Goal: Use online tool/utility: Utilize a website feature to perform a specific function

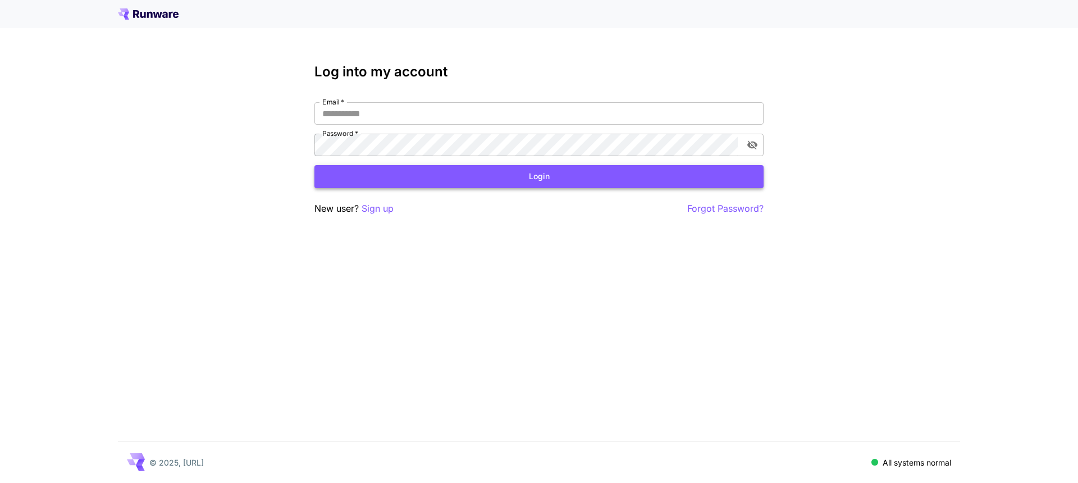
type input "**********"
click at [550, 182] on button "Login" at bounding box center [538, 176] width 449 height 23
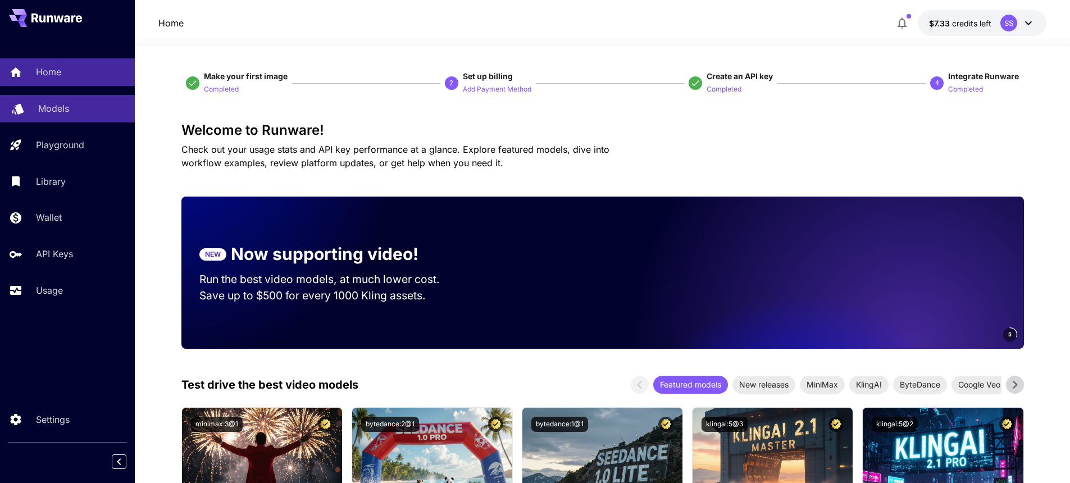
click at [66, 106] on p "Models" at bounding box center [53, 108] width 31 height 13
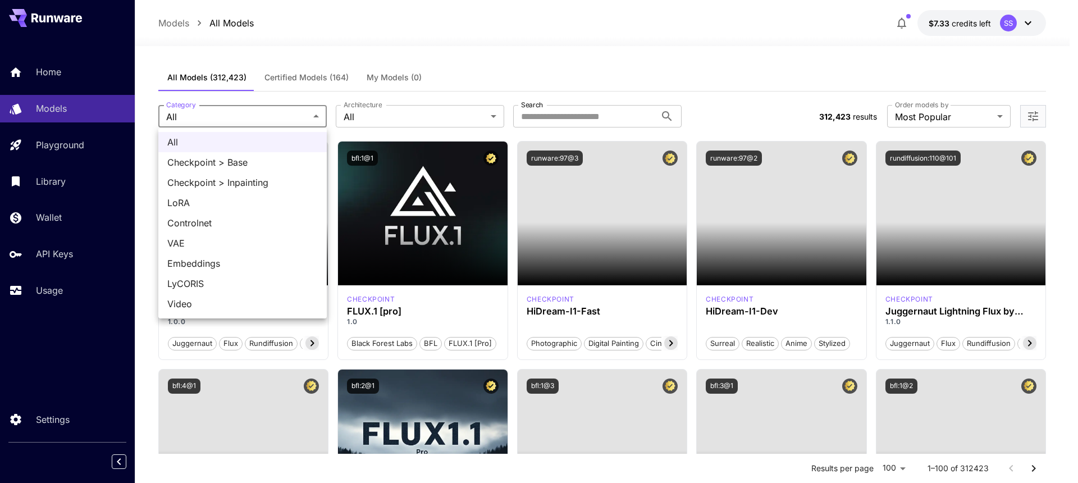
click at [207, 206] on span "LoRA" at bounding box center [242, 202] width 150 height 13
type input "****"
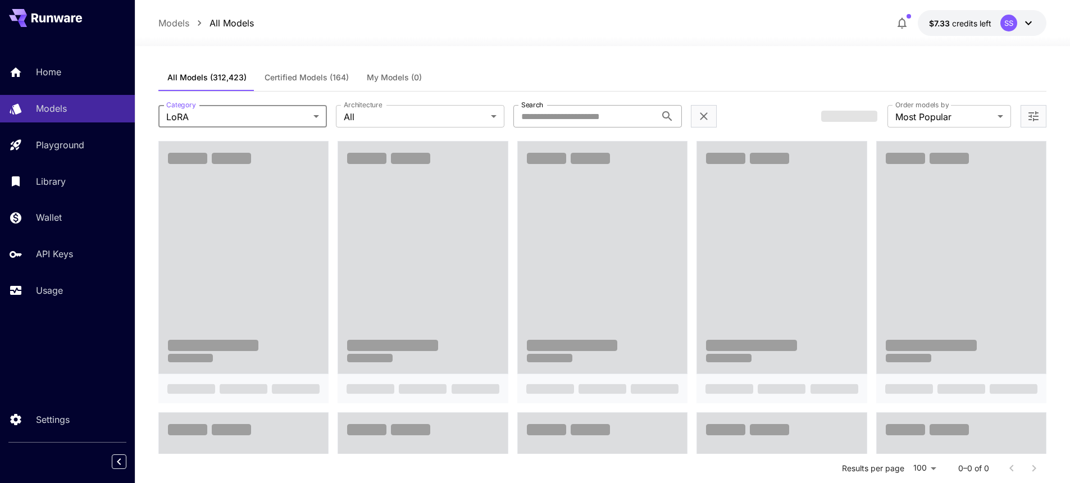
click at [600, 108] on input "Search" at bounding box center [584, 116] width 143 height 22
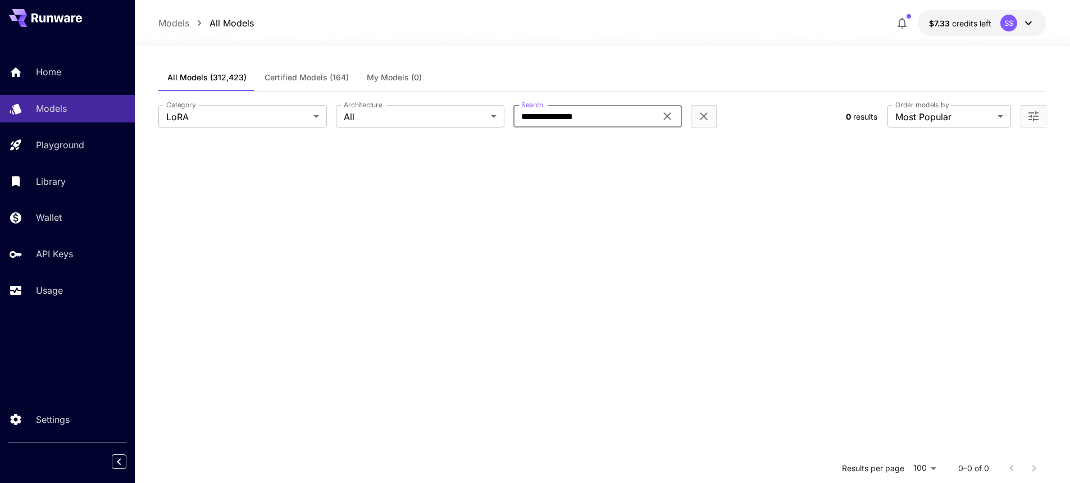
click at [583, 113] on input "**********" at bounding box center [584, 116] width 143 height 22
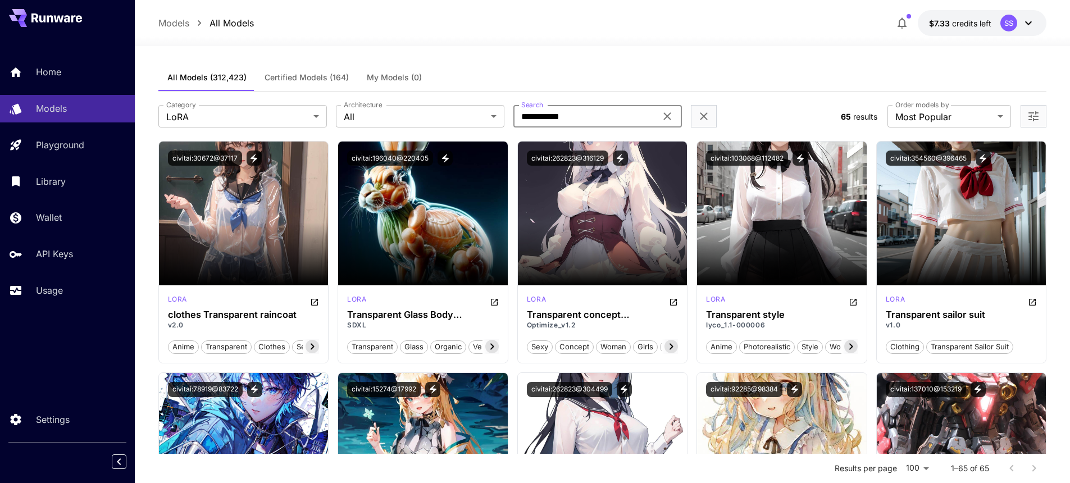
click at [558, 120] on input "**********" at bounding box center [584, 116] width 143 height 22
type input "**********"
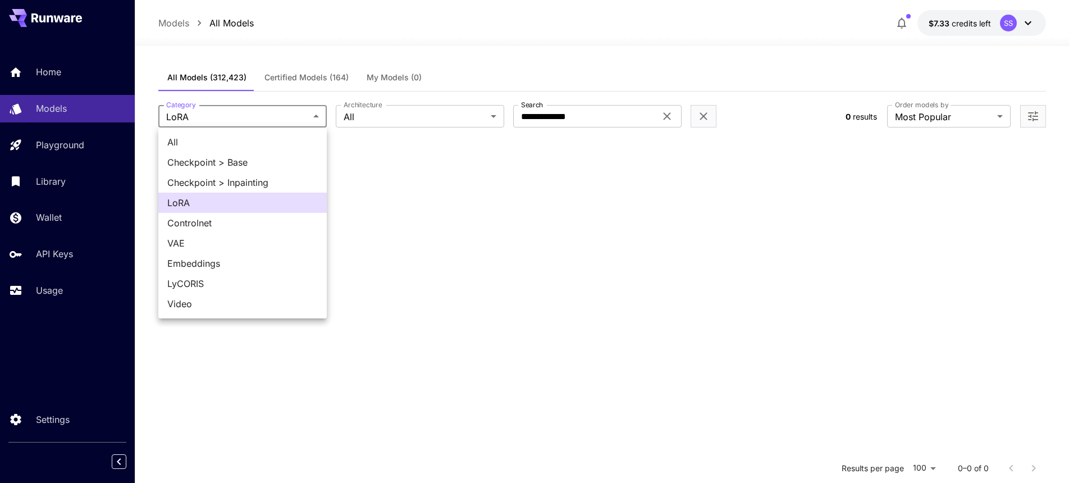
click at [257, 122] on body "**********" at bounding box center [539, 343] width 1078 height 687
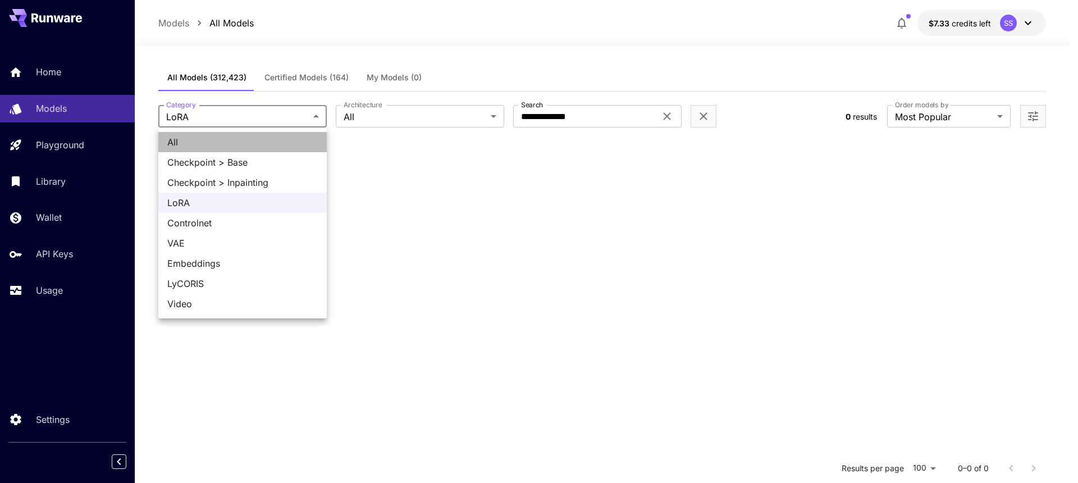
click at [214, 145] on span "All" at bounding box center [242, 141] width 150 height 13
type input "***"
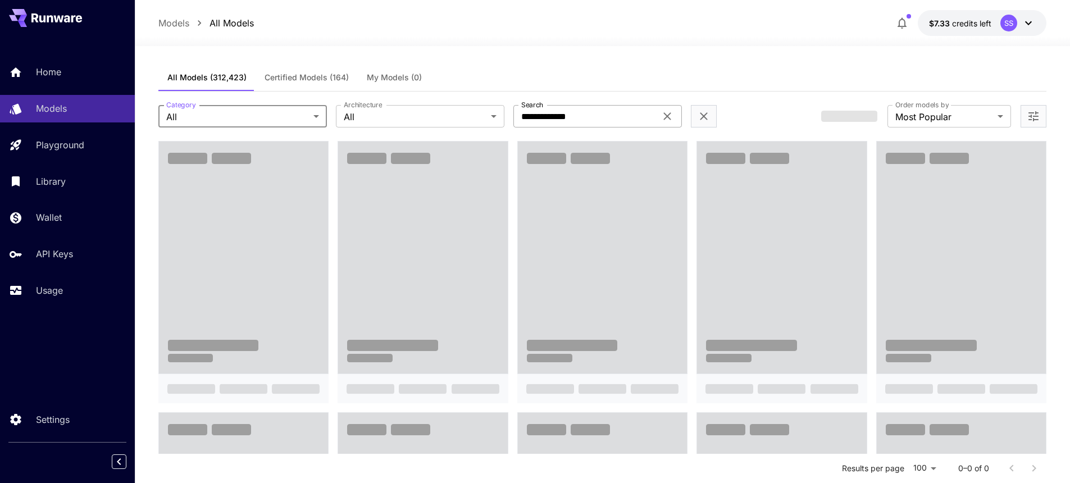
click at [628, 114] on input "**********" at bounding box center [584, 116] width 143 height 22
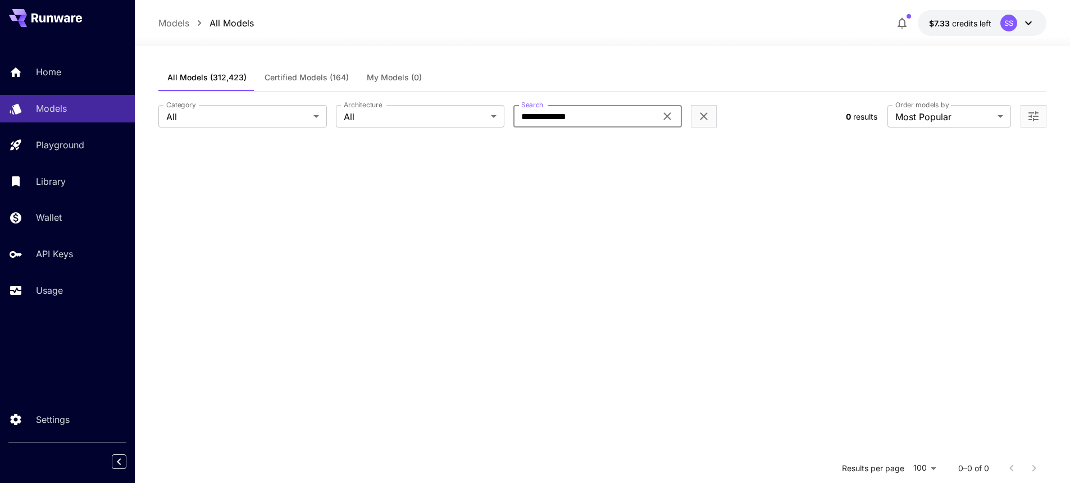
click at [631, 114] on input "**********" at bounding box center [584, 116] width 143 height 22
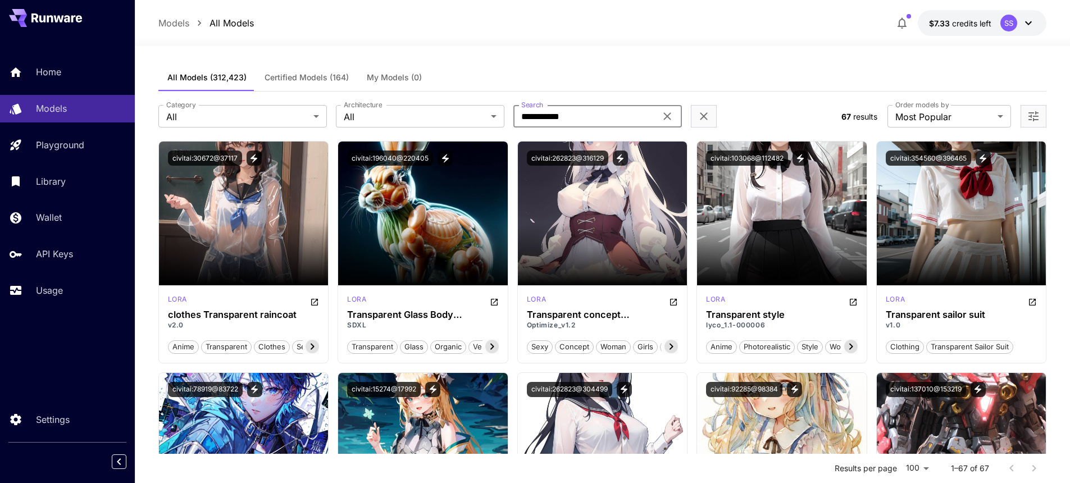
click at [609, 118] on input "**********" at bounding box center [584, 116] width 143 height 22
type input "**********"
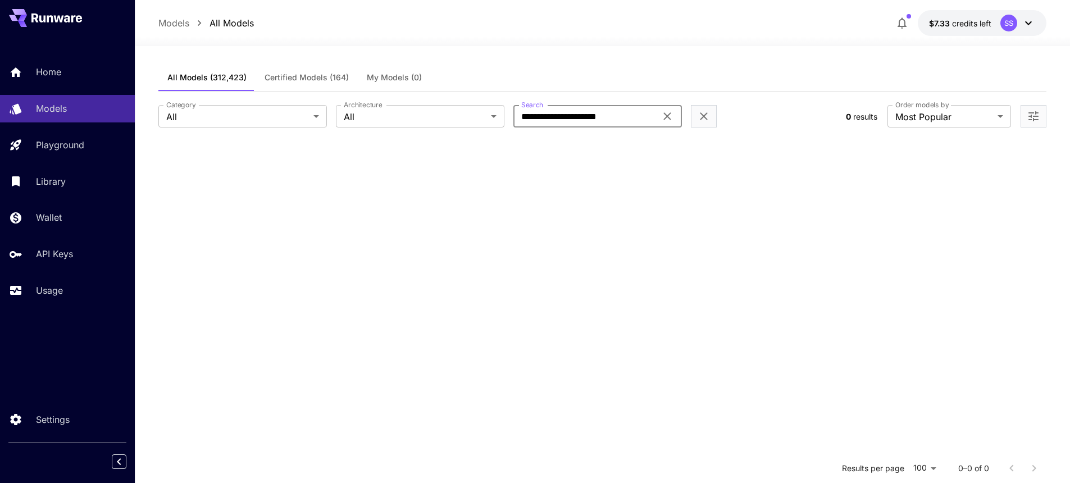
click at [640, 107] on input "**********" at bounding box center [584, 116] width 143 height 22
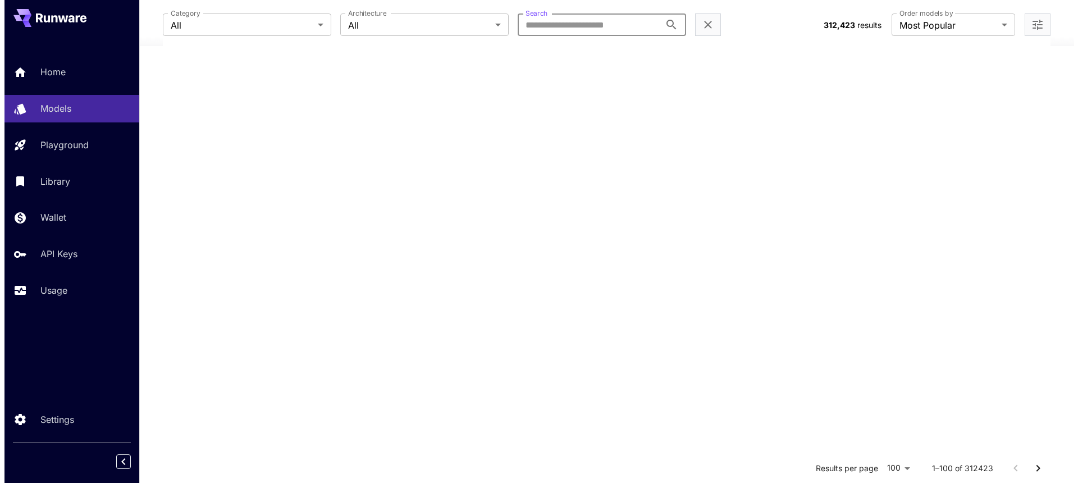
scroll to position [399, 0]
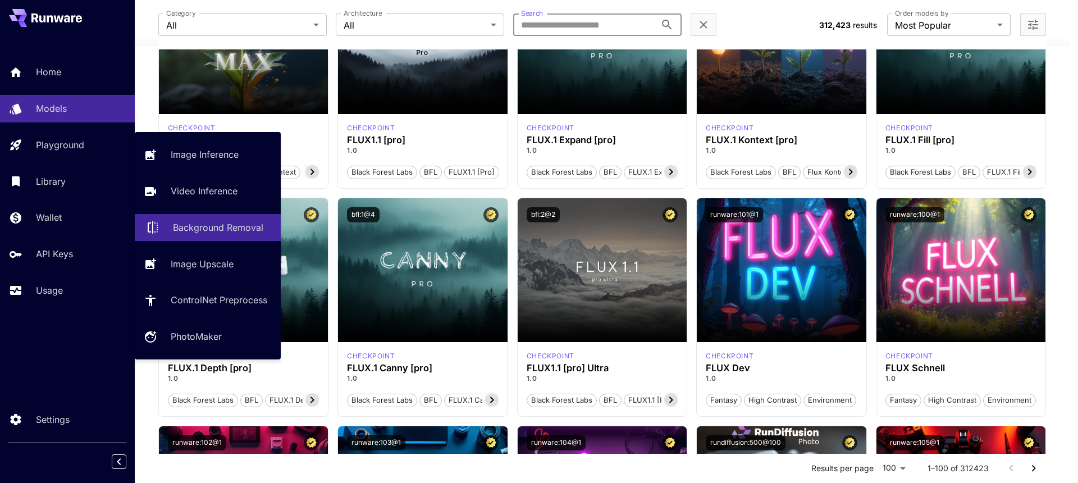
click at [202, 225] on p "Background Removal" at bounding box center [218, 227] width 90 height 13
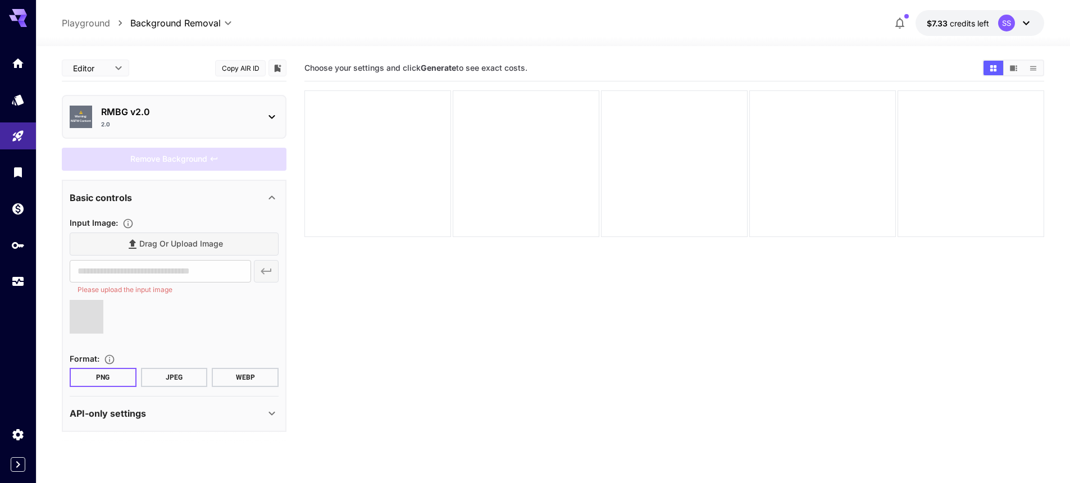
type input "**********"
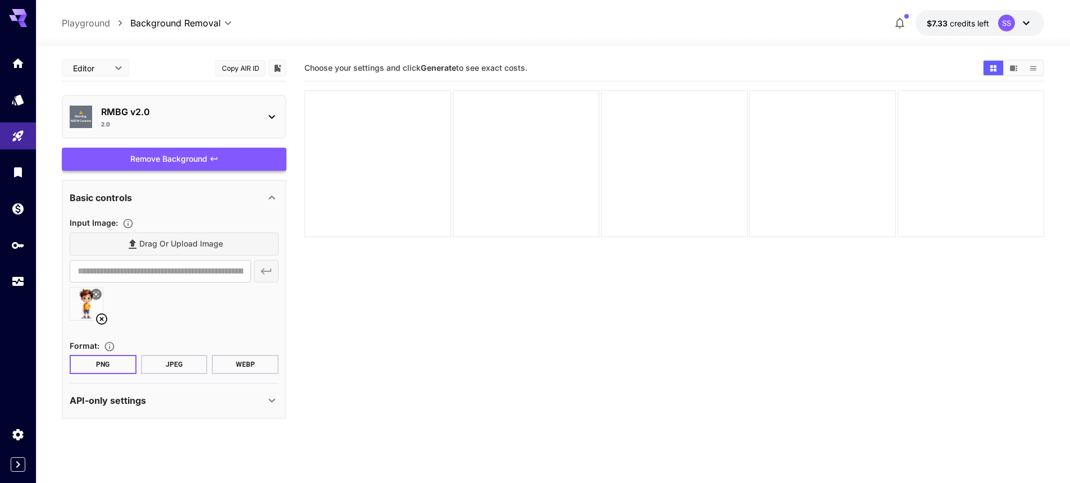
click at [189, 161] on div "Remove Background" at bounding box center [174, 159] width 225 height 23
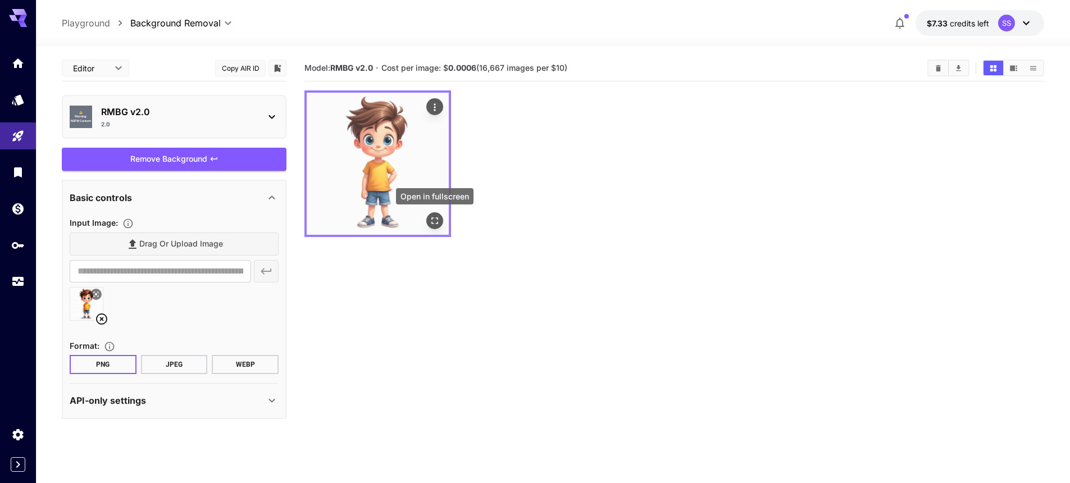
click at [433, 221] on icon "Open in fullscreen" at bounding box center [434, 220] width 11 height 11
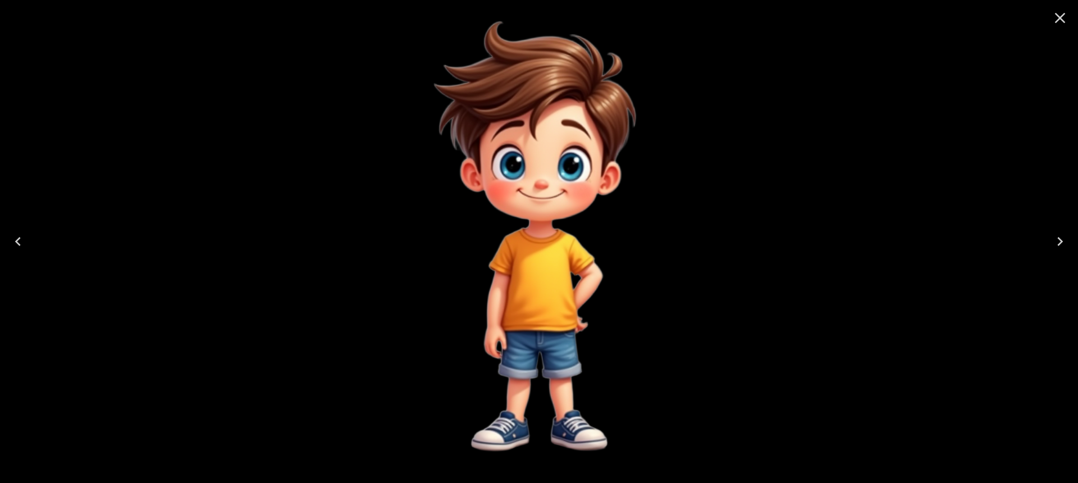
click at [1061, 19] on icon "Close" at bounding box center [1060, 18] width 11 height 11
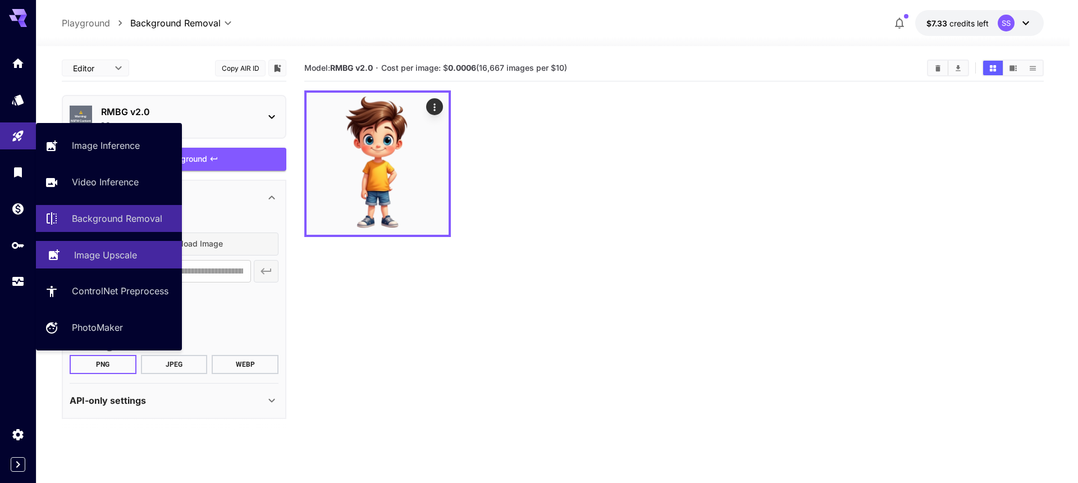
click at [113, 257] on p "Image Upscale" at bounding box center [105, 254] width 63 height 13
type input "**********"
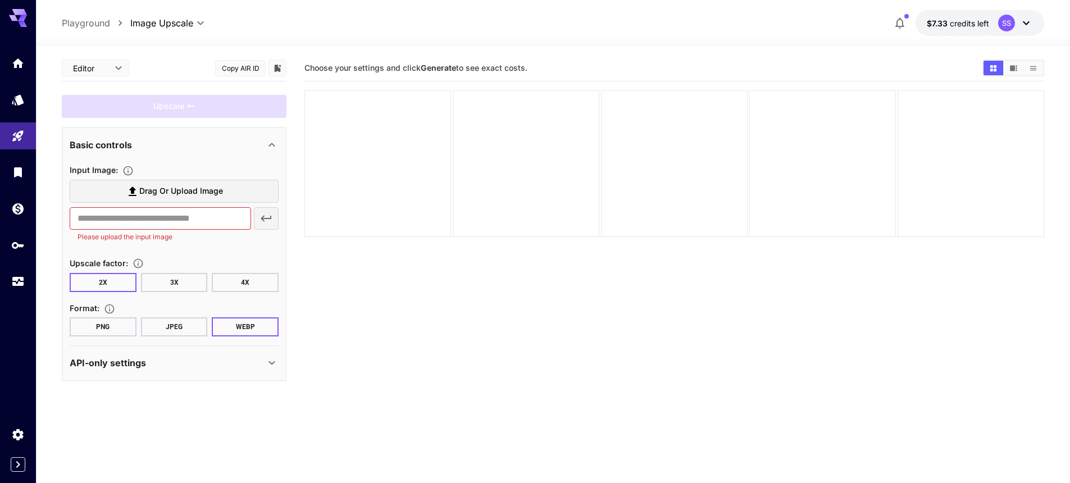
click at [121, 324] on button "PNG" at bounding box center [103, 326] width 67 height 19
click at [245, 286] on button "4X" at bounding box center [245, 282] width 67 height 19
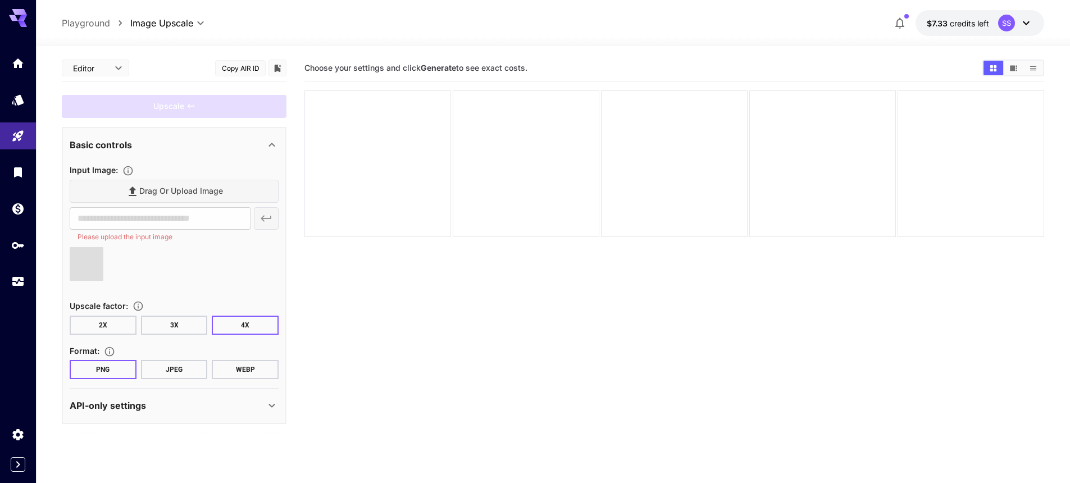
type input "**********"
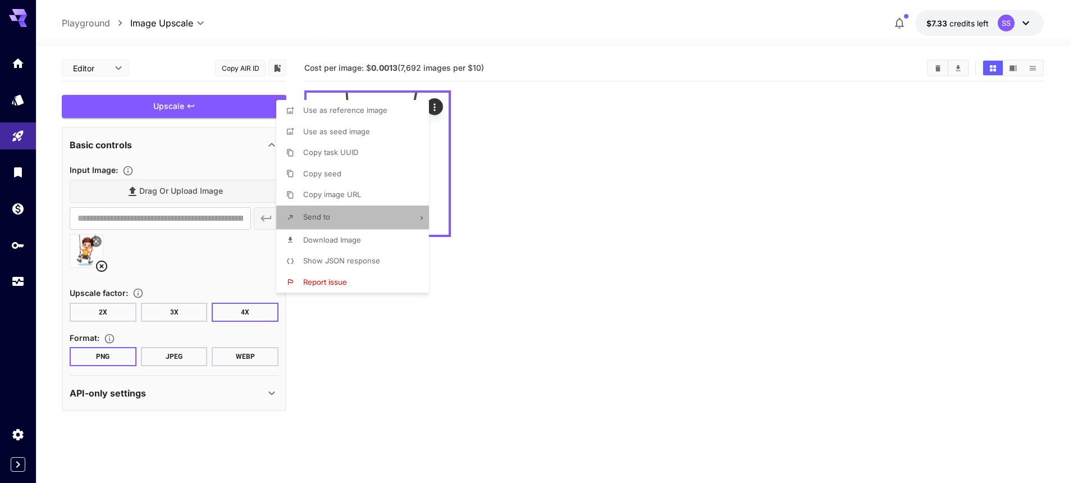
click at [354, 219] on li "Send to" at bounding box center [355, 218] width 159 height 24
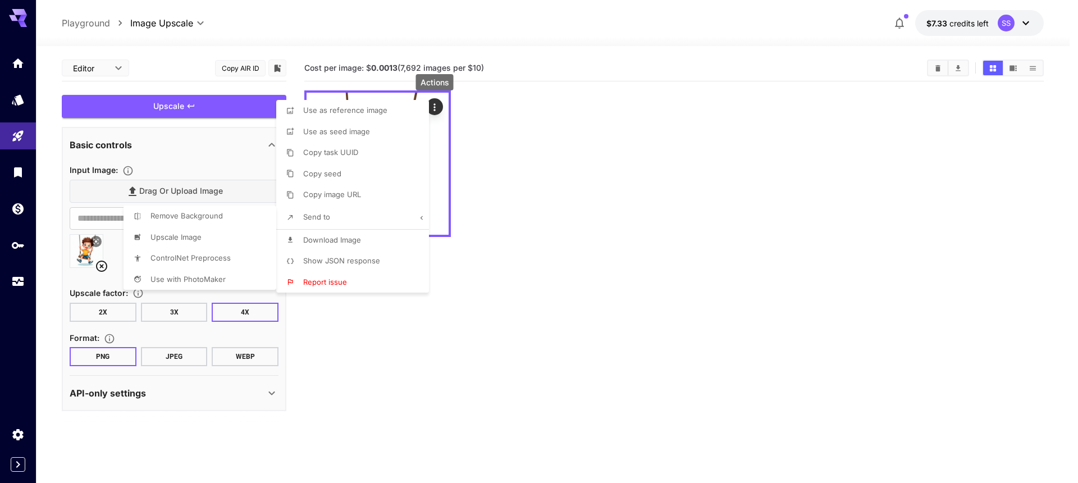
click at [303, 115] on span "Remove Background" at bounding box center [345, 110] width 84 height 9
type input "**********"
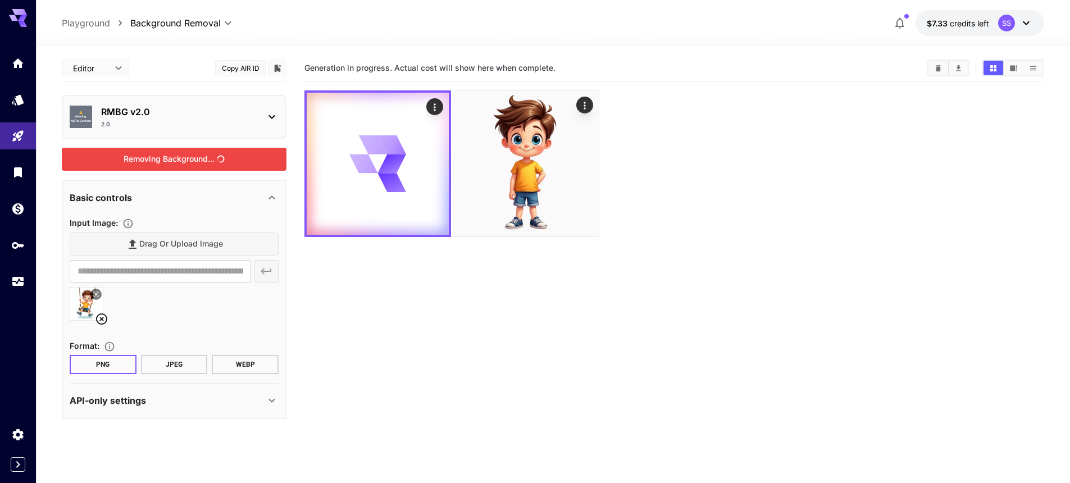
click at [189, 156] on div "Removing Background..." at bounding box center [174, 159] width 225 height 23
click at [435, 105] on icon "Actions" at bounding box center [434, 107] width 11 height 11
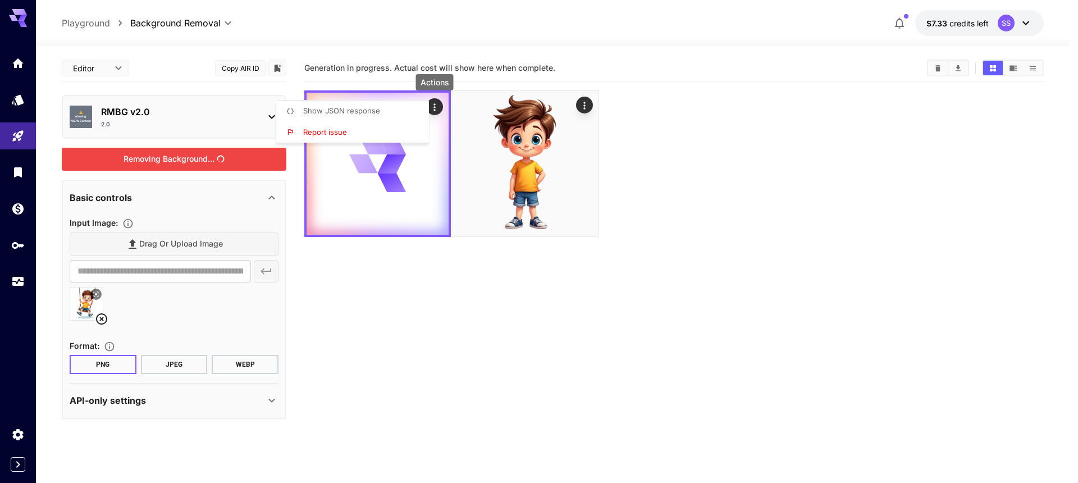
click at [765, 290] on div at bounding box center [539, 241] width 1078 height 483
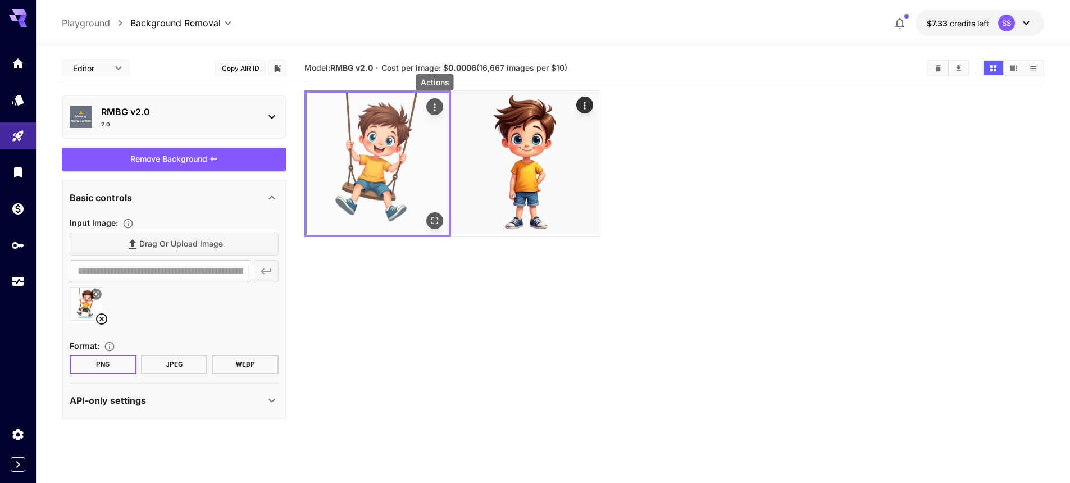
click at [433, 103] on icon "Actions" at bounding box center [434, 107] width 11 height 11
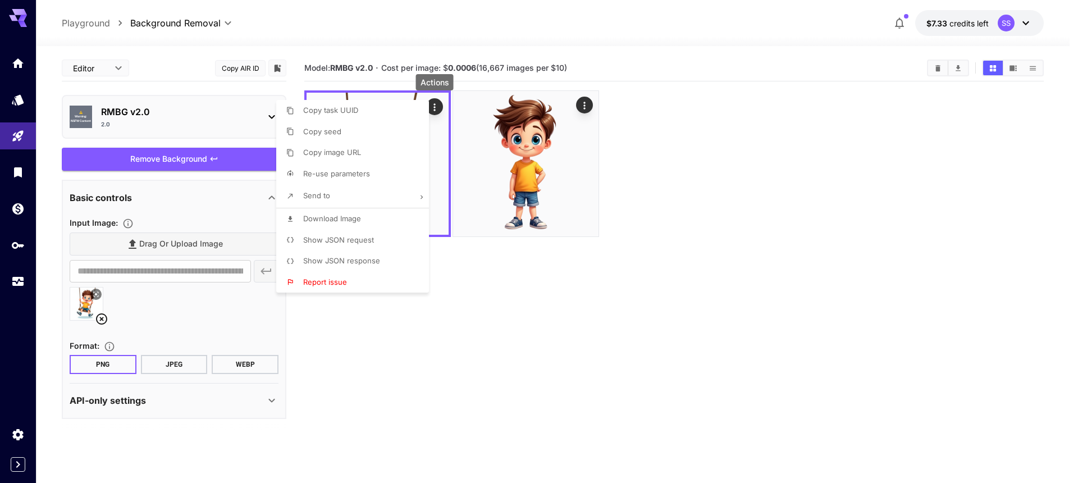
click at [337, 217] on span "Download Image" at bounding box center [332, 218] width 58 height 9
click at [712, 308] on div at bounding box center [539, 241] width 1078 height 483
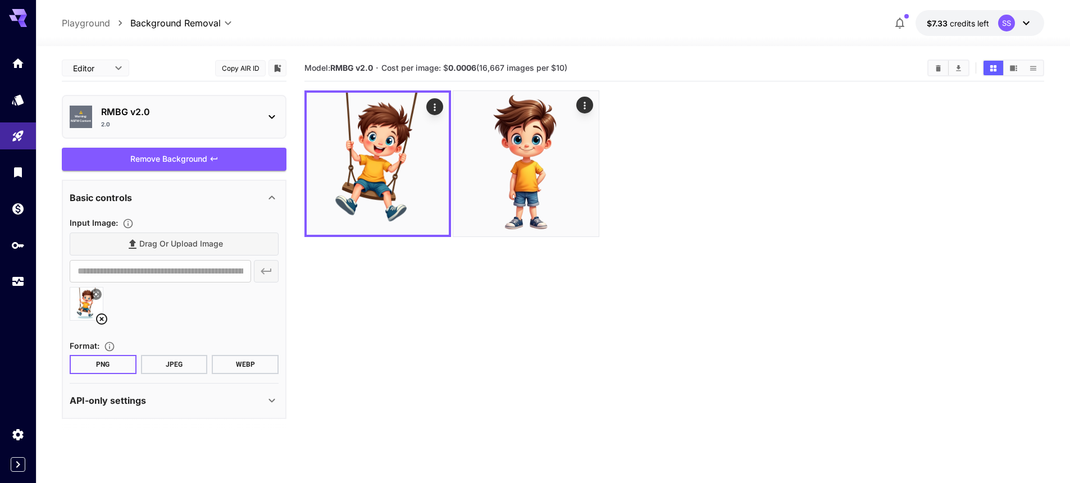
click at [367, 323] on section "Model: RMBG v2.0 · Cost per image: $ 0.0006 (16,667 images per $10)" at bounding box center [674, 296] width 740 height 483
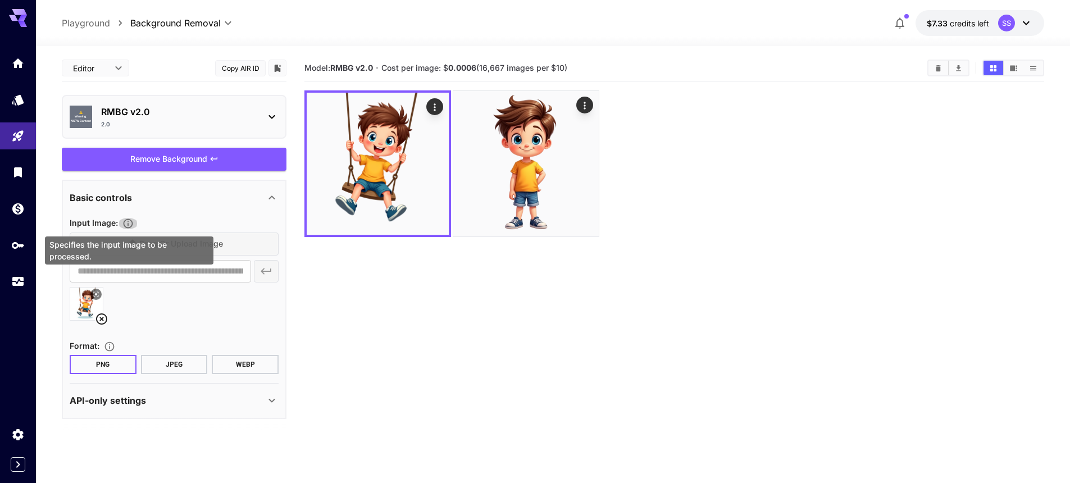
click at [132, 225] on icon "Specifies the input image to be processed." at bounding box center [127, 223] width 11 height 11
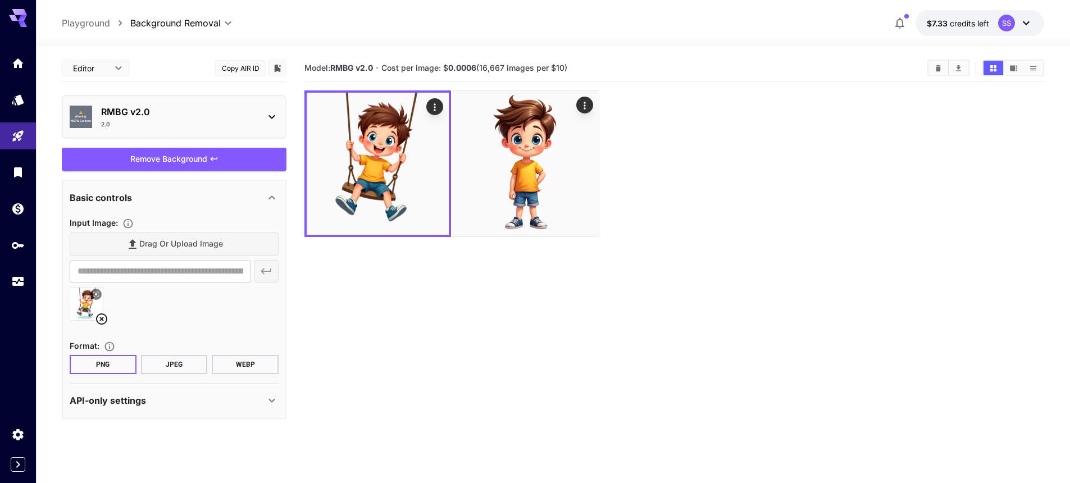
click at [258, 115] on div "⚠️ Warning: NSFW Content RMBG v2.0 2.0" at bounding box center [174, 117] width 209 height 33
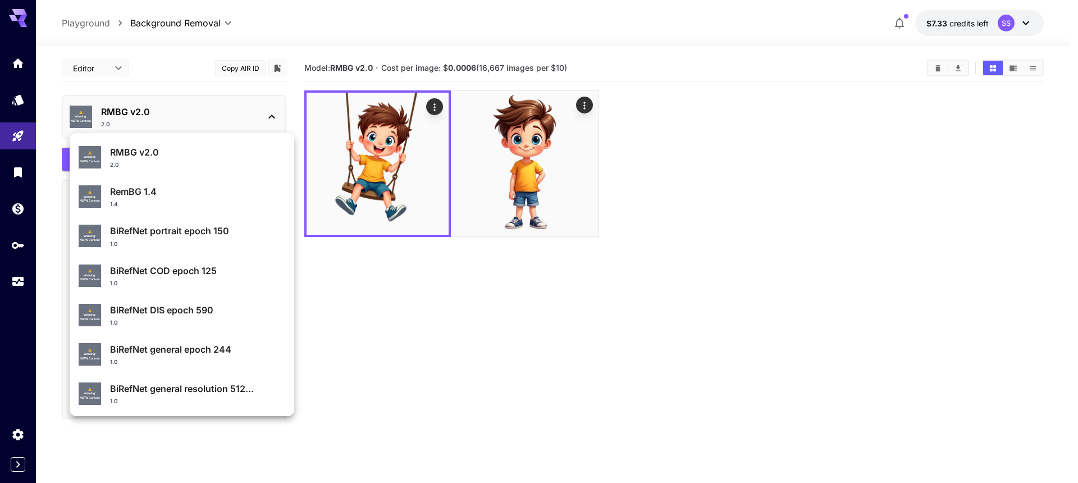
click at [164, 190] on p "RemBG 1.4" at bounding box center [197, 191] width 175 height 13
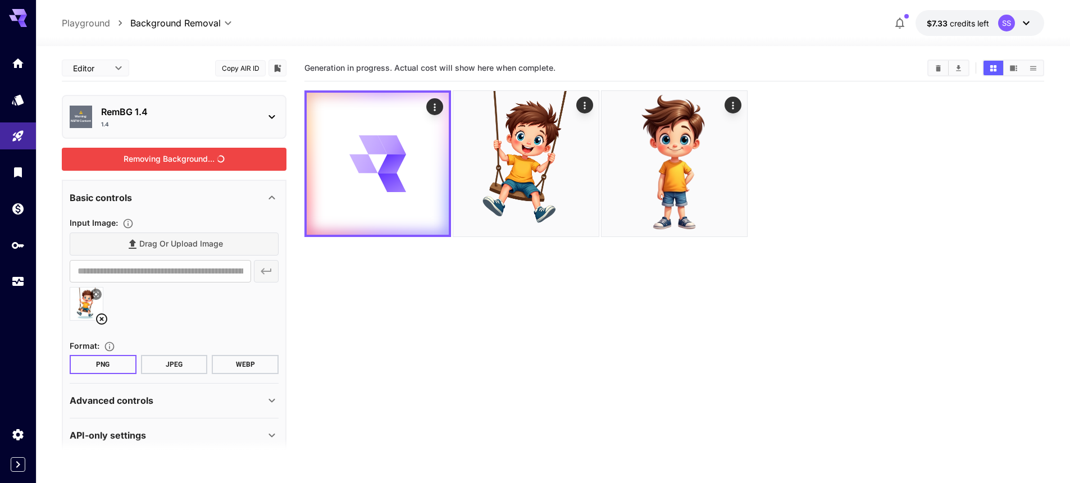
click at [171, 158] on div "Removing Background..." at bounding box center [174, 159] width 225 height 23
click at [216, 405] on div "Advanced controls" at bounding box center [167, 400] width 195 height 13
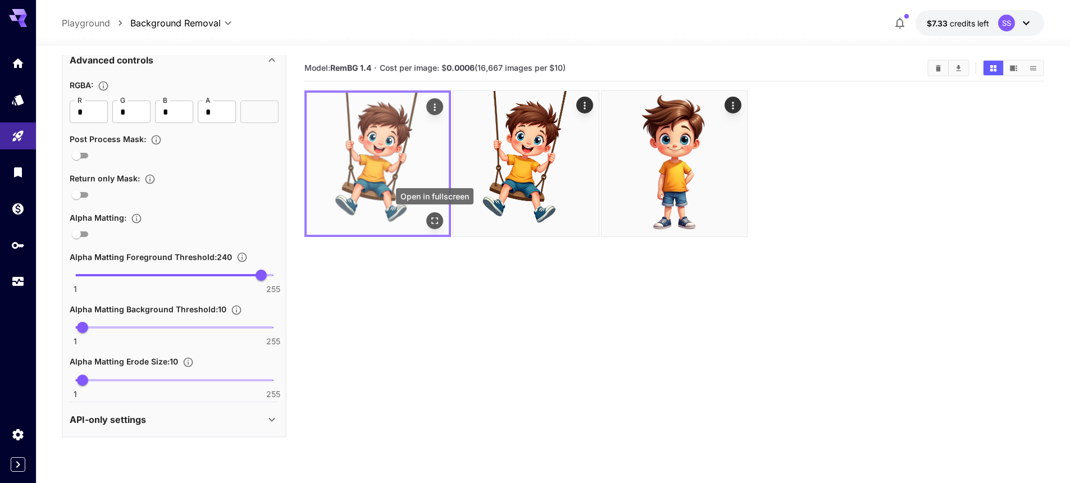
click at [435, 219] on icon "Open in fullscreen" at bounding box center [434, 220] width 11 height 11
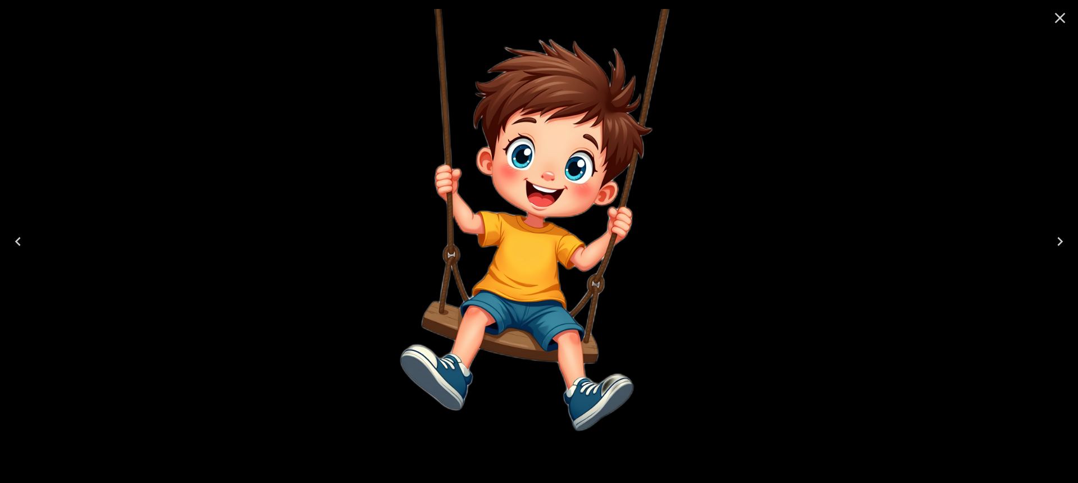
click at [1059, 20] on icon "Close" at bounding box center [1060, 18] width 18 height 18
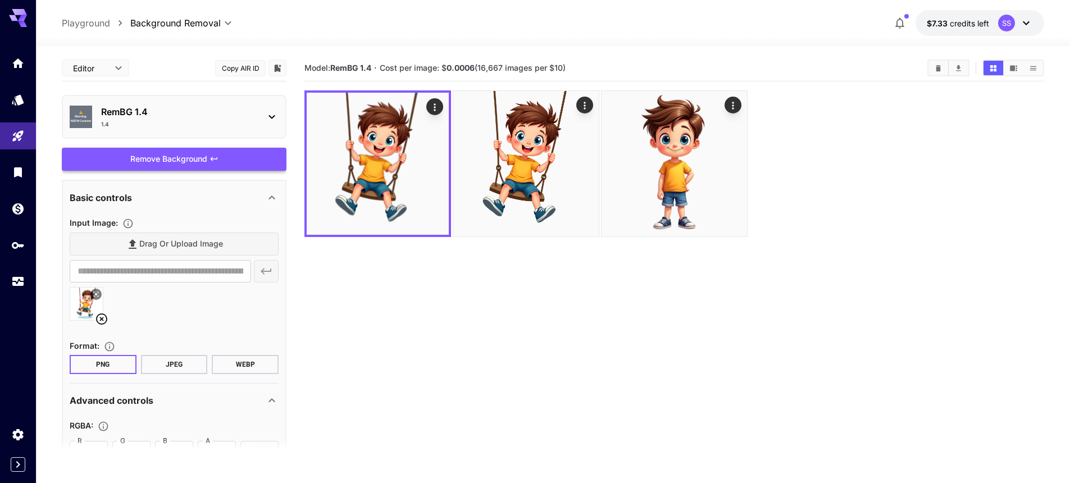
click at [153, 160] on div "Remove Background" at bounding box center [174, 159] width 225 height 23
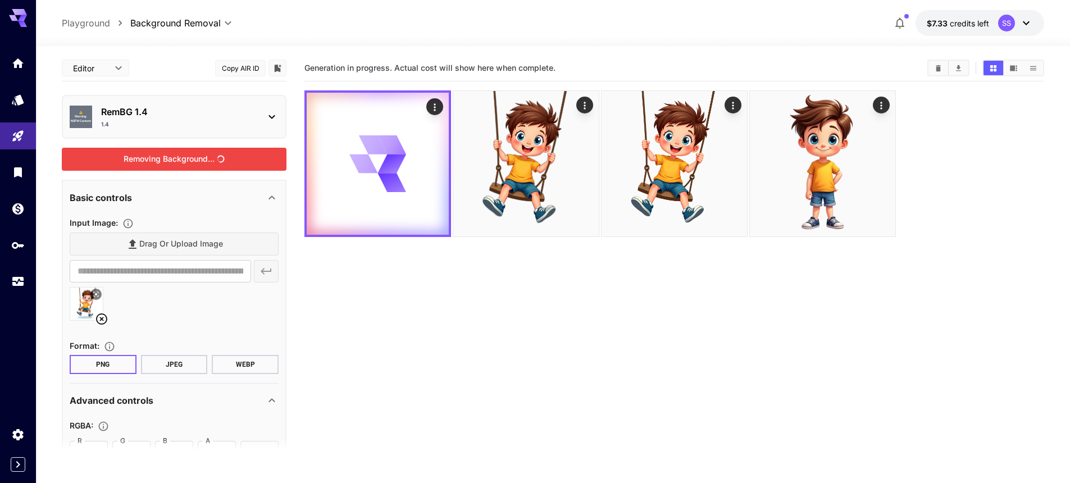
click at [239, 120] on div "RemBG 1.4 1.4" at bounding box center [178, 117] width 155 height 24
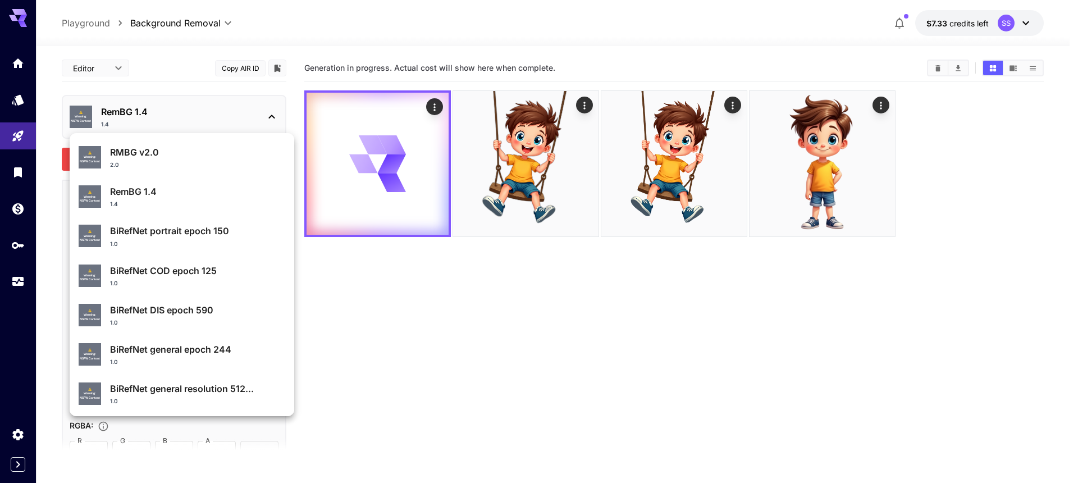
click at [128, 151] on p "RMBG v2.0" at bounding box center [197, 151] width 175 height 13
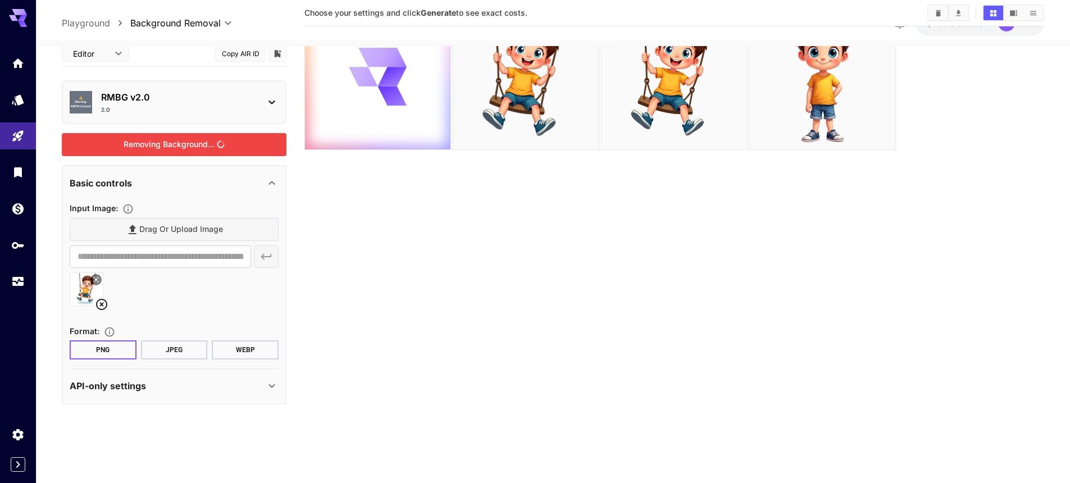
scroll to position [89, 0]
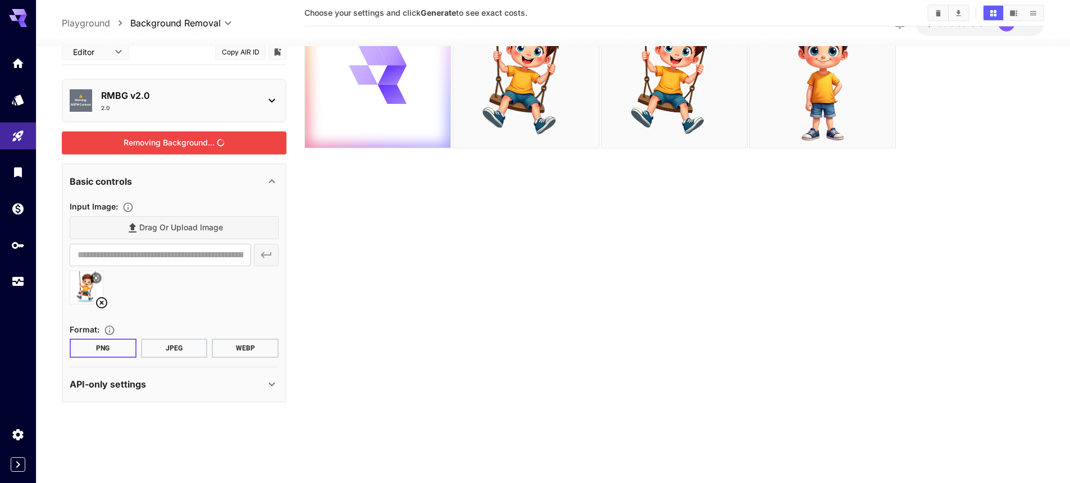
click at [161, 387] on div "API-only settings" at bounding box center [167, 383] width 195 height 13
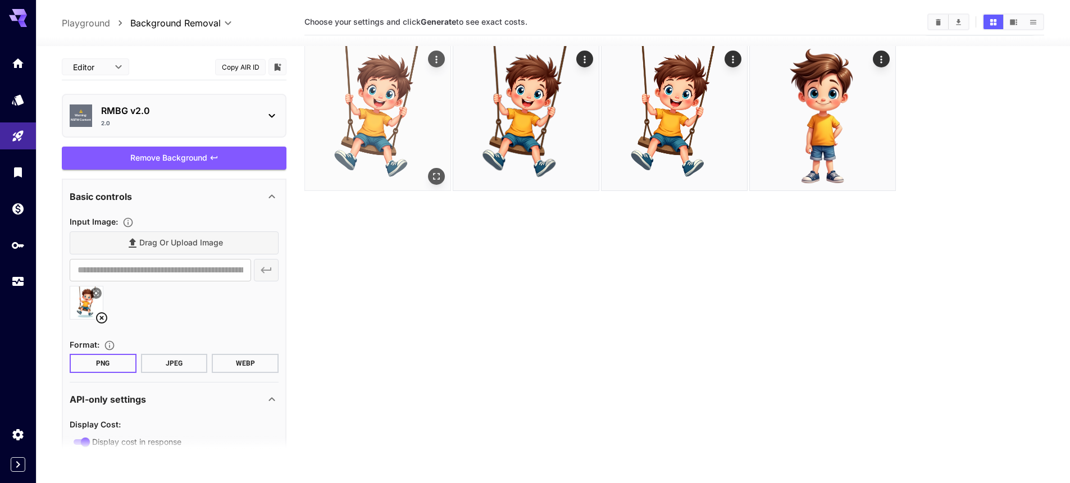
scroll to position [0, 0]
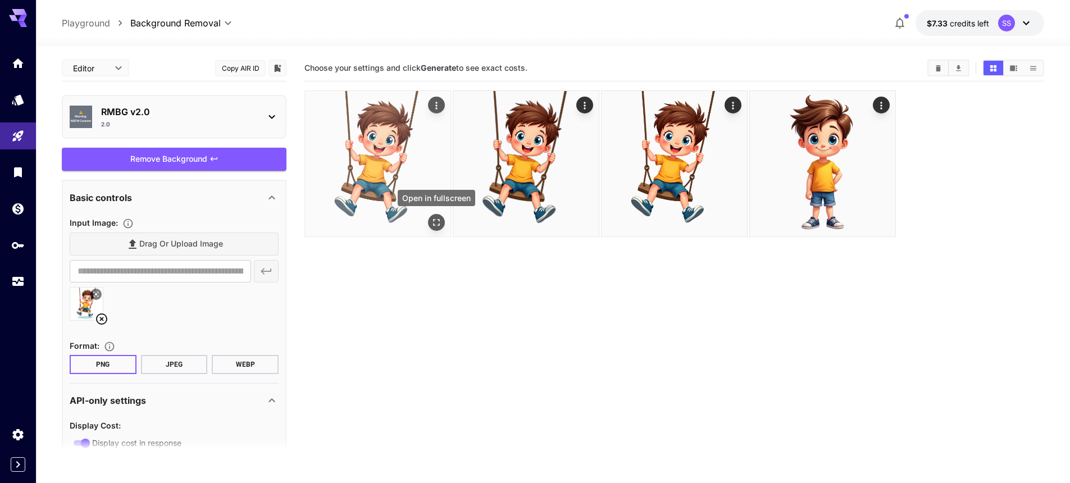
click at [437, 222] on icon "Open in fullscreen" at bounding box center [436, 222] width 11 height 11
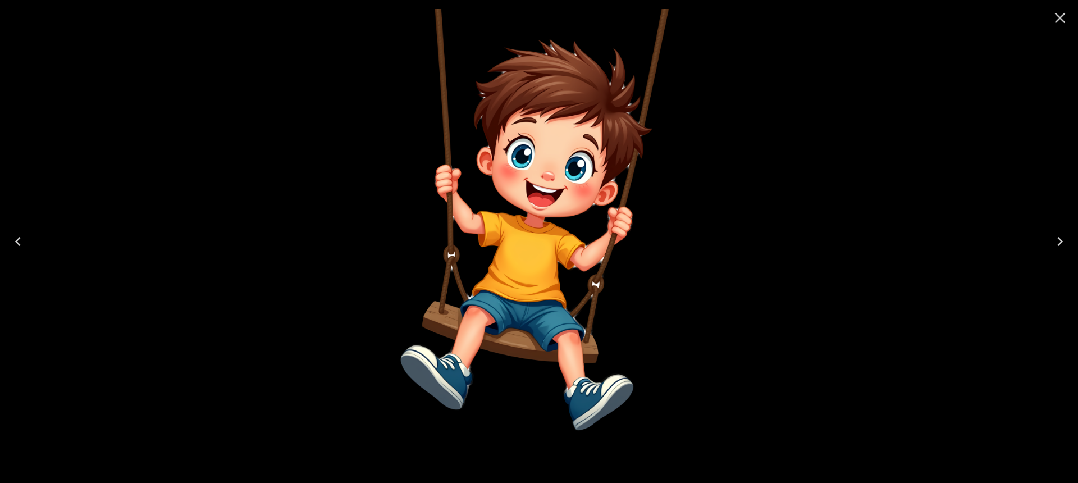
click at [1060, 16] on icon "Close" at bounding box center [1060, 18] width 18 height 18
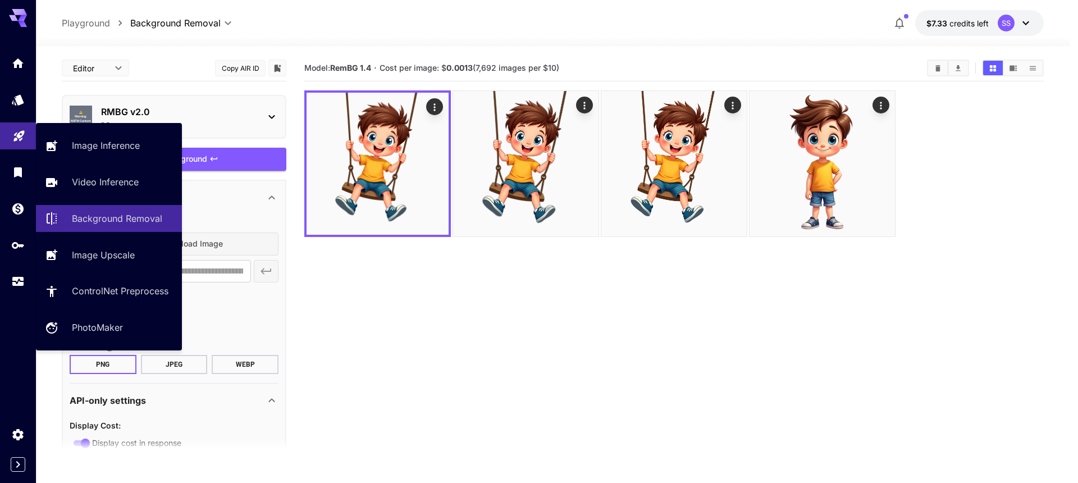
click at [11, 124] on link at bounding box center [18, 136] width 36 height 28
type input "**********"
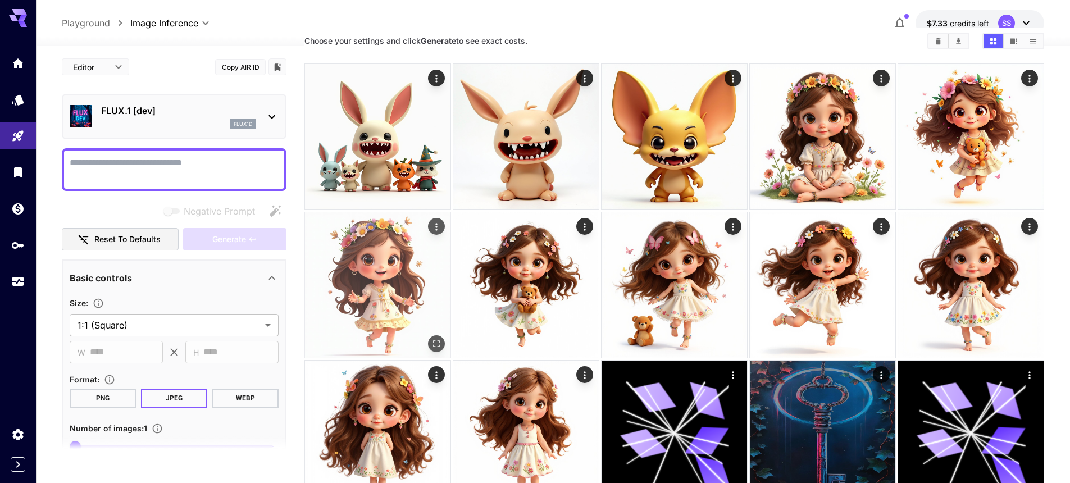
scroll to position [90, 0]
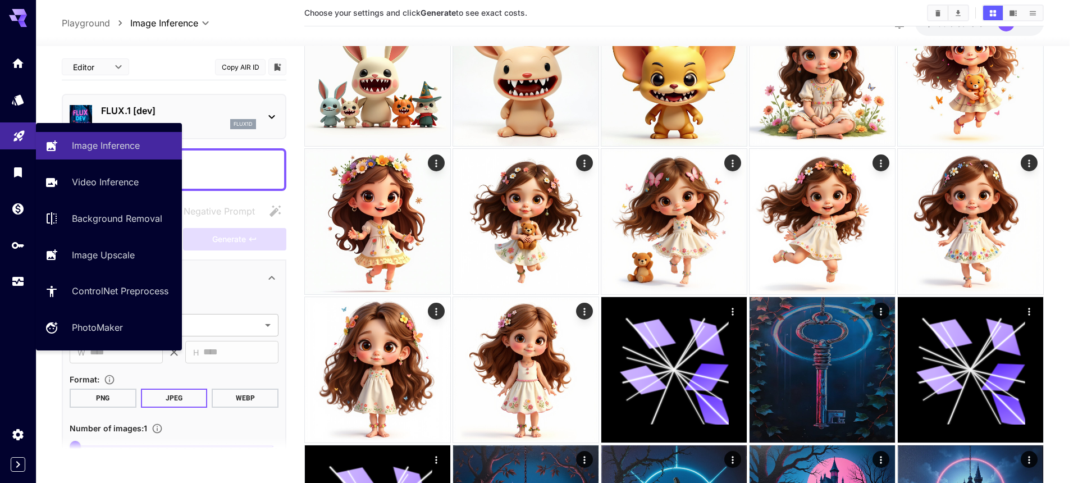
click at [18, 140] on link at bounding box center [18, 136] width 36 height 28
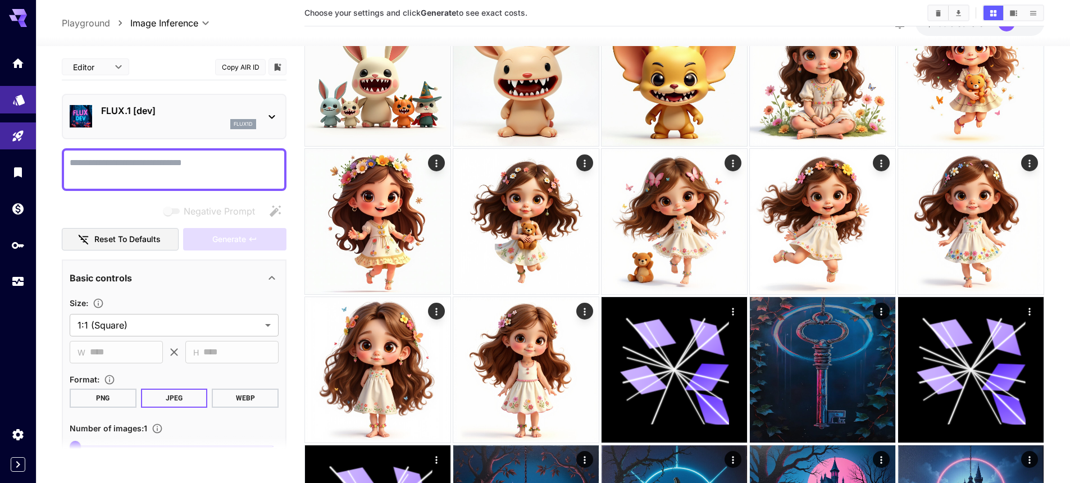
click at [24, 95] on icon "Models" at bounding box center [18, 95] width 13 height 13
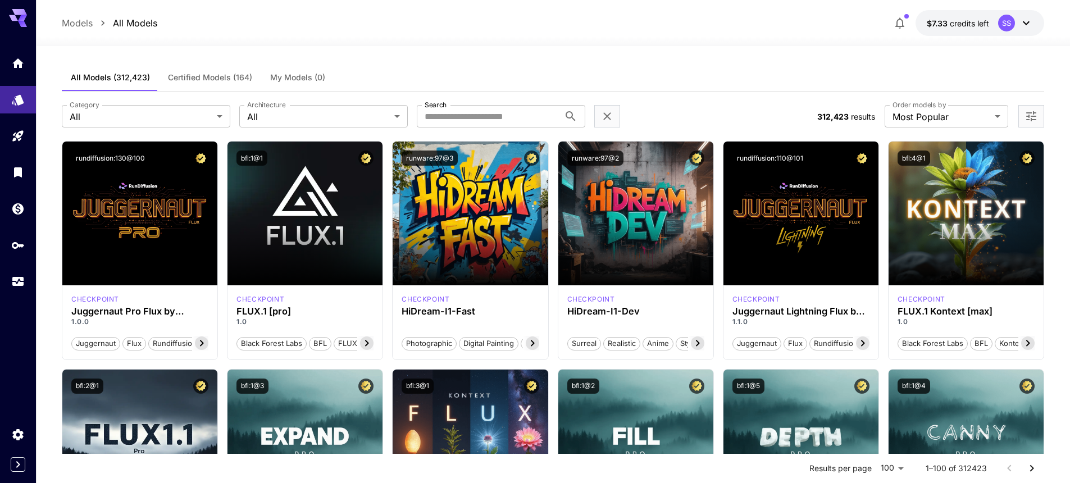
click at [213, 77] on span "Certified Models (164)" at bounding box center [210, 77] width 84 height 10
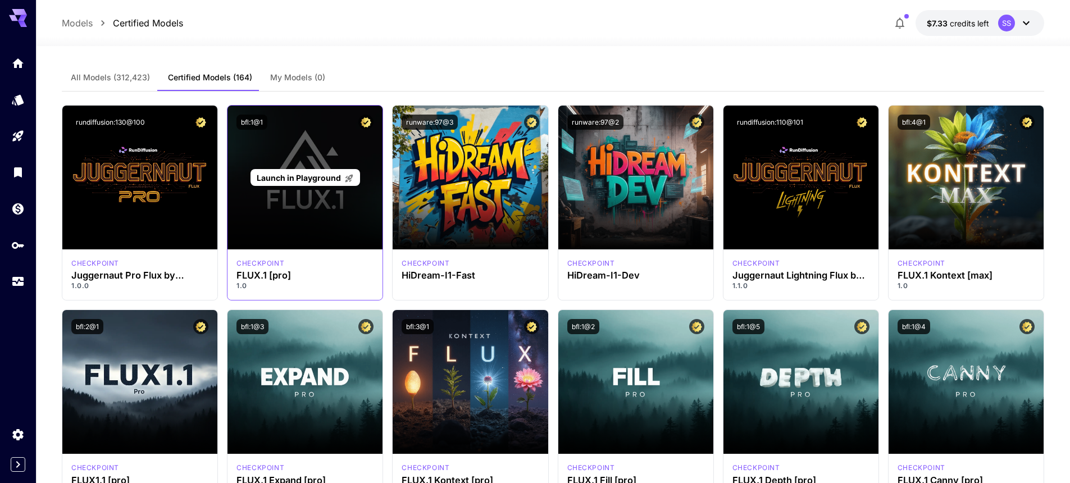
click at [291, 180] on span "Launch in Playground" at bounding box center [299, 178] width 84 height 10
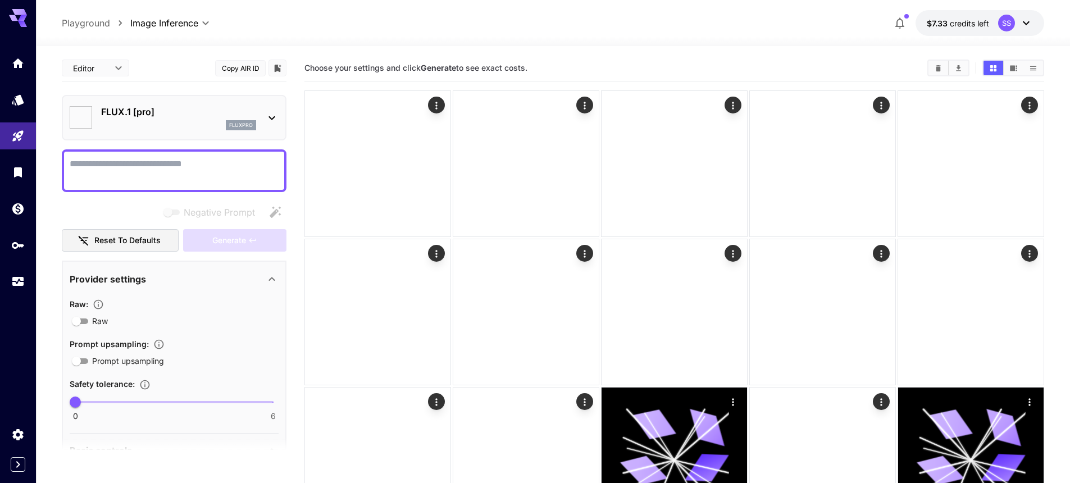
type input "**"
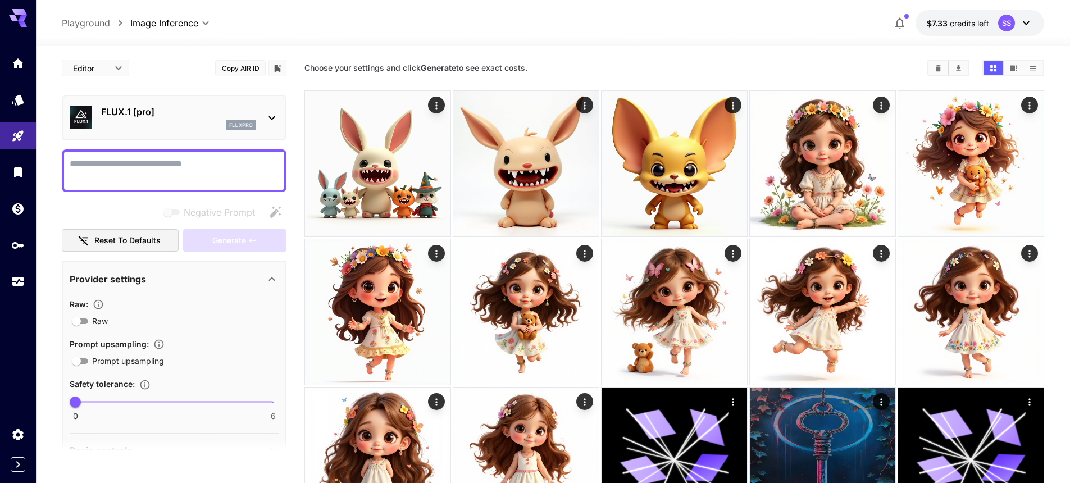
click at [138, 182] on textarea "Negative Prompt" at bounding box center [174, 170] width 209 height 27
click at [143, 171] on textarea "Negative Prompt" at bounding box center [174, 170] width 209 height 27
paste textarea "**********"
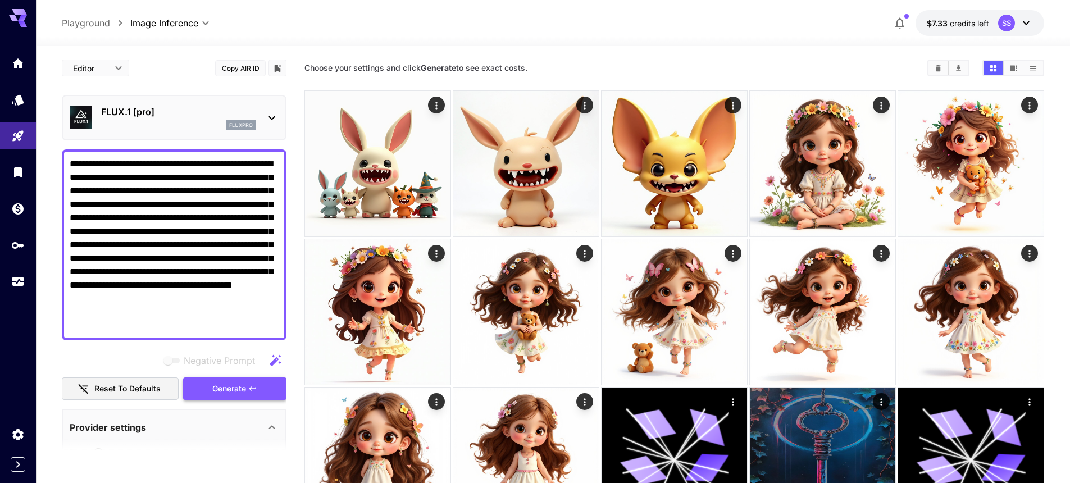
type textarea "**********"
click at [237, 394] on span "Generate" at bounding box center [229, 389] width 34 height 14
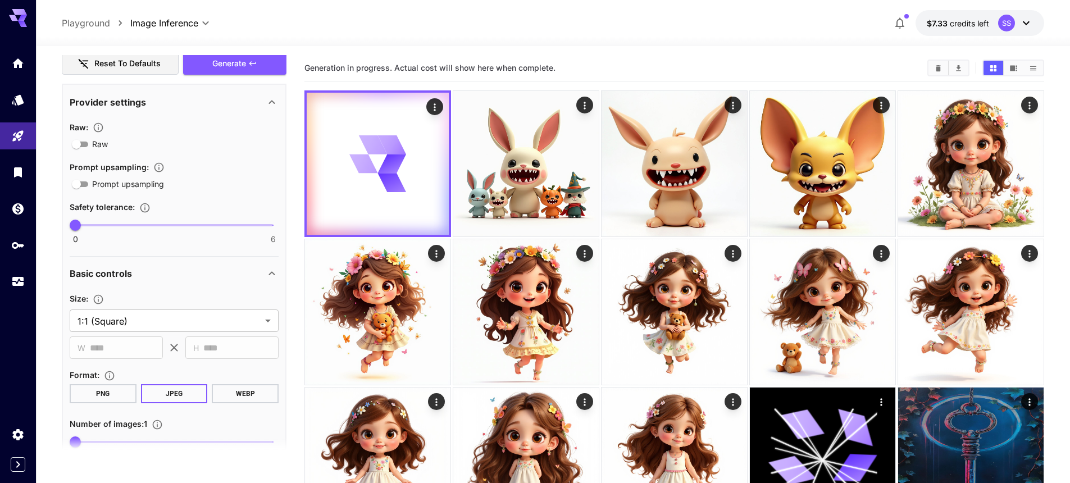
scroll to position [346, 0]
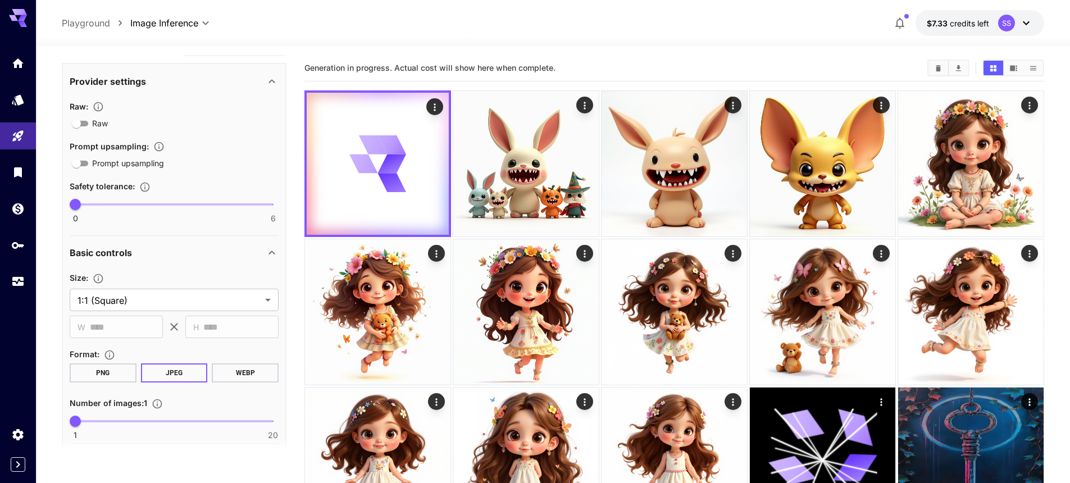
click at [99, 369] on button "PNG" at bounding box center [103, 372] width 67 height 19
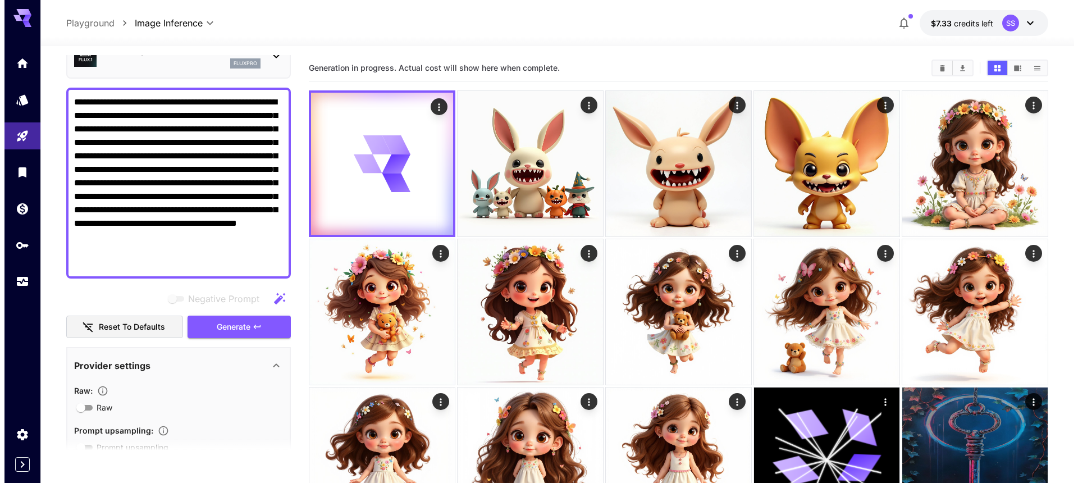
scroll to position [7, 0]
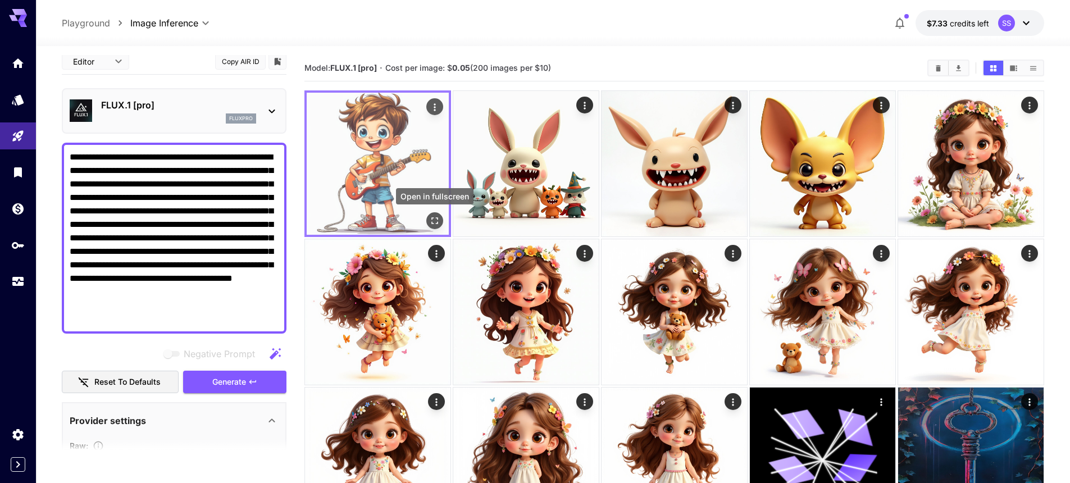
click at [435, 220] on icon "Open in fullscreen" at bounding box center [434, 220] width 11 height 11
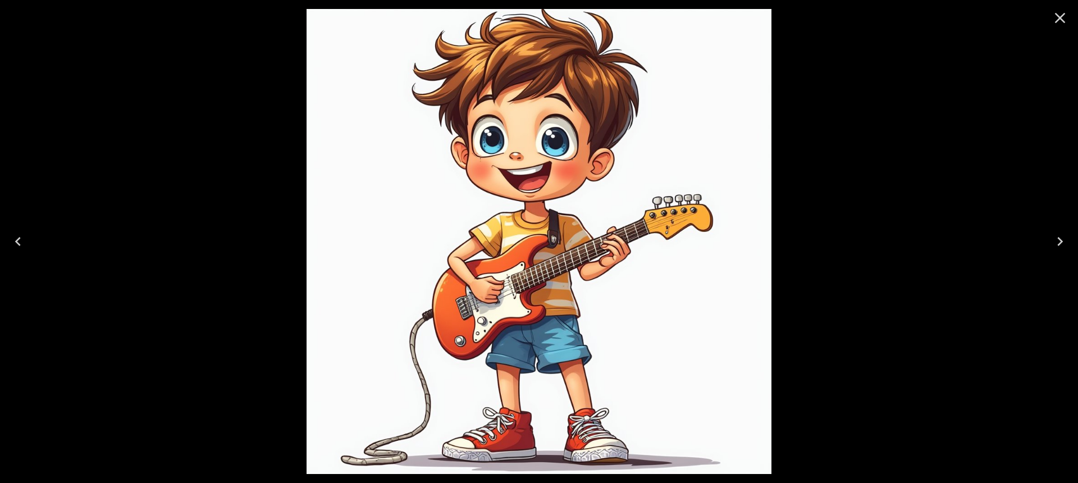
click at [1063, 16] on icon "Close" at bounding box center [1060, 18] width 11 height 11
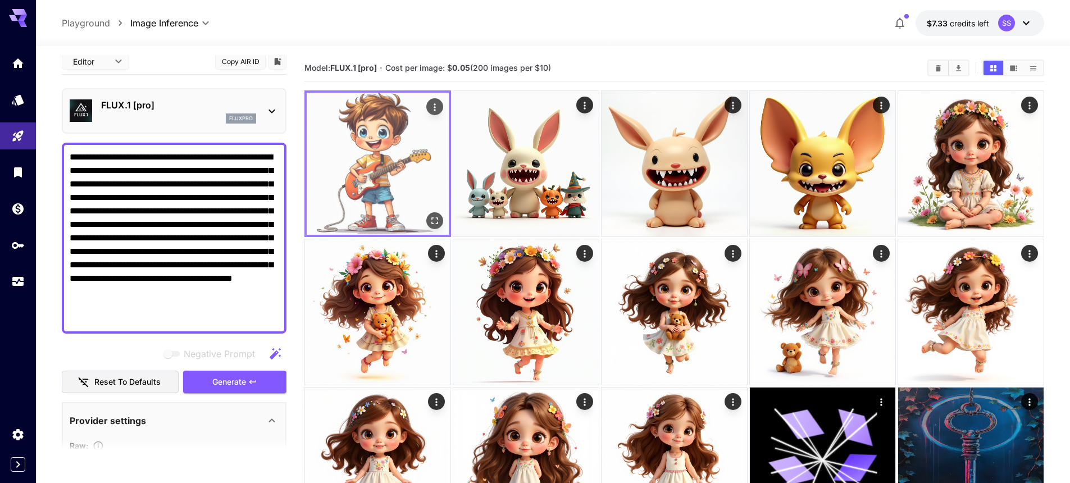
click at [437, 108] on icon "Actions" at bounding box center [434, 107] width 11 height 11
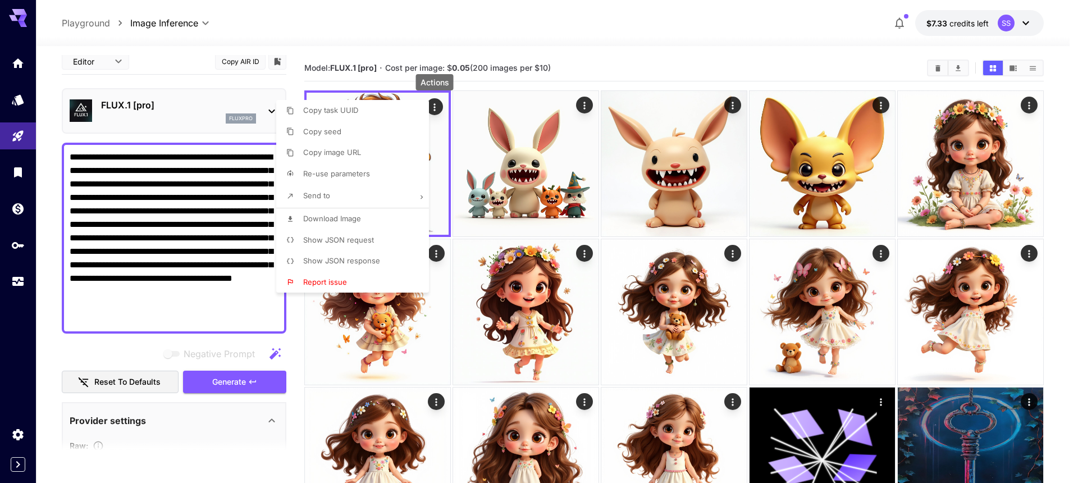
click at [345, 194] on li "Send to" at bounding box center [355, 196] width 159 height 24
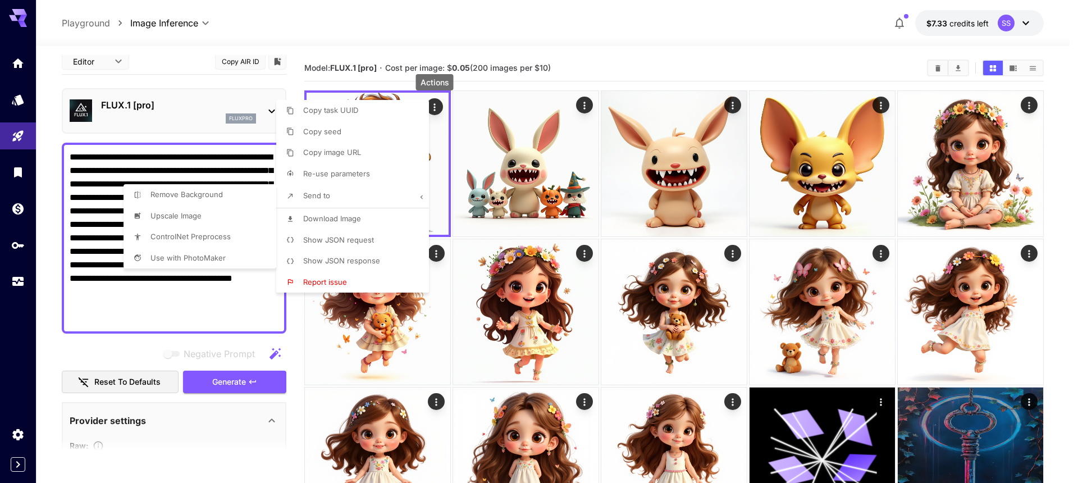
click at [303, 115] on span "Remove Background" at bounding box center [330, 110] width 55 height 9
type input "**********"
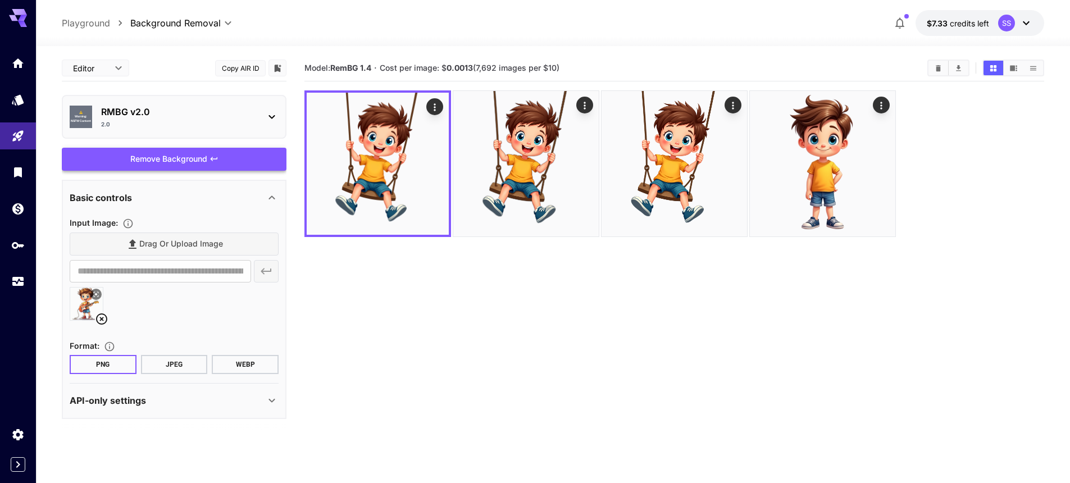
click at [166, 161] on div "Remove Background" at bounding box center [174, 159] width 225 height 23
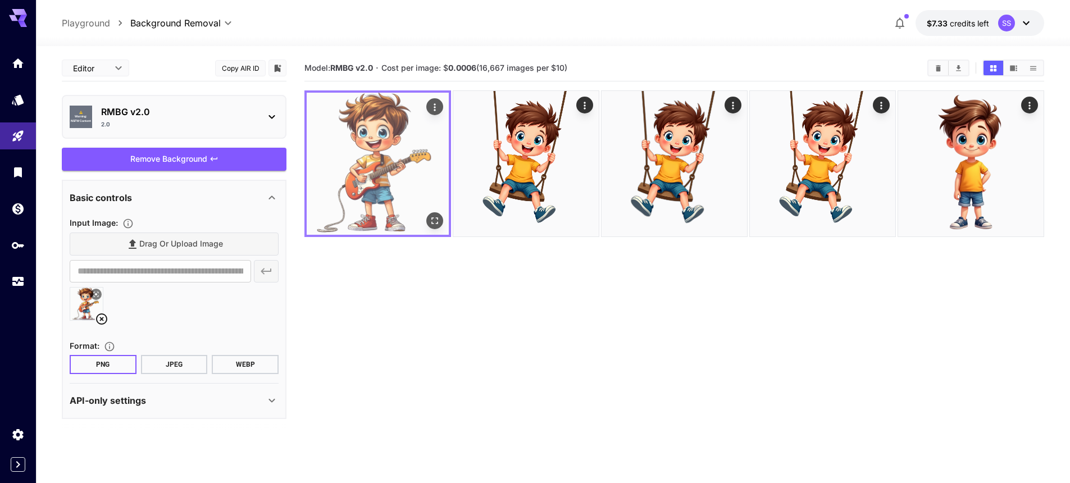
click at [431, 220] on icon "Open in fullscreen" at bounding box center [434, 220] width 11 height 11
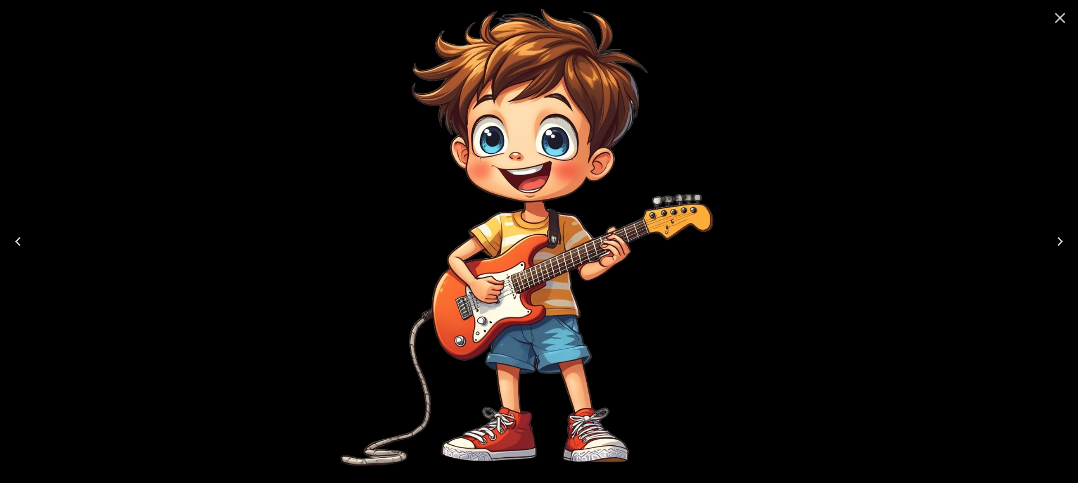
click at [1061, 15] on icon "Close" at bounding box center [1060, 18] width 18 height 18
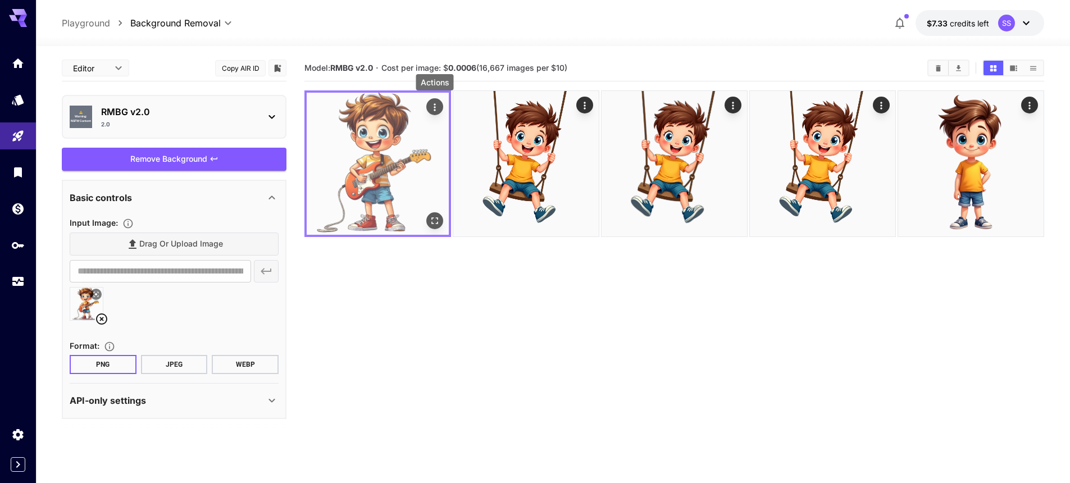
click at [437, 103] on icon "Actions" at bounding box center [434, 107] width 11 height 11
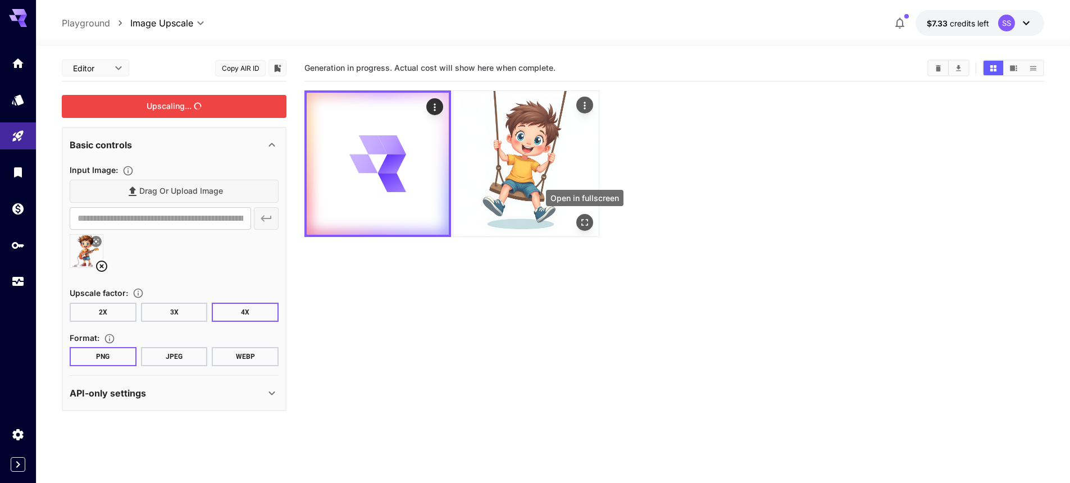
click at [588, 221] on icon "Open in fullscreen" at bounding box center [584, 222] width 11 height 11
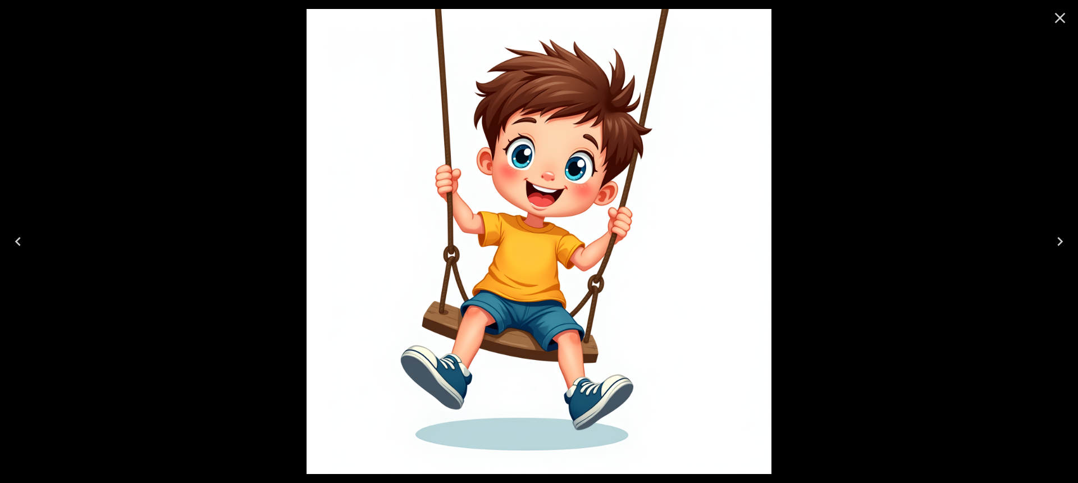
click at [1060, 18] on icon "Close" at bounding box center [1060, 18] width 11 height 11
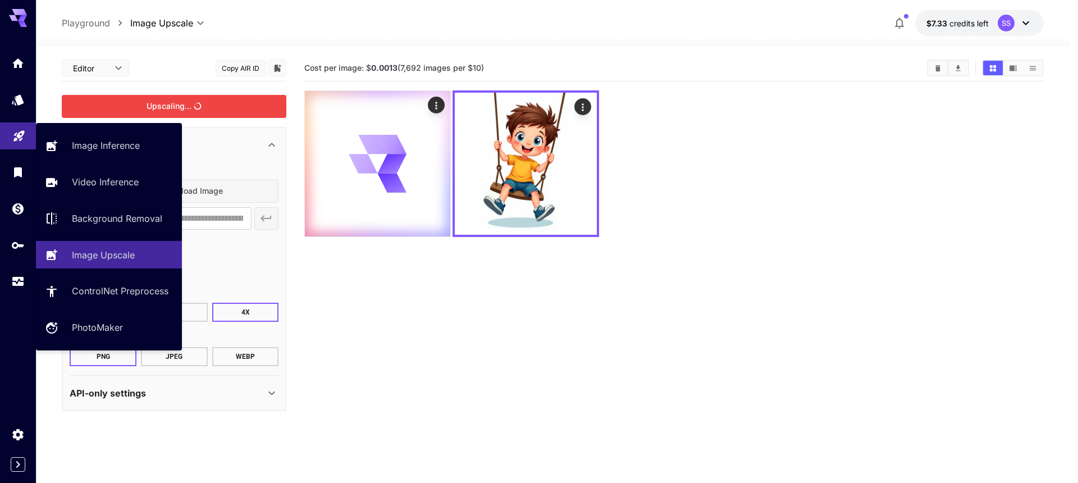
click at [20, 142] on link at bounding box center [18, 136] width 36 height 28
type input "**********"
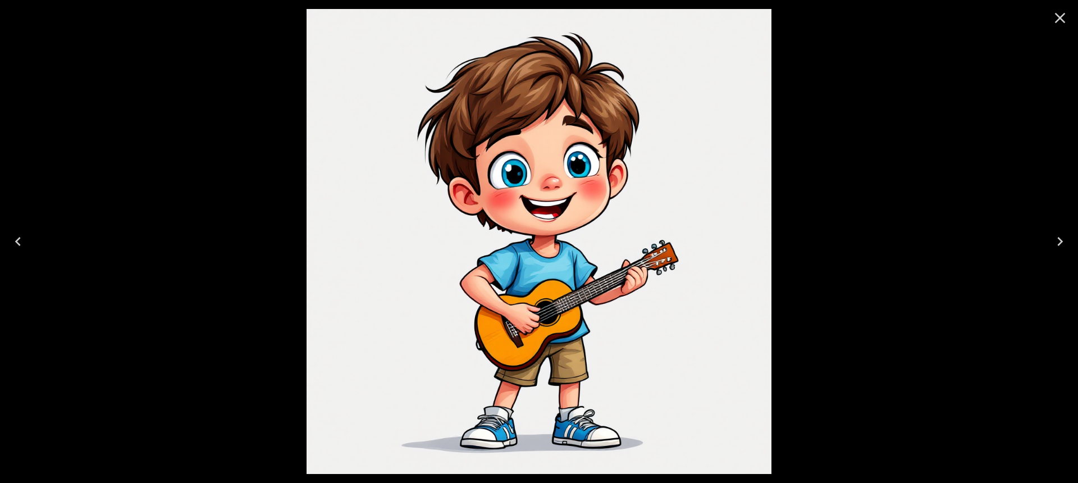
click at [1066, 17] on icon "Close" at bounding box center [1060, 18] width 18 height 18
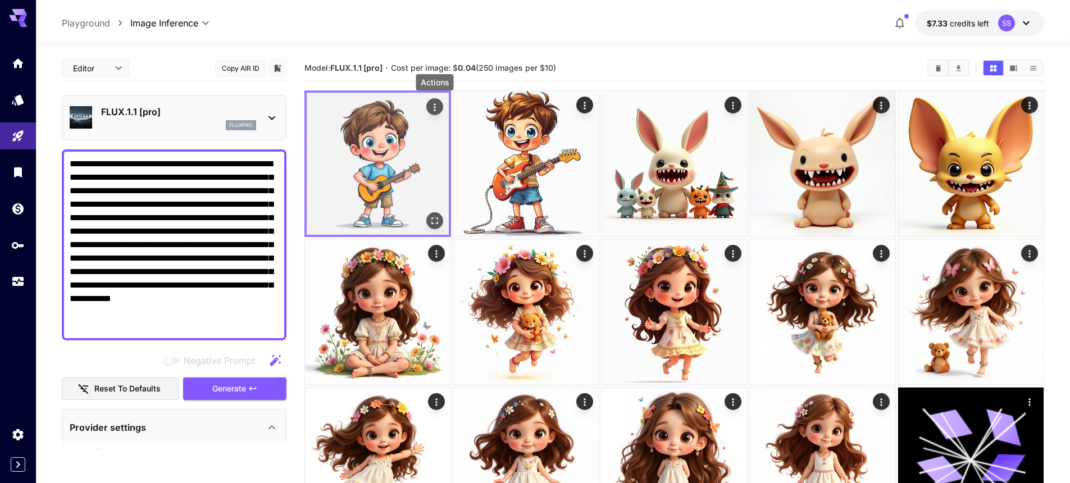
click at [439, 104] on icon "Actions" at bounding box center [434, 107] width 11 height 11
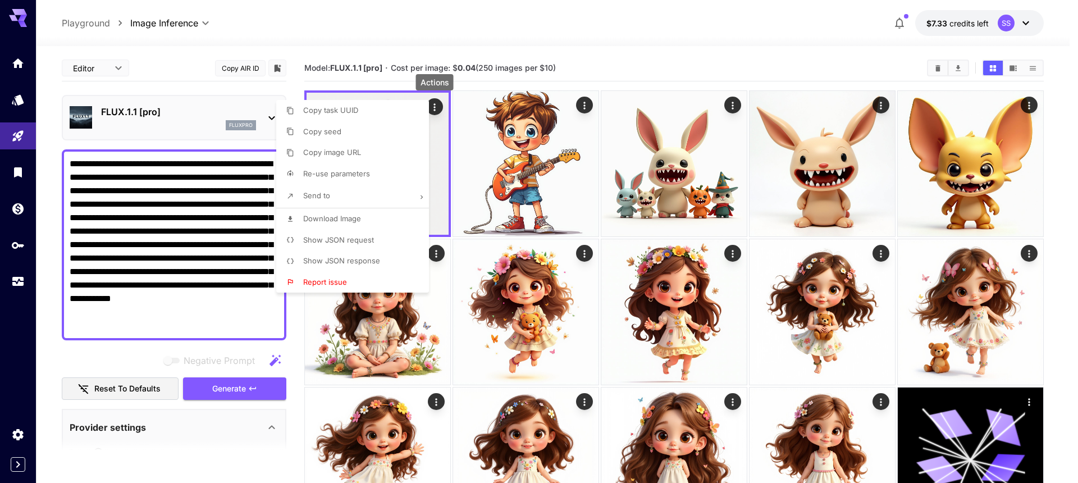
click at [369, 198] on li "Send to" at bounding box center [355, 196] width 159 height 24
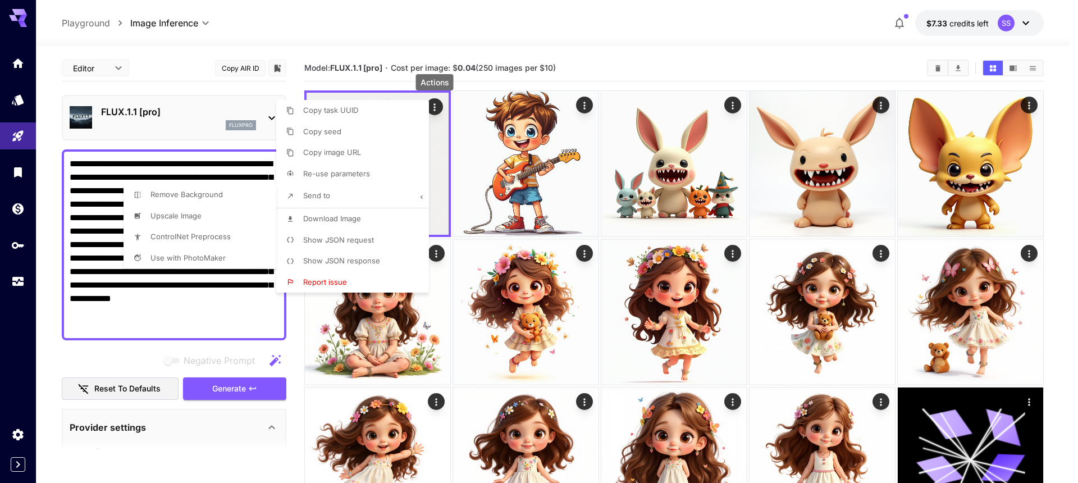
click at [303, 115] on span "Remove Background" at bounding box center [330, 110] width 55 height 9
type input "**********"
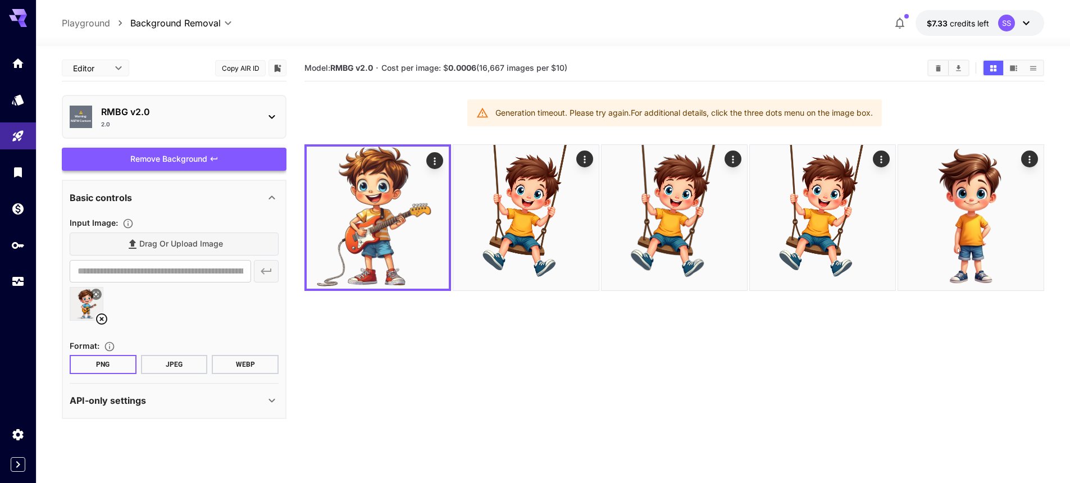
click at [180, 162] on div "Remove Background" at bounding box center [174, 159] width 225 height 23
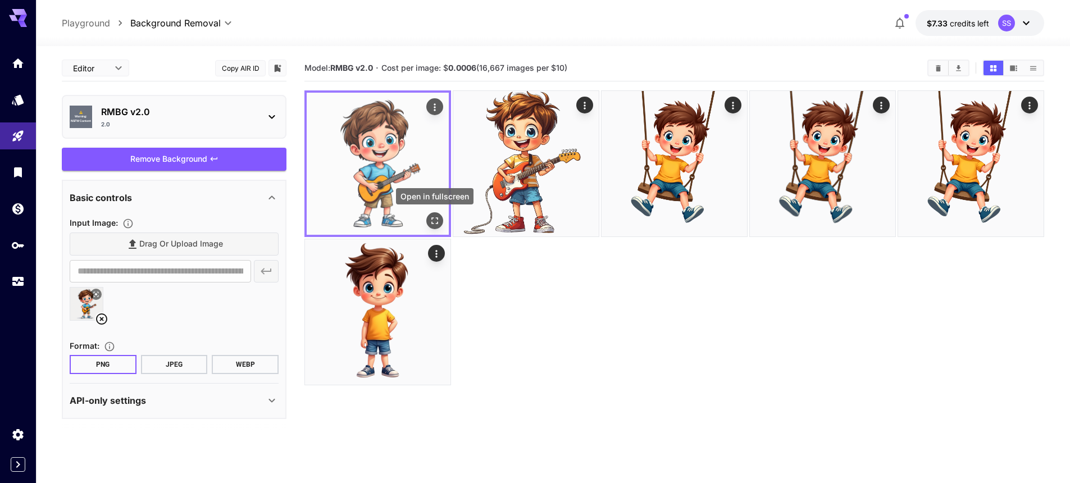
click at [437, 217] on icon "Open in fullscreen" at bounding box center [434, 220] width 7 height 7
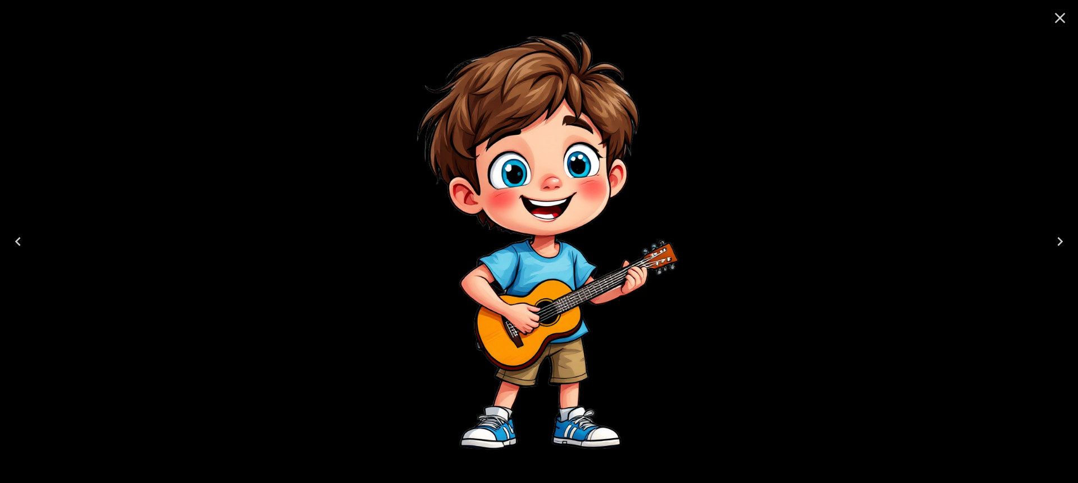
click at [1058, 19] on icon "Close" at bounding box center [1060, 18] width 11 height 11
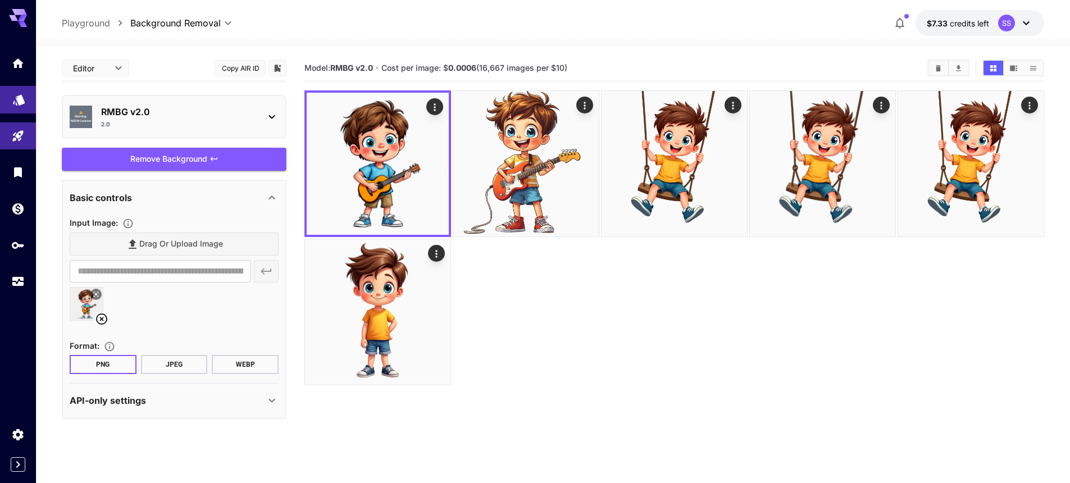
click at [15, 107] on link at bounding box center [18, 100] width 36 height 28
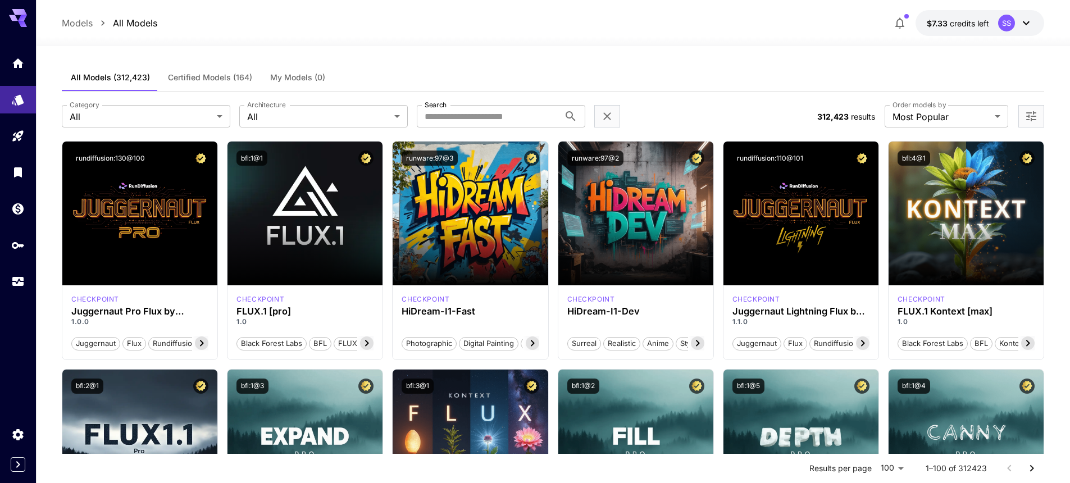
click at [200, 78] on span "Certified Models (164)" at bounding box center [210, 77] width 84 height 10
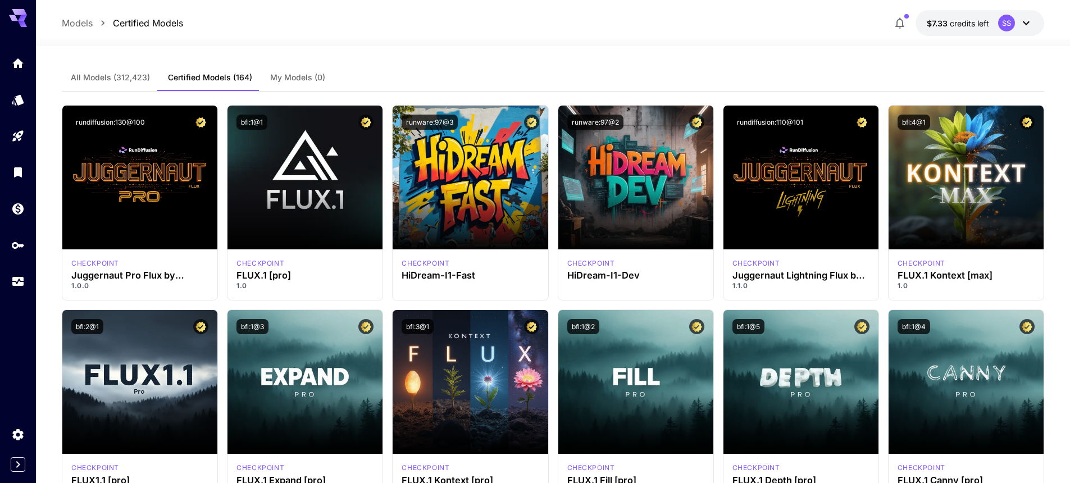
scroll to position [859, 0]
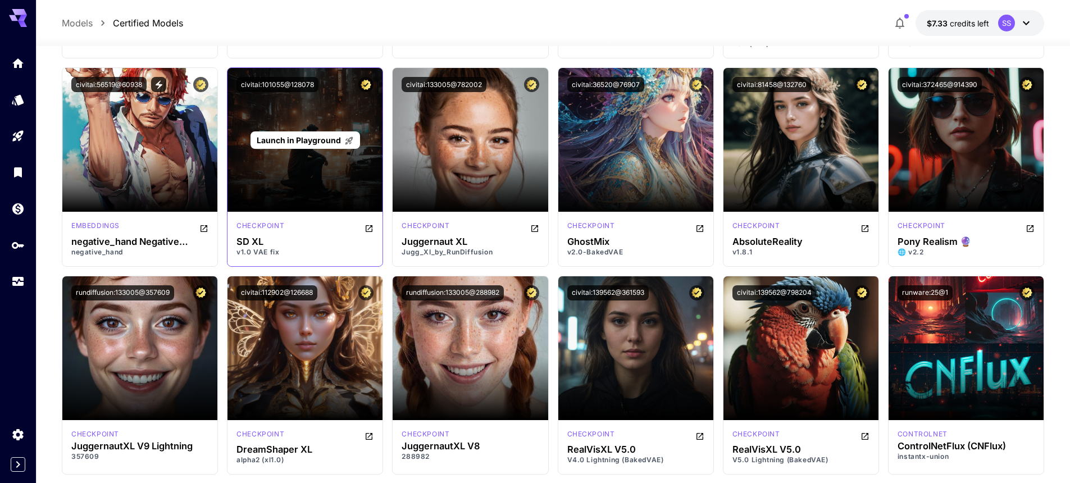
click at [299, 134] on p "Launch in Playground" at bounding box center [305, 140] width 97 height 12
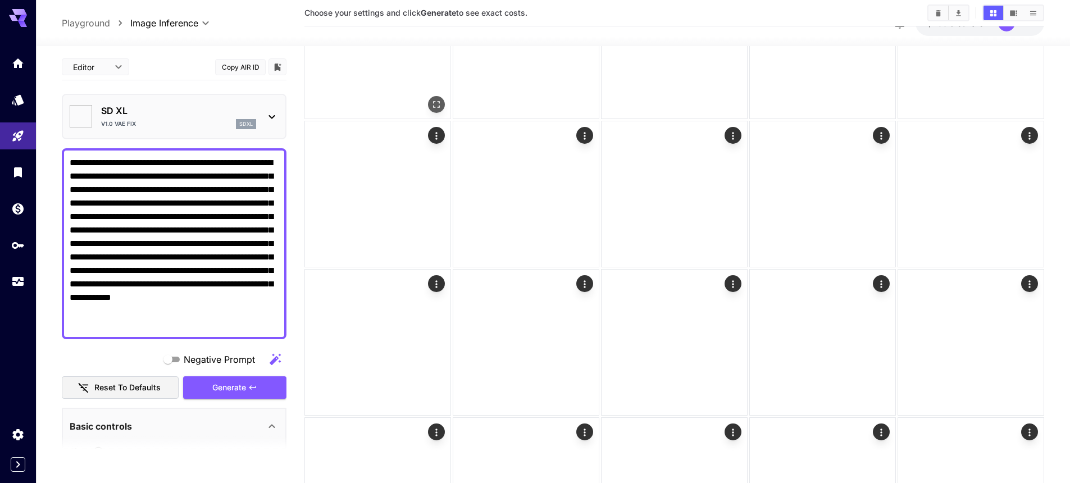
type input "**********"
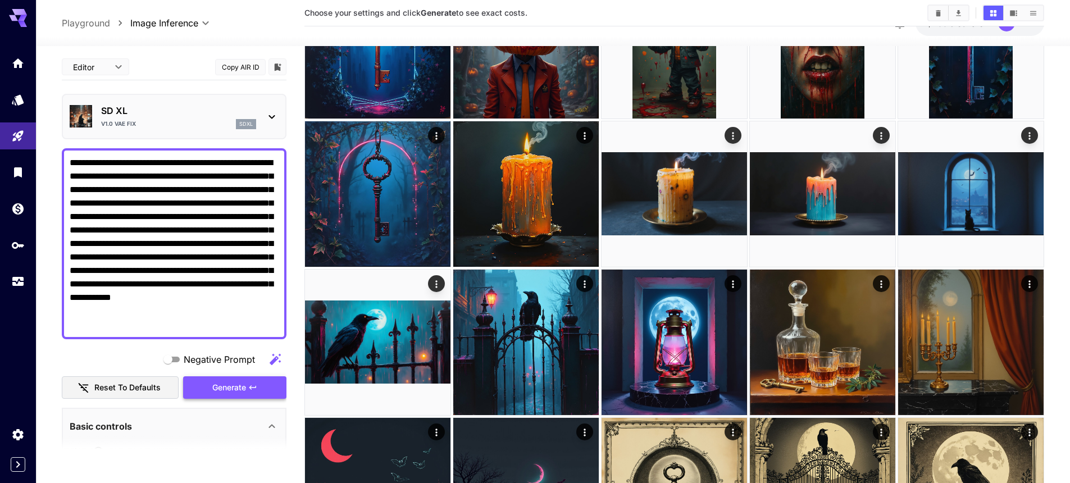
click at [218, 385] on span "Generate" at bounding box center [229, 388] width 34 height 14
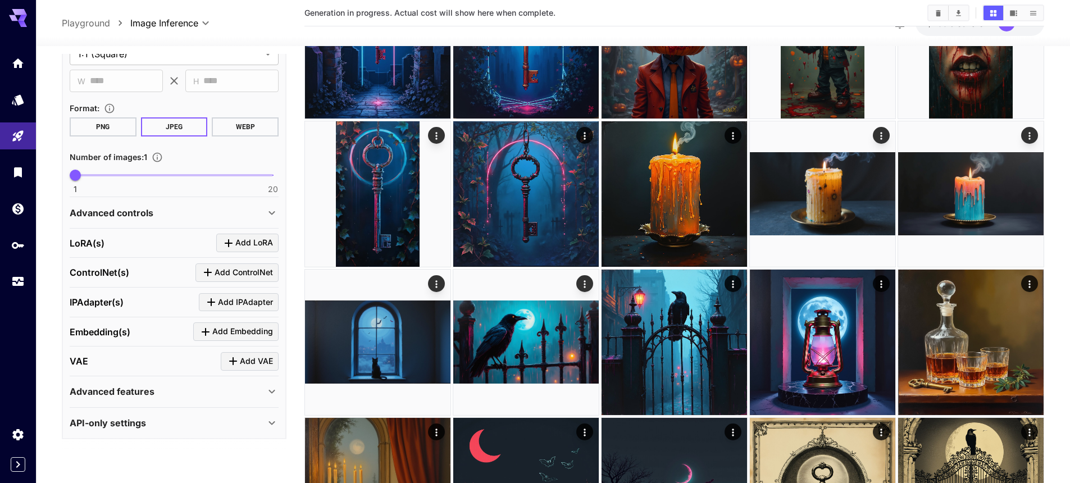
scroll to position [422, 0]
click at [137, 386] on p "Advanced features" at bounding box center [112, 388] width 85 height 13
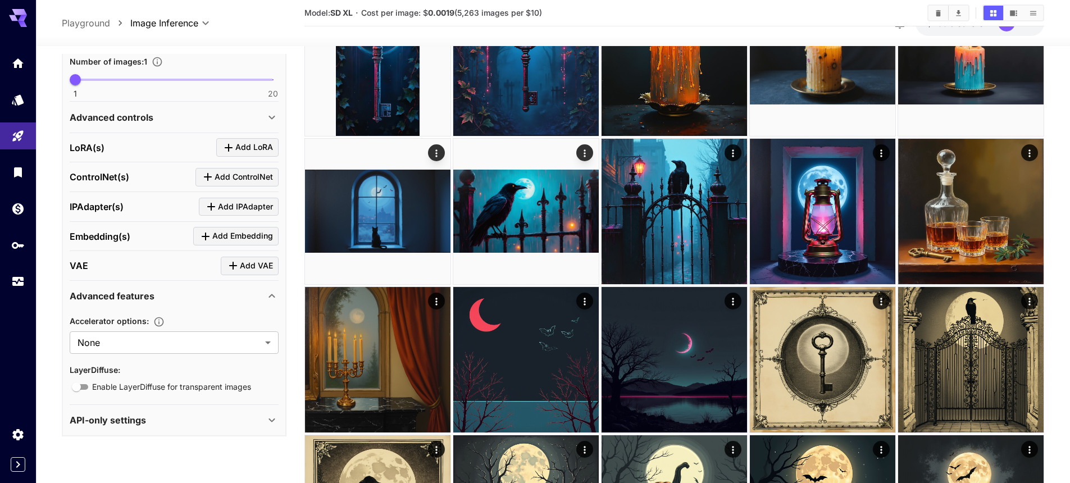
scroll to position [1082, 0]
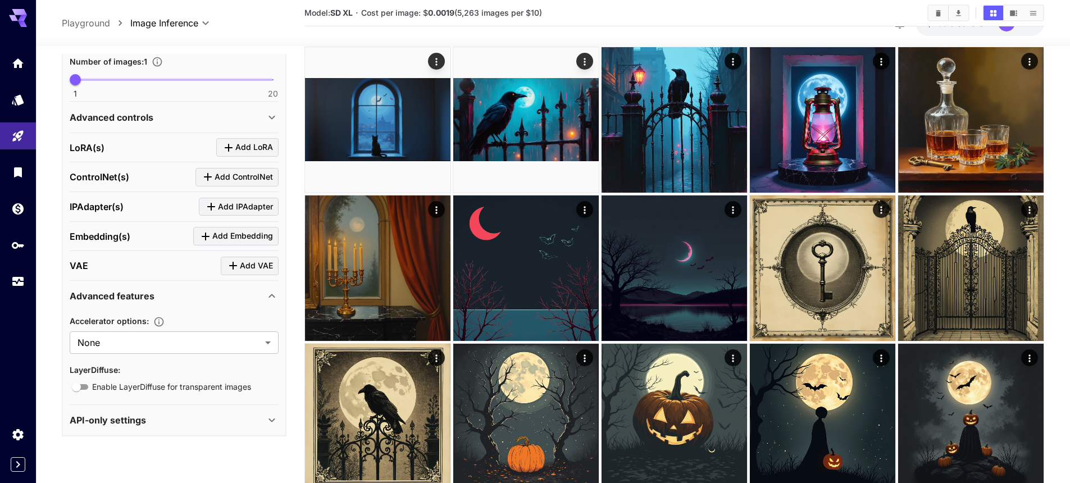
click at [145, 421] on p "API-only settings" at bounding box center [108, 419] width 76 height 13
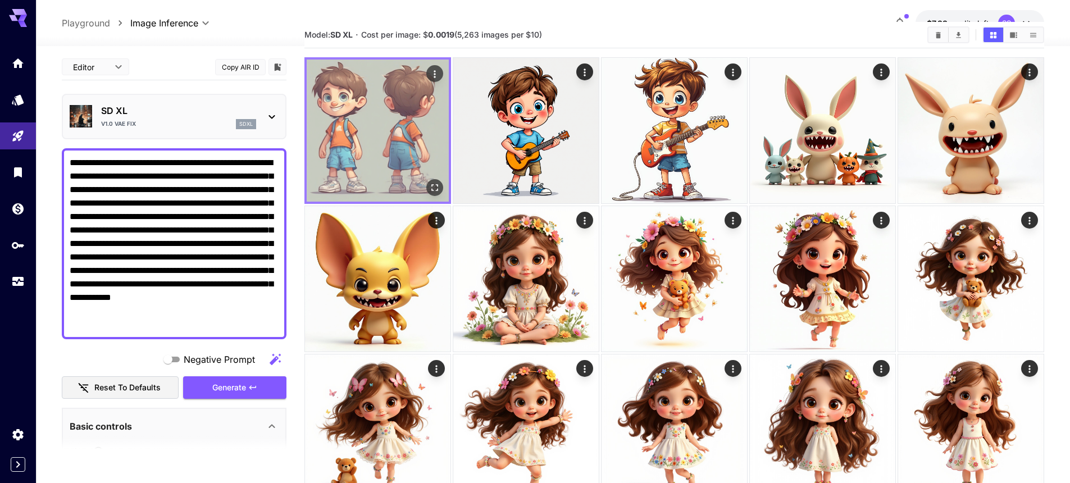
scroll to position [0, 0]
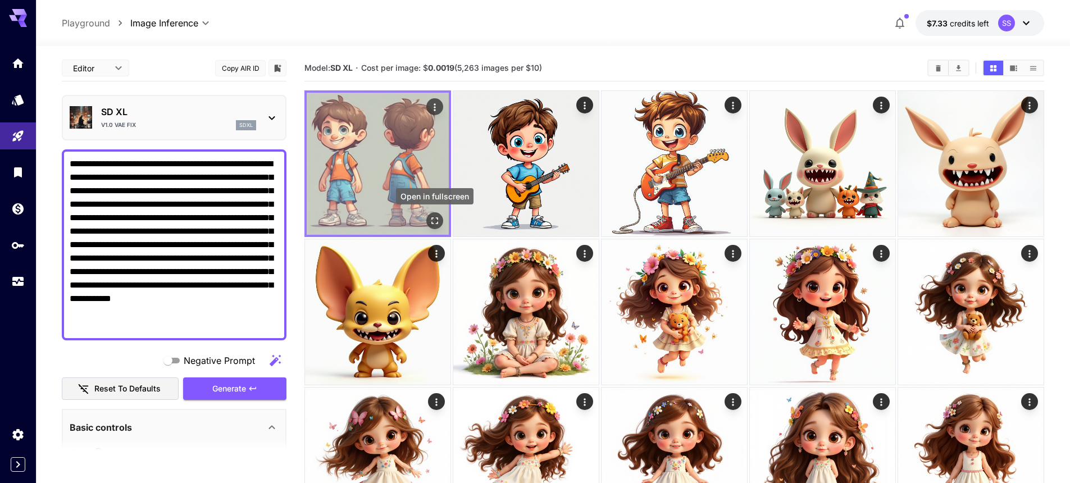
click at [434, 220] on icon "Open in fullscreen" at bounding box center [434, 220] width 11 height 11
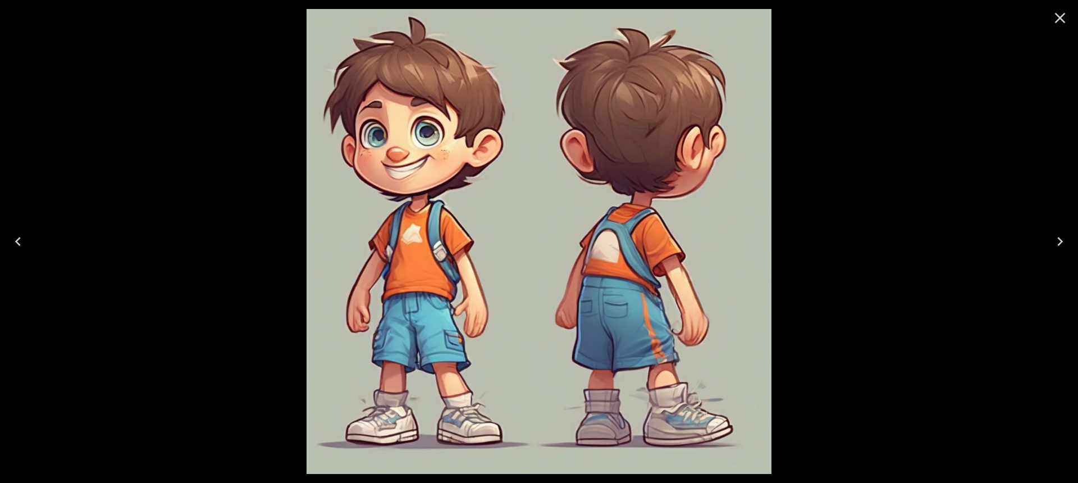
click at [1067, 17] on icon "Close" at bounding box center [1060, 18] width 18 height 18
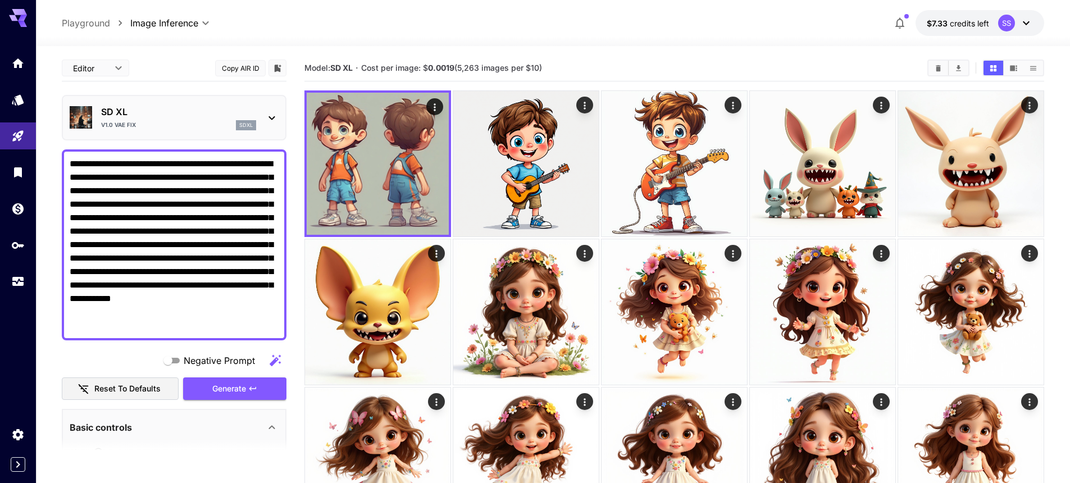
click at [192, 113] on p "SD XL" at bounding box center [178, 111] width 155 height 13
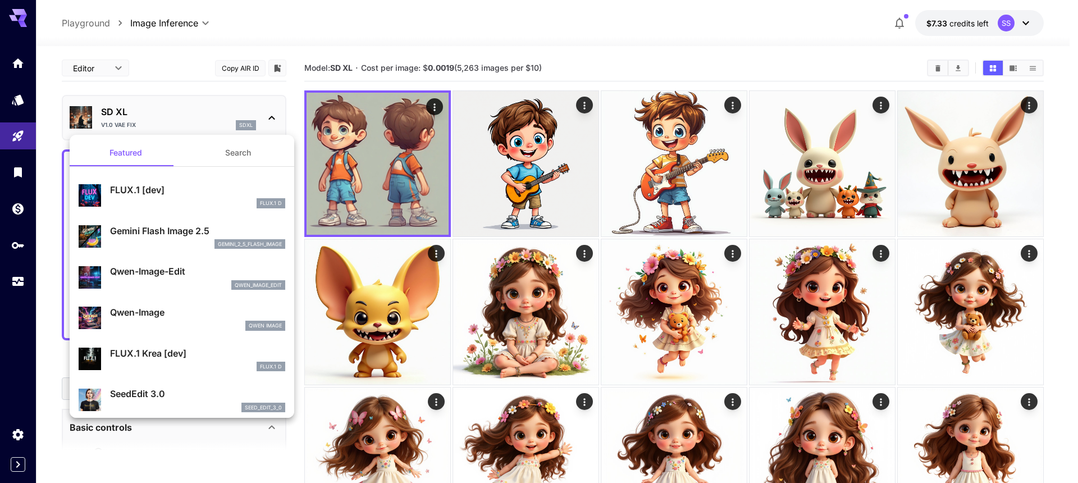
click at [185, 108] on div at bounding box center [539, 241] width 1078 height 483
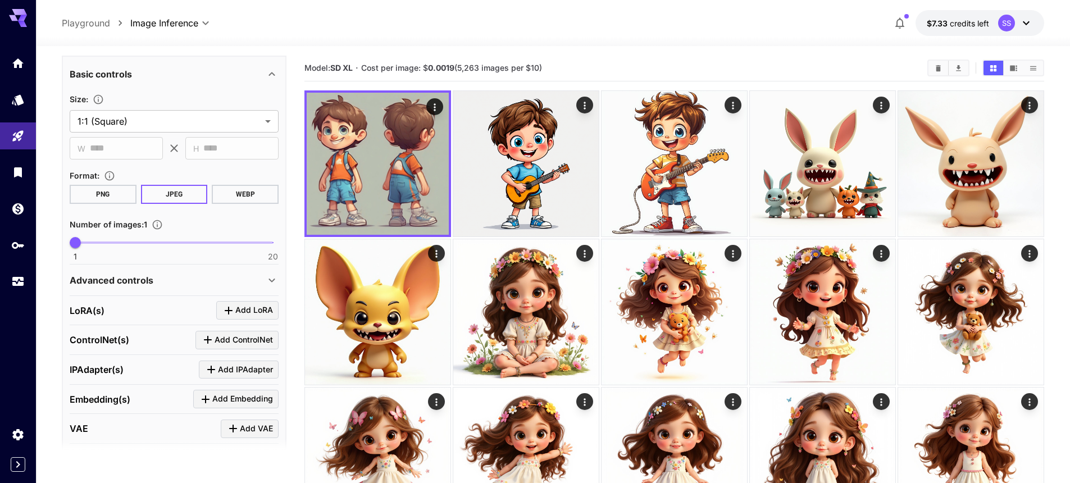
scroll to position [397, 0]
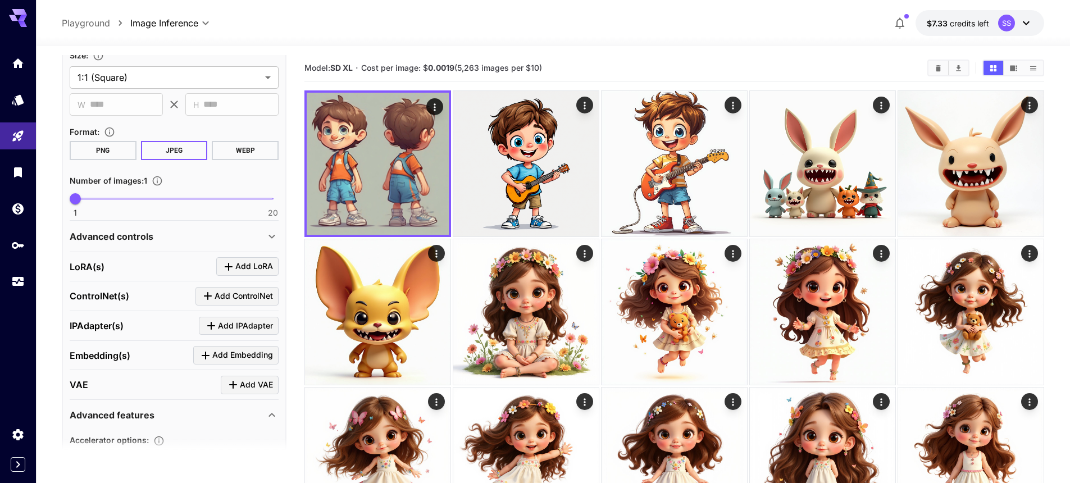
click at [157, 241] on div "Advanced controls" at bounding box center [167, 236] width 195 height 13
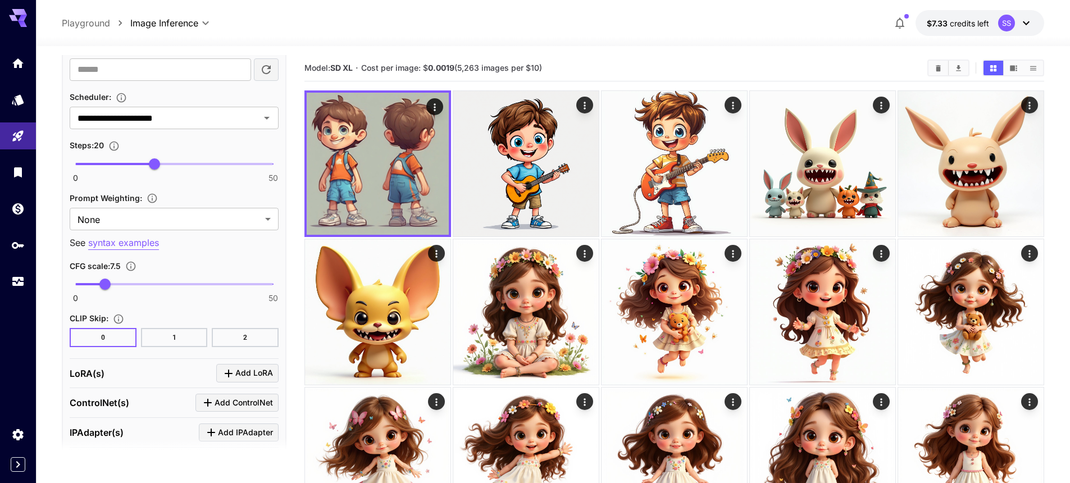
scroll to position [848, 0]
click at [184, 120] on input "**********" at bounding box center [157, 117] width 169 height 16
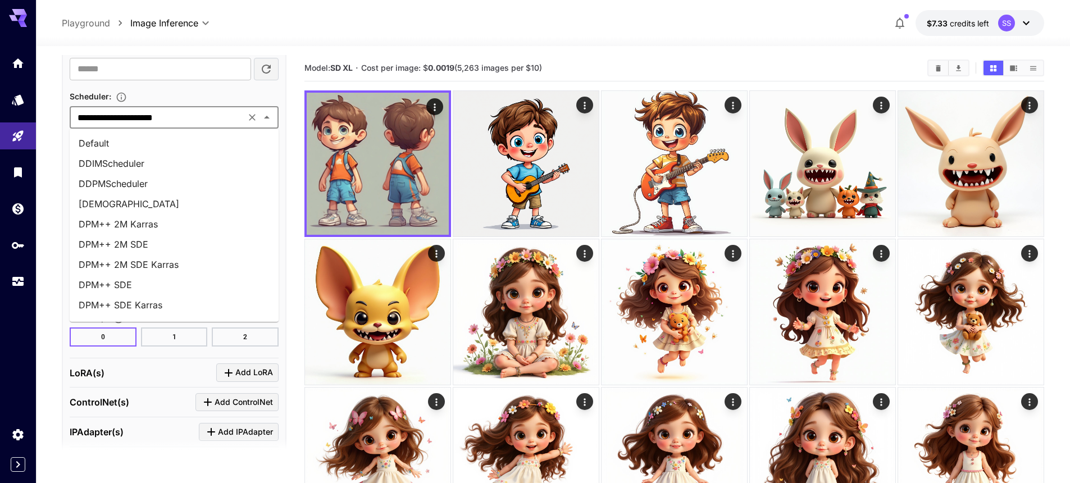
scroll to position [155, 0]
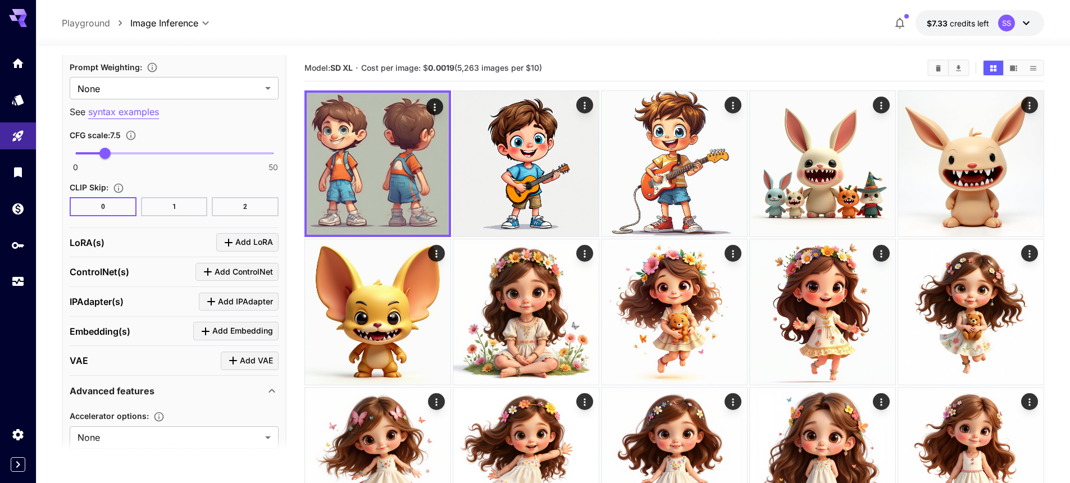
scroll to position [1064, 0]
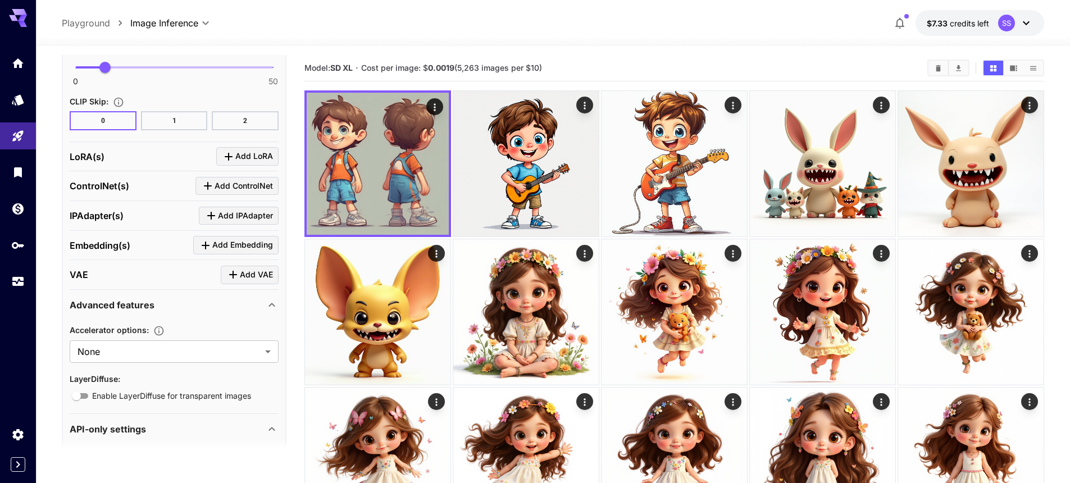
click at [184, 185] on div "ControlNet(s) Add ControlNet" at bounding box center [174, 186] width 209 height 19
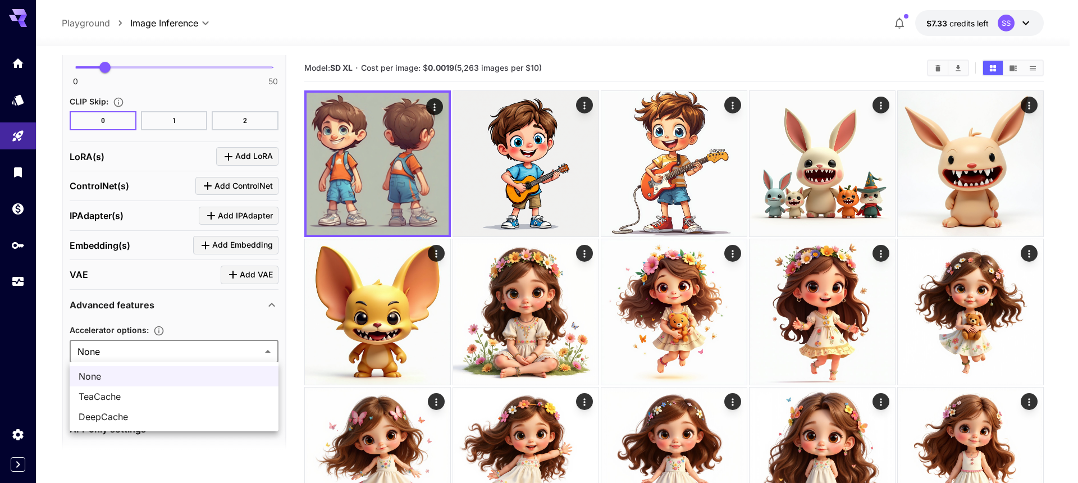
click at [123, 340] on div at bounding box center [539, 241] width 1078 height 483
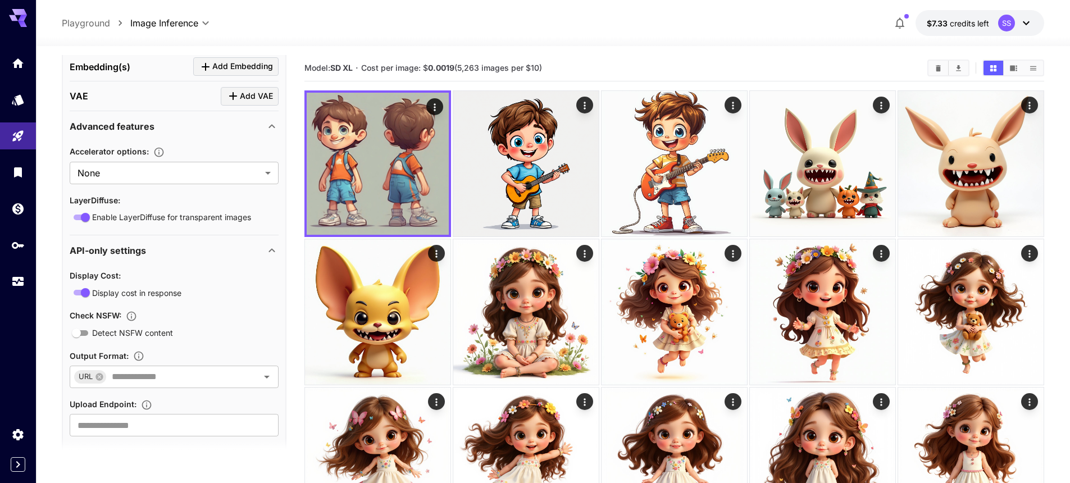
scroll to position [1245, 0]
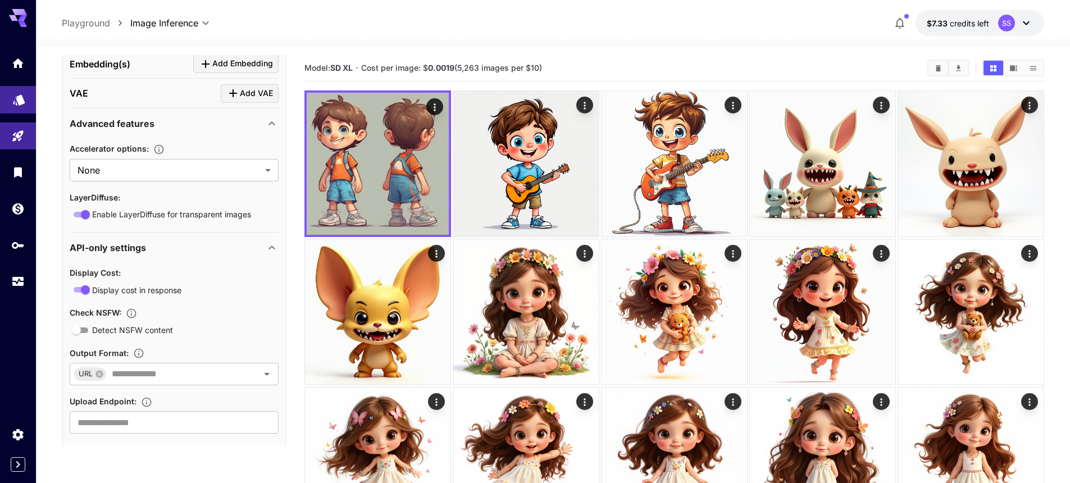
click at [21, 108] on link at bounding box center [18, 100] width 36 height 28
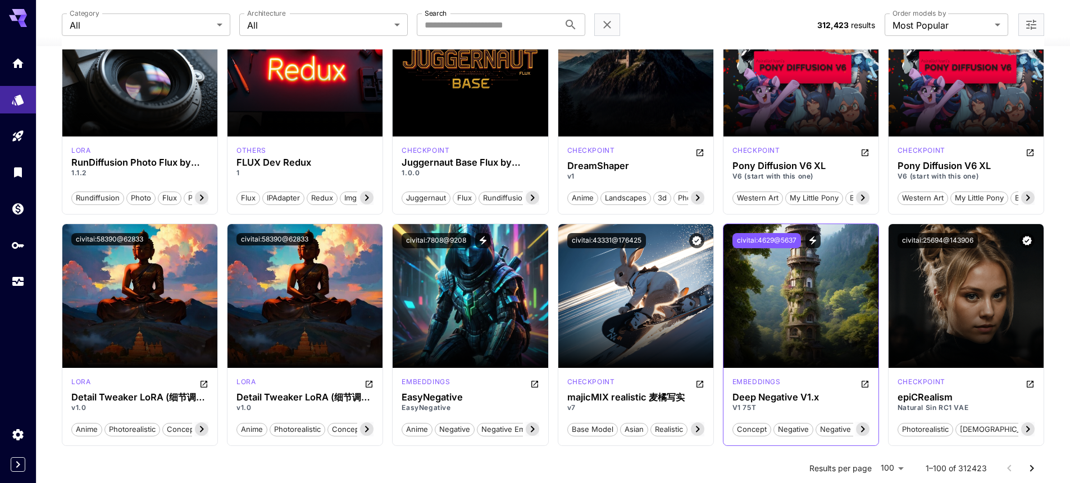
scroll to position [669, 0]
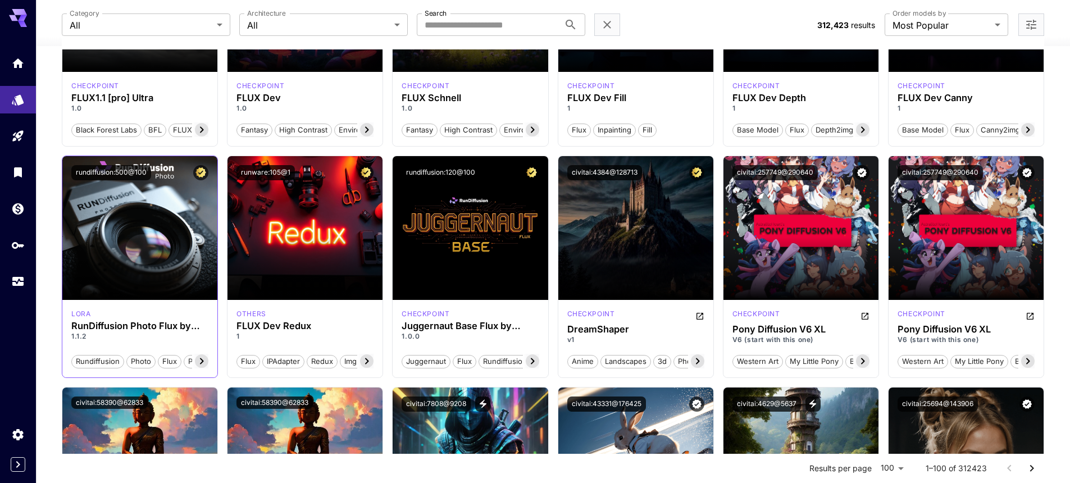
click at [206, 360] on icon at bounding box center [201, 360] width 13 height 13
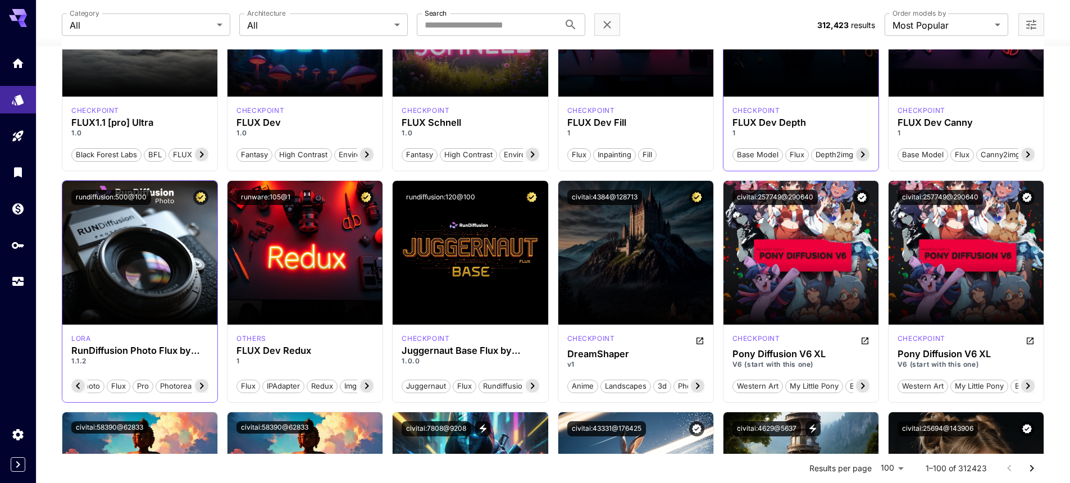
scroll to position [494, 0]
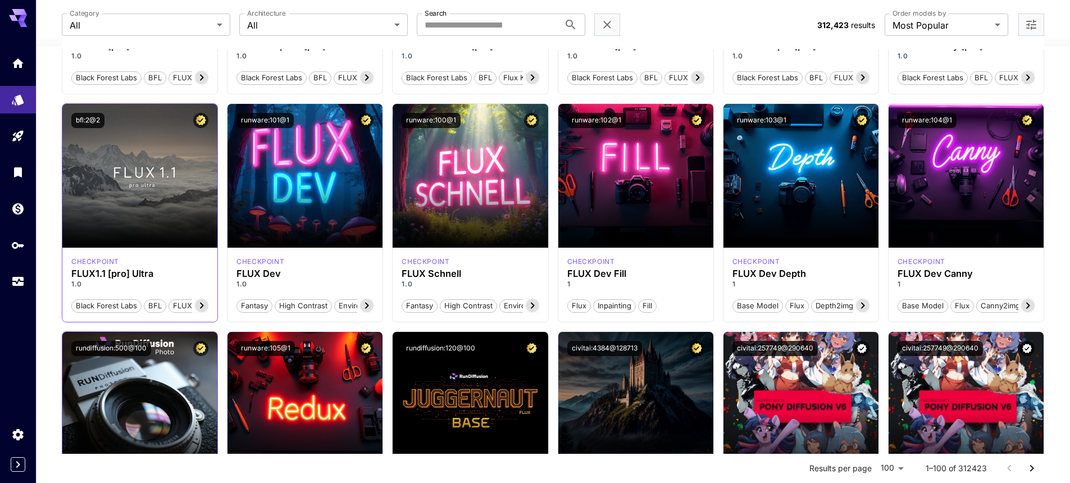
click at [204, 305] on icon at bounding box center [201, 305] width 13 height 13
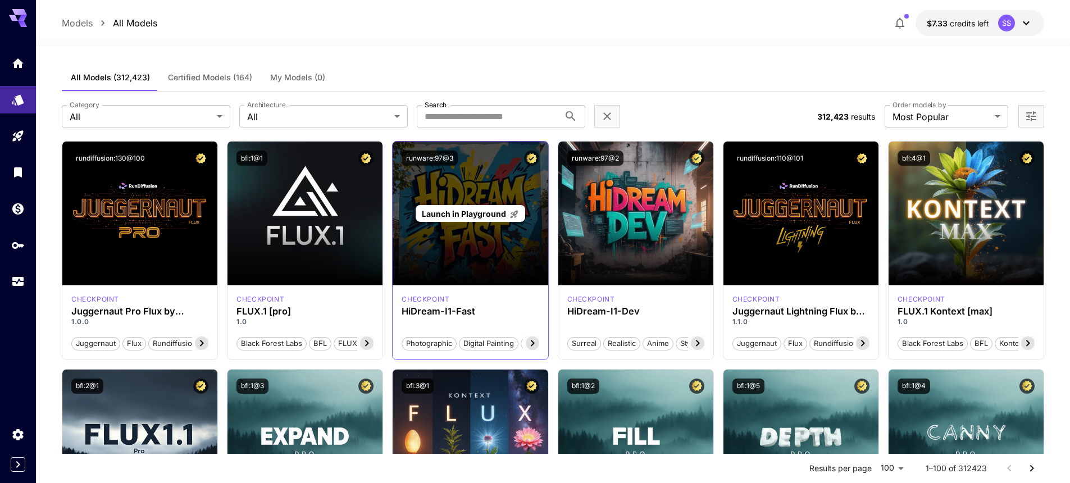
click at [470, 212] on span "Launch in Playground" at bounding box center [464, 214] width 84 height 10
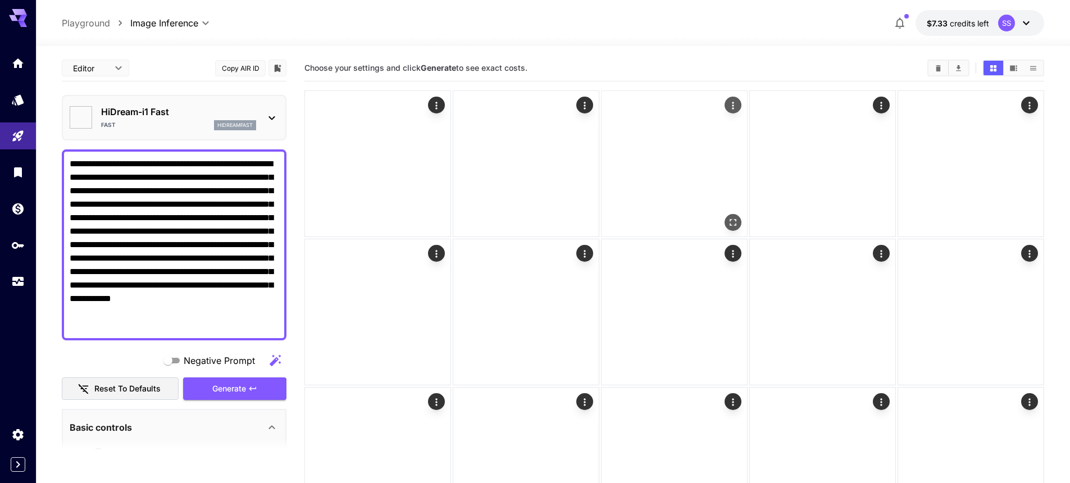
type input "*******"
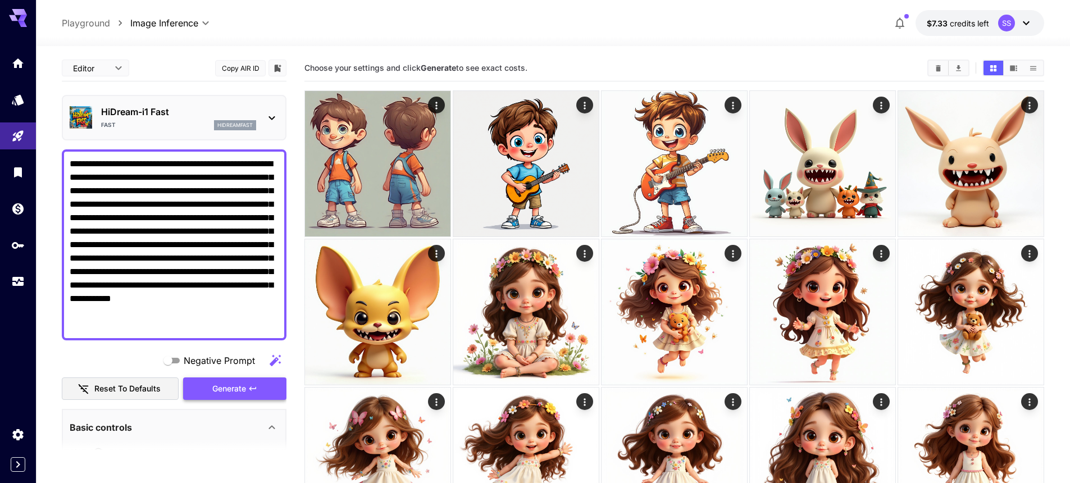
click at [230, 382] on span "Generate" at bounding box center [229, 389] width 34 height 14
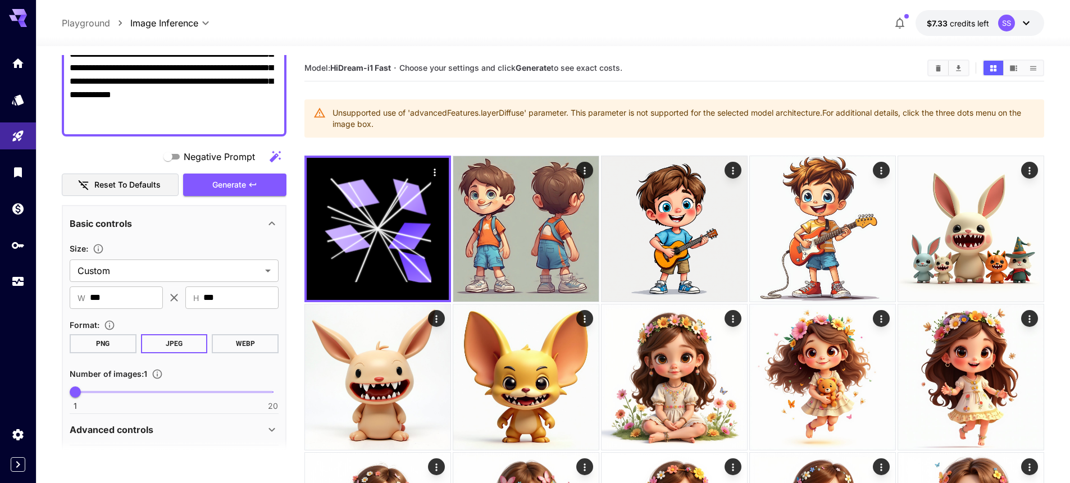
scroll to position [361, 0]
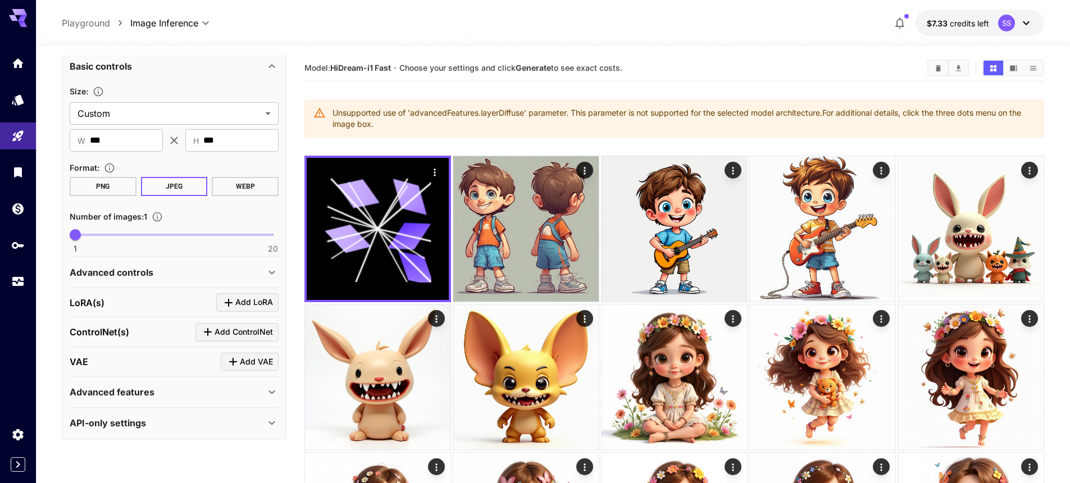
click at [143, 270] on p "Advanced controls" at bounding box center [112, 272] width 84 height 13
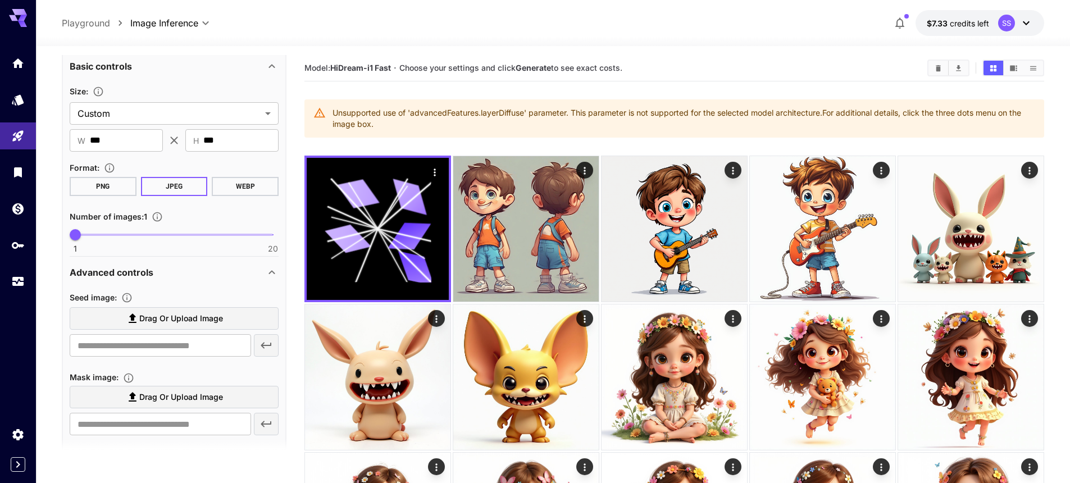
click at [168, 268] on div "Advanced controls" at bounding box center [167, 272] width 195 height 13
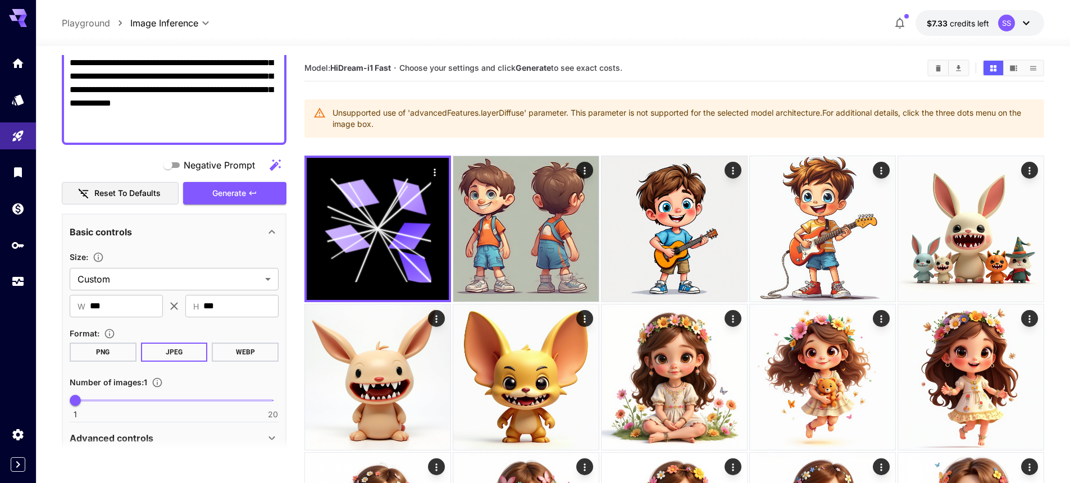
scroll to position [189, 0]
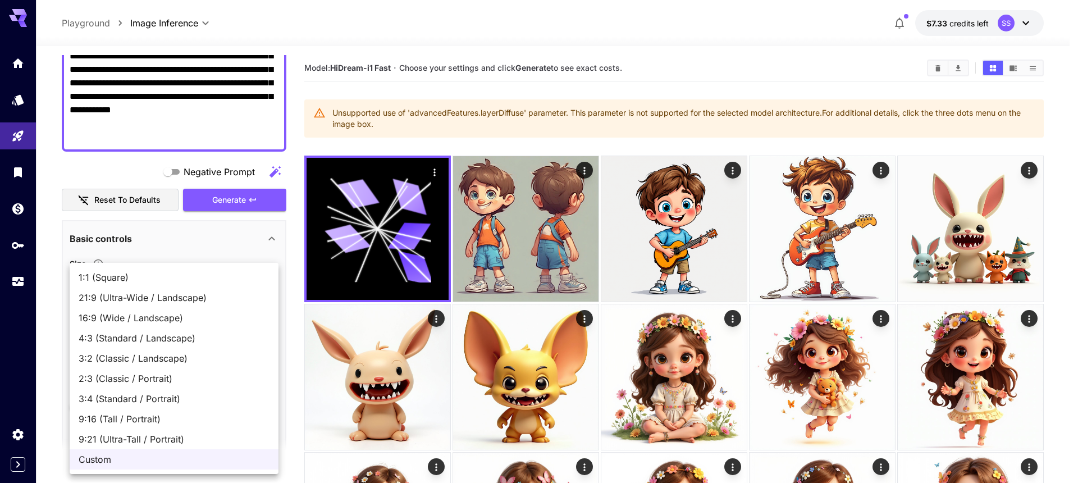
click at [446, 15] on div at bounding box center [539, 241] width 1078 height 483
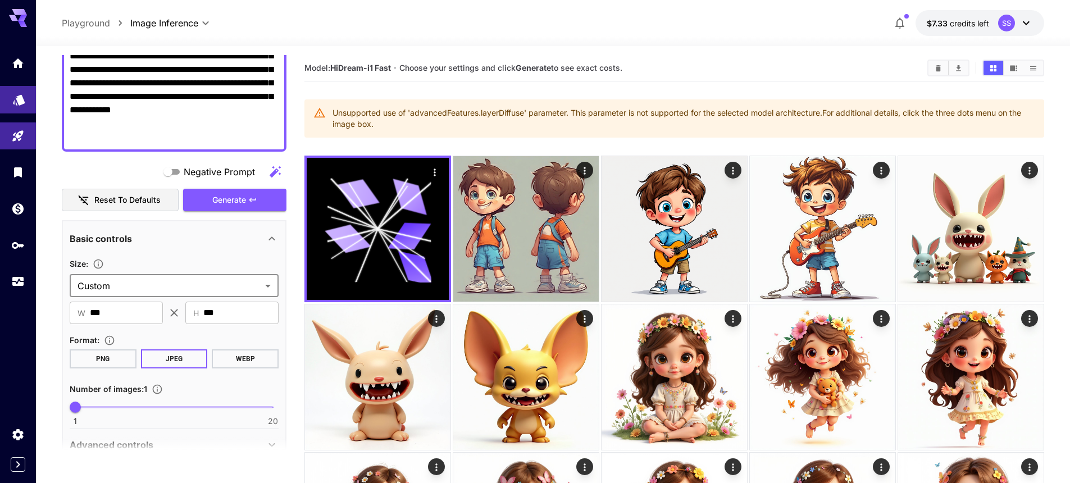
click at [20, 102] on icon "Models" at bounding box center [19, 96] width 12 height 11
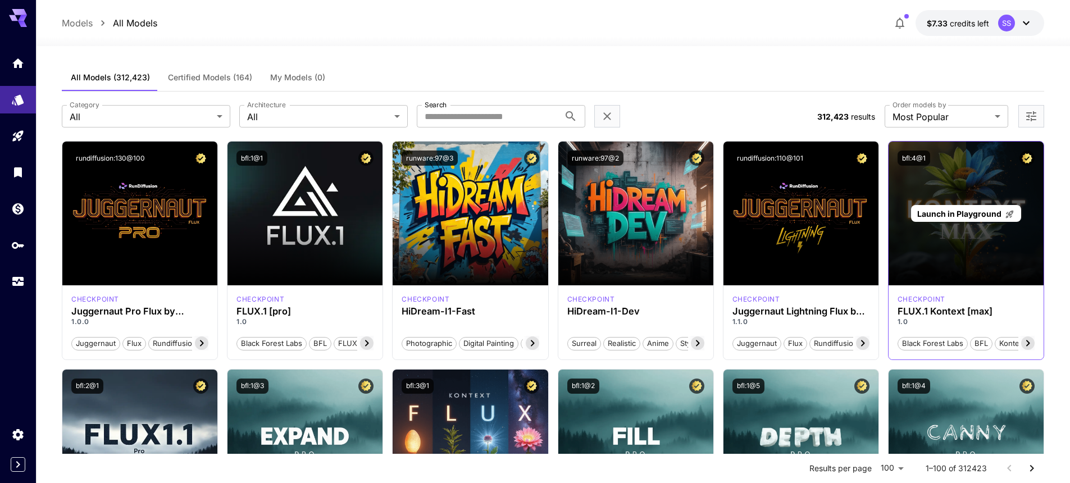
click at [969, 211] on span "Launch in Playground" at bounding box center [959, 214] width 84 height 10
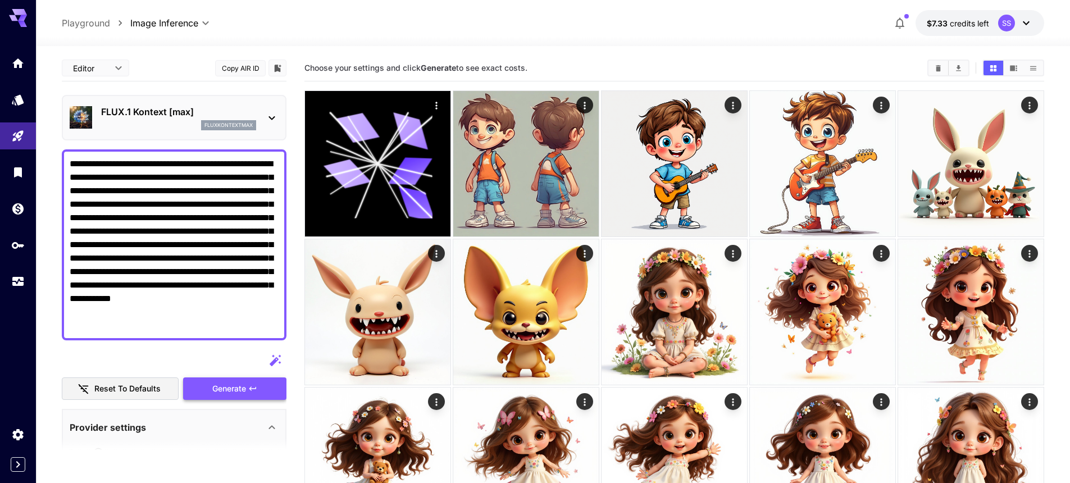
click at [223, 386] on span "Generate" at bounding box center [229, 389] width 34 height 14
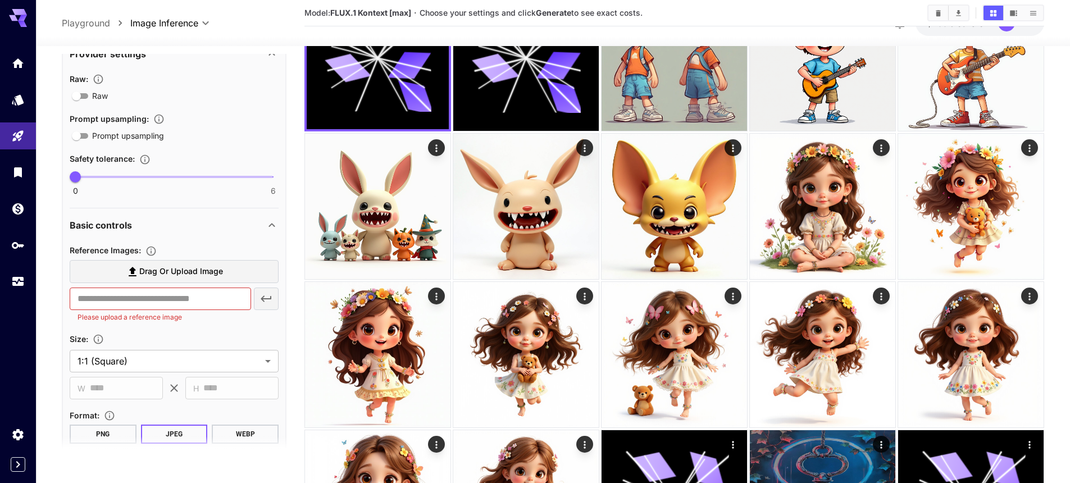
scroll to position [496, 0]
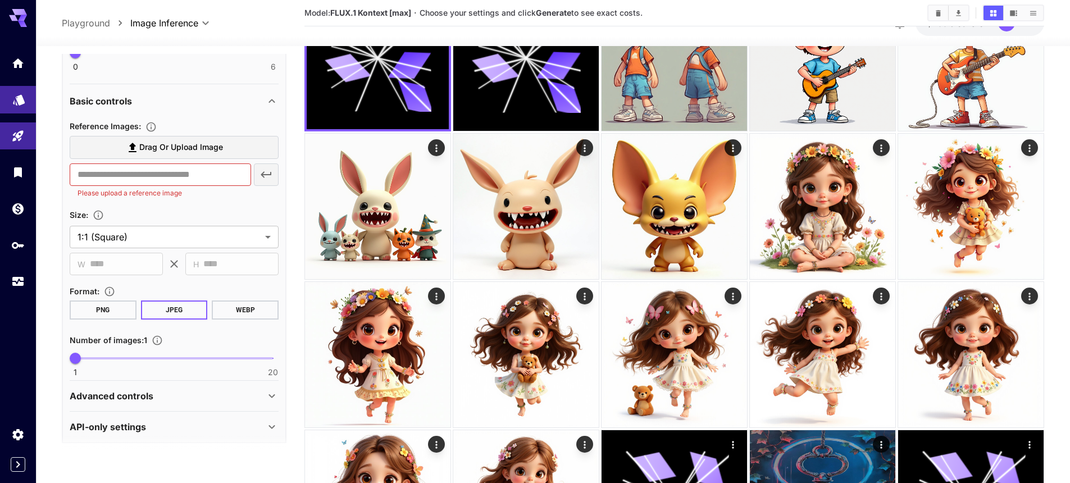
click at [24, 104] on link at bounding box center [18, 100] width 36 height 28
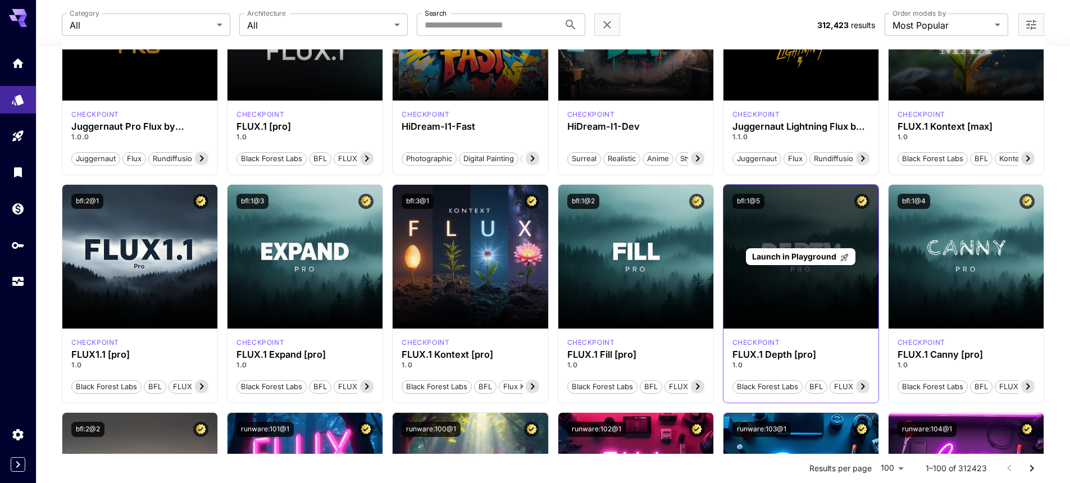
scroll to position [204, 0]
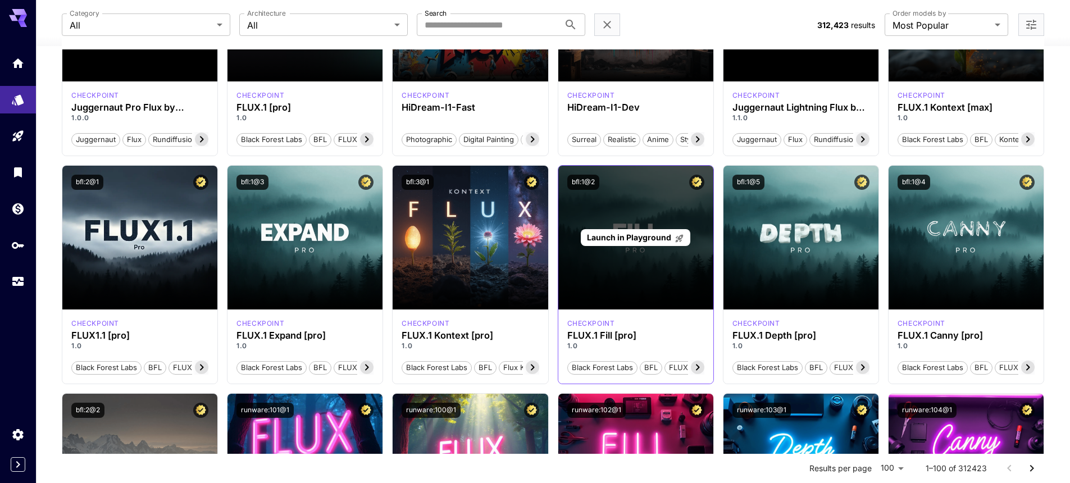
click at [630, 239] on span "Launch in Playground" at bounding box center [629, 237] width 84 height 10
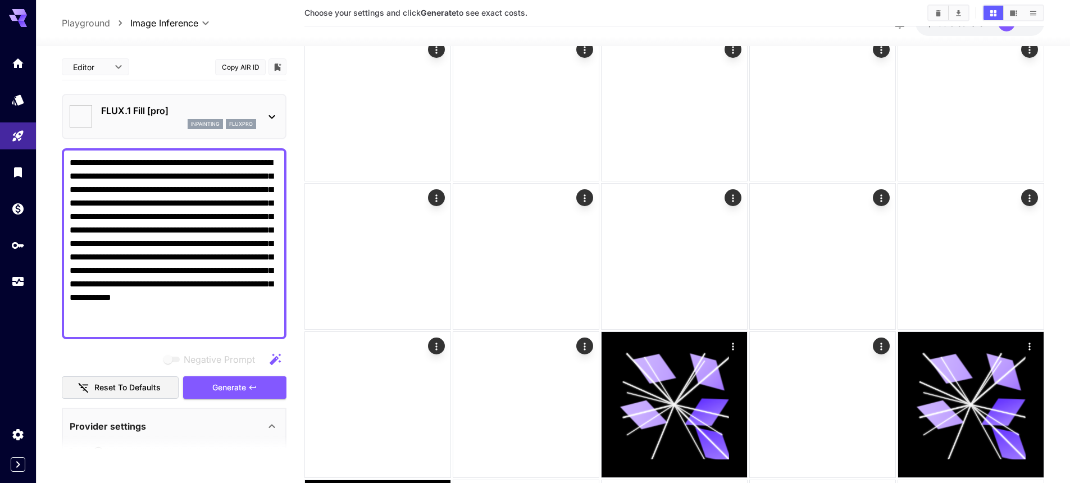
type input "**"
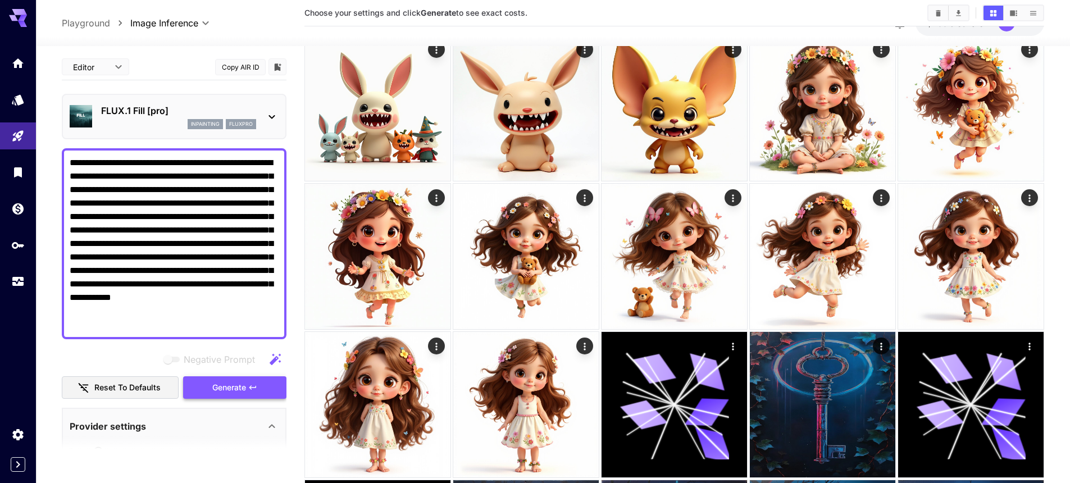
click at [222, 389] on span "Generate" at bounding box center [229, 388] width 34 height 14
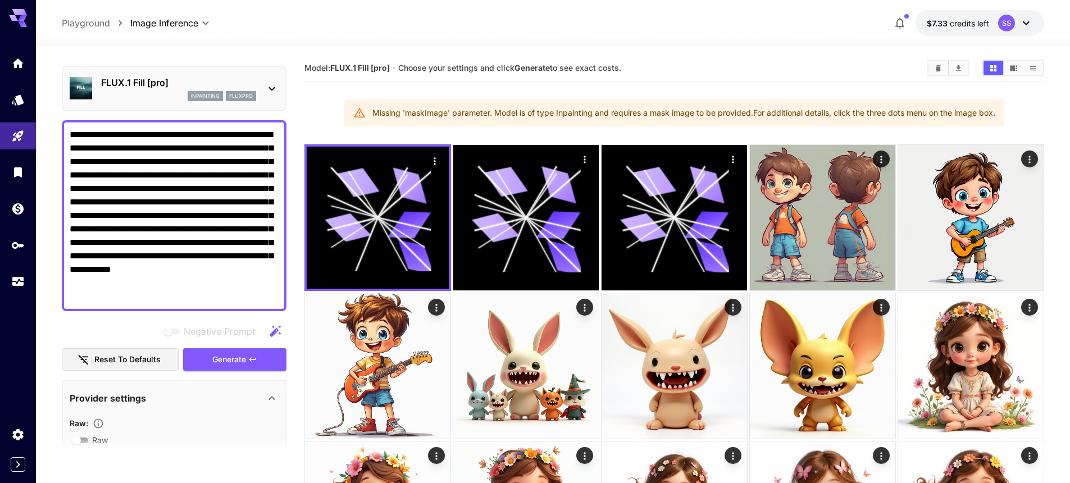
scroll to position [93, 0]
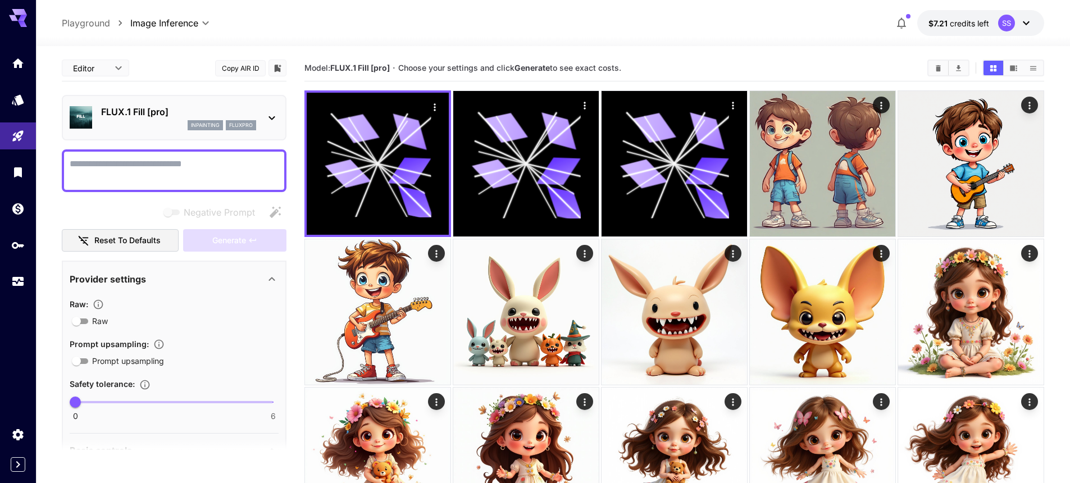
type input "**"
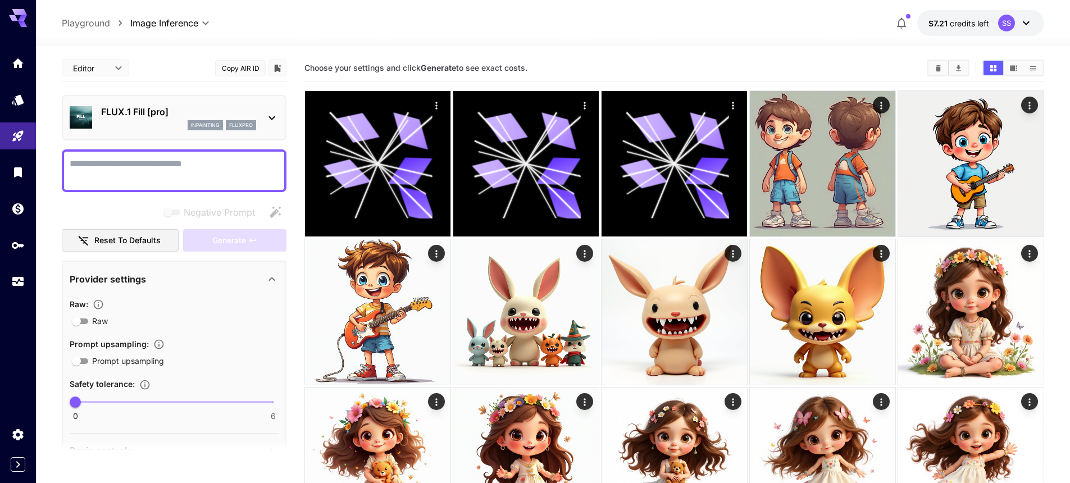
click at [191, 166] on textarea "Negative Prompt" at bounding box center [174, 170] width 209 height 27
type textarea "**********"
click at [126, 153] on div at bounding box center [174, 170] width 225 height 43
click at [136, 165] on textarea "Negative Prompt" at bounding box center [174, 170] width 209 height 27
paste textarea "**********"
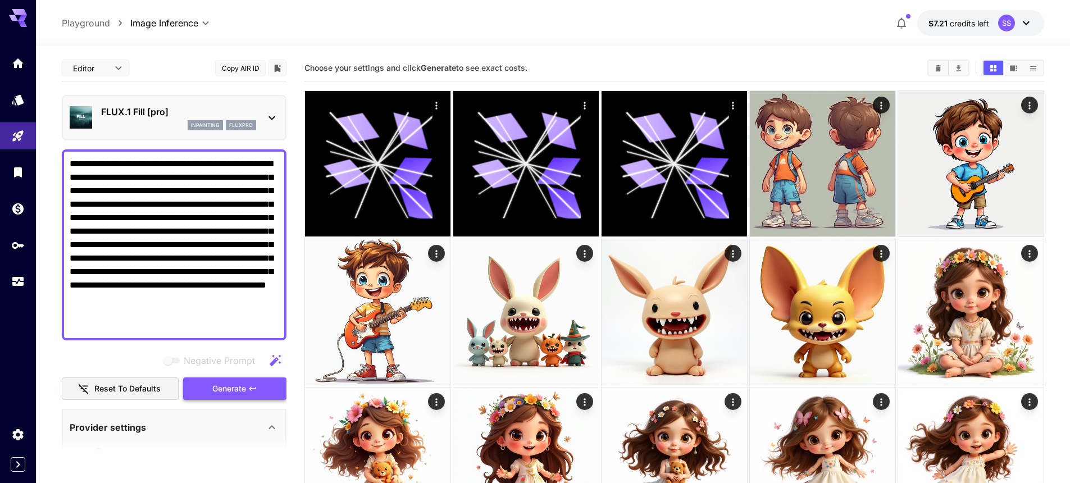
type textarea "**********"
click at [238, 387] on span "Generate" at bounding box center [229, 389] width 34 height 14
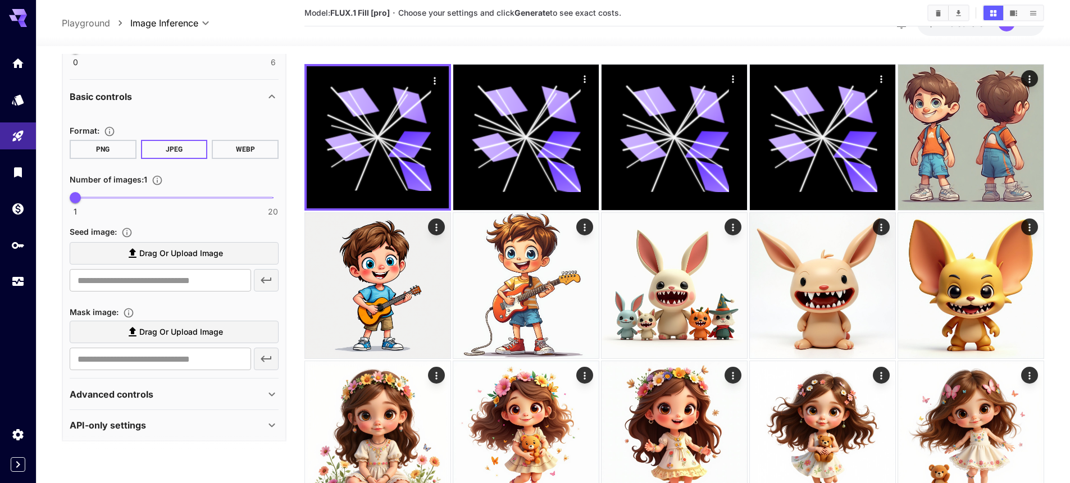
scroll to position [506, 0]
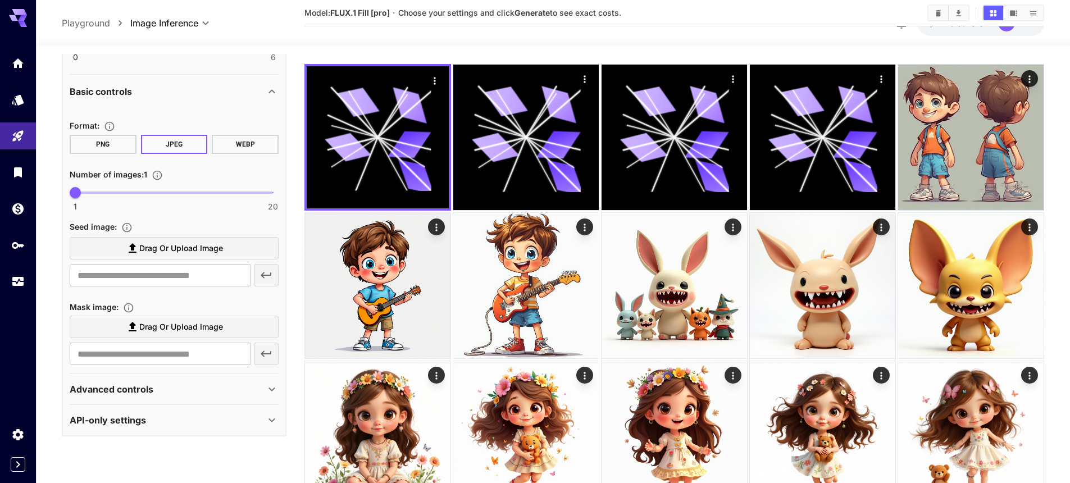
click at [128, 380] on div "Advanced controls" at bounding box center [174, 389] width 209 height 27
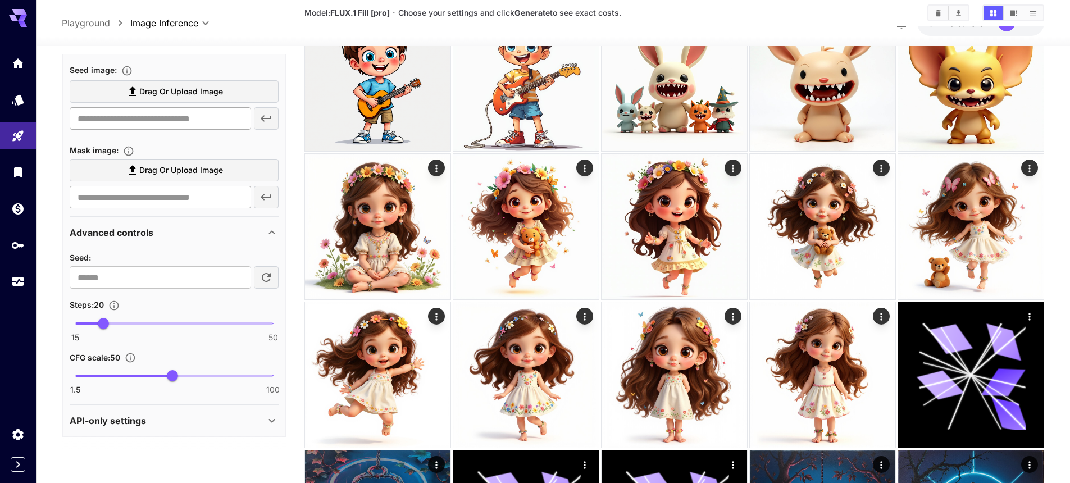
scroll to position [423, 0]
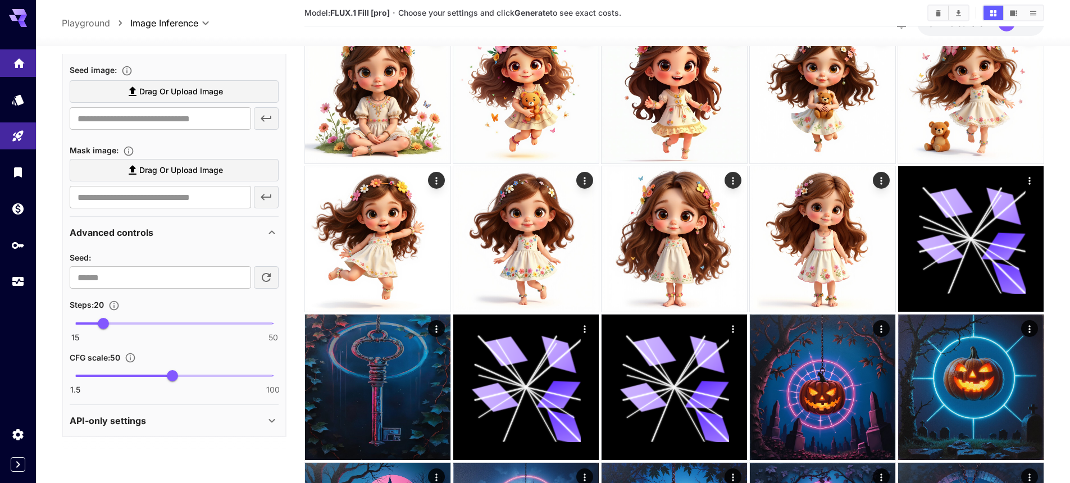
click at [18, 59] on icon "Home" at bounding box center [18, 60] width 11 height 10
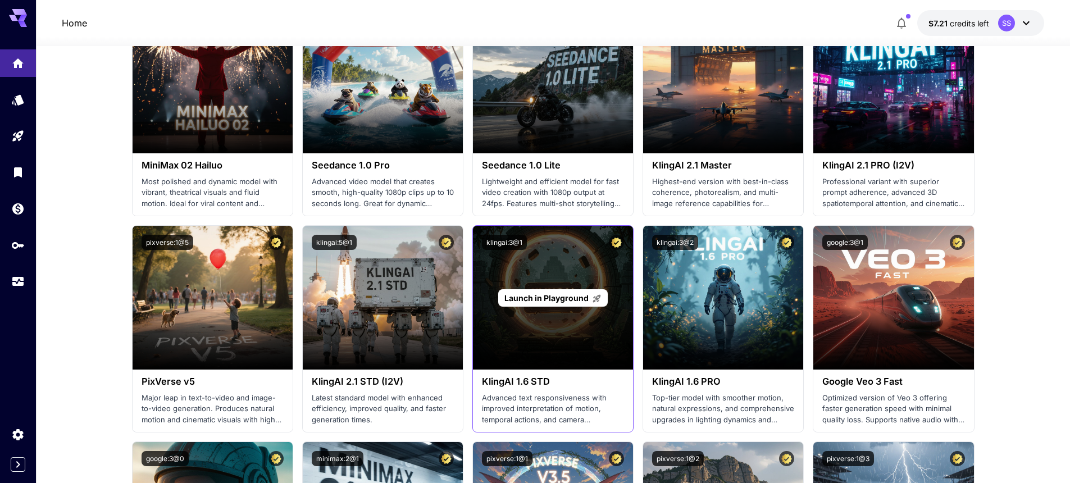
scroll to position [328, 0]
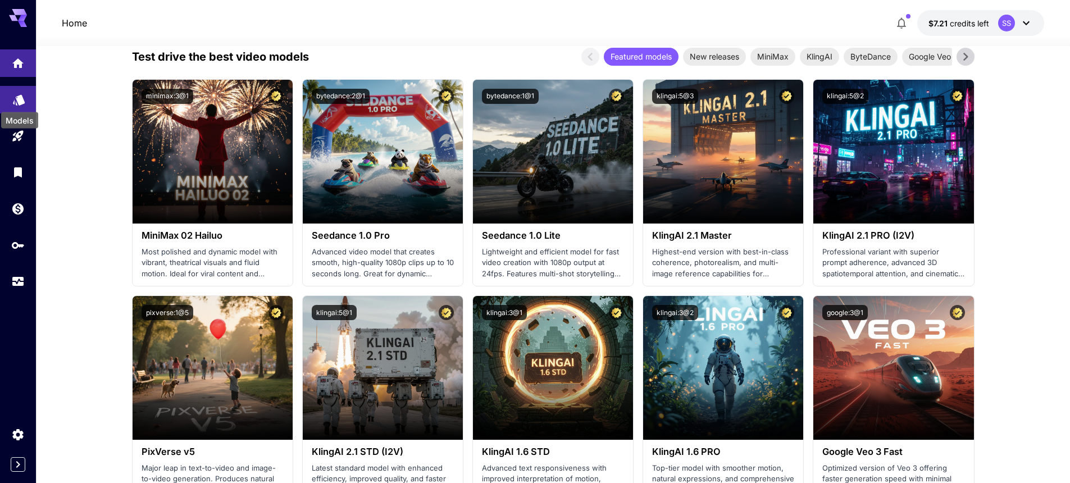
click at [22, 98] on icon "Models" at bounding box center [19, 96] width 12 height 11
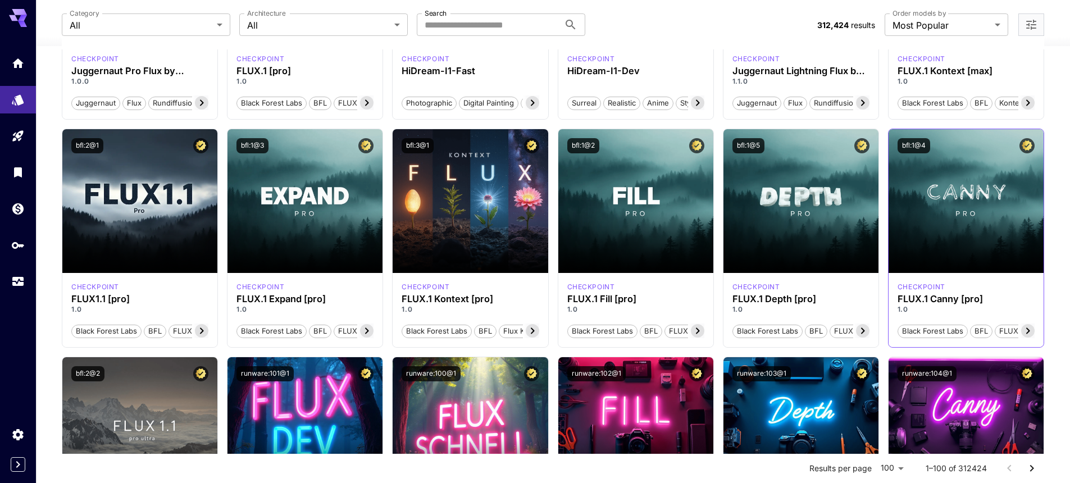
scroll to position [309, 0]
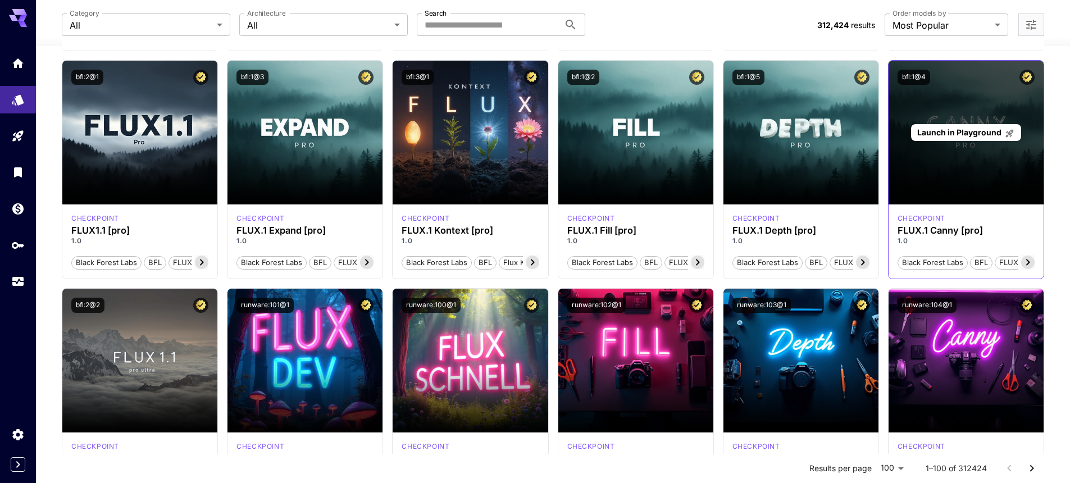
click at [961, 127] on span "Launch in Playground" at bounding box center [959, 132] width 84 height 10
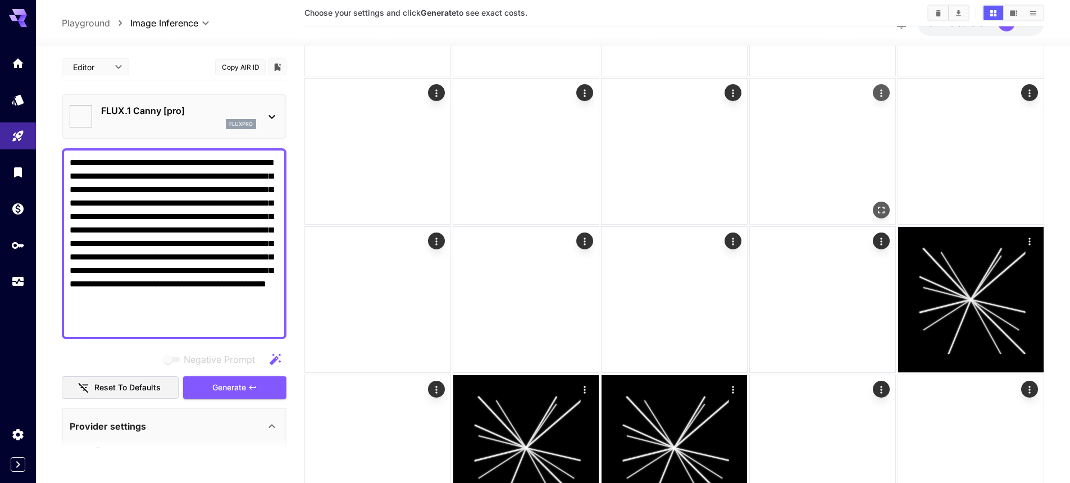
type input "**"
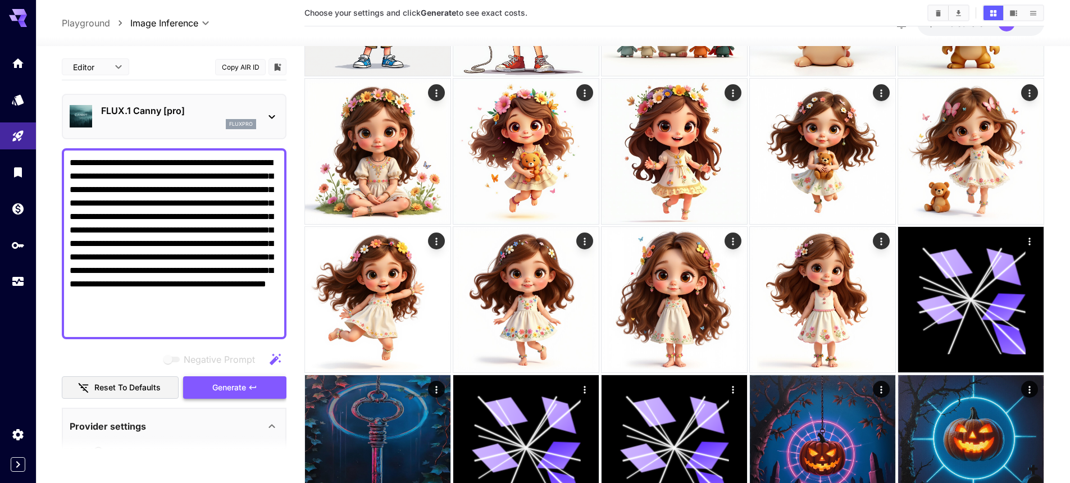
click at [234, 394] on button "Generate" at bounding box center [234, 387] width 103 height 23
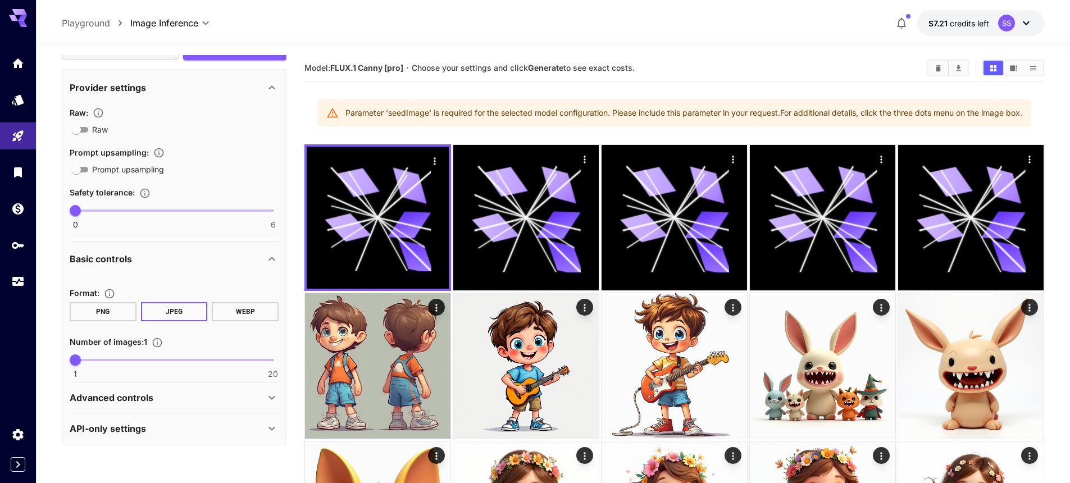
scroll to position [347, 0]
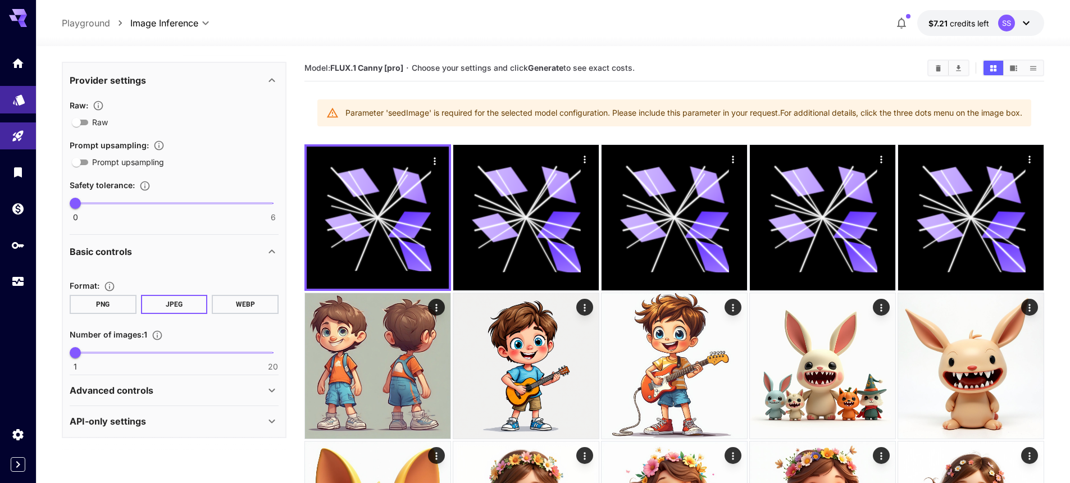
click at [22, 102] on icon "Models" at bounding box center [18, 95] width 13 height 13
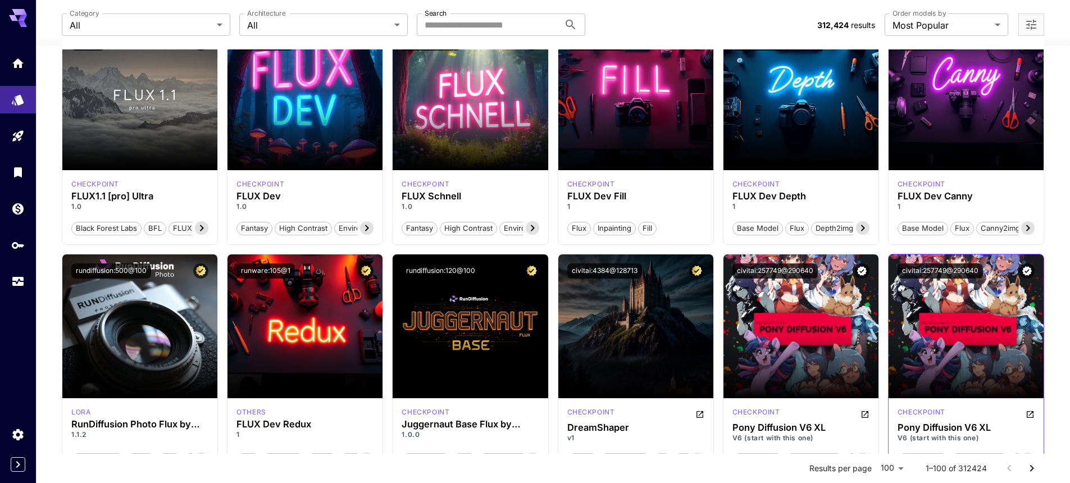
scroll to position [677, 0]
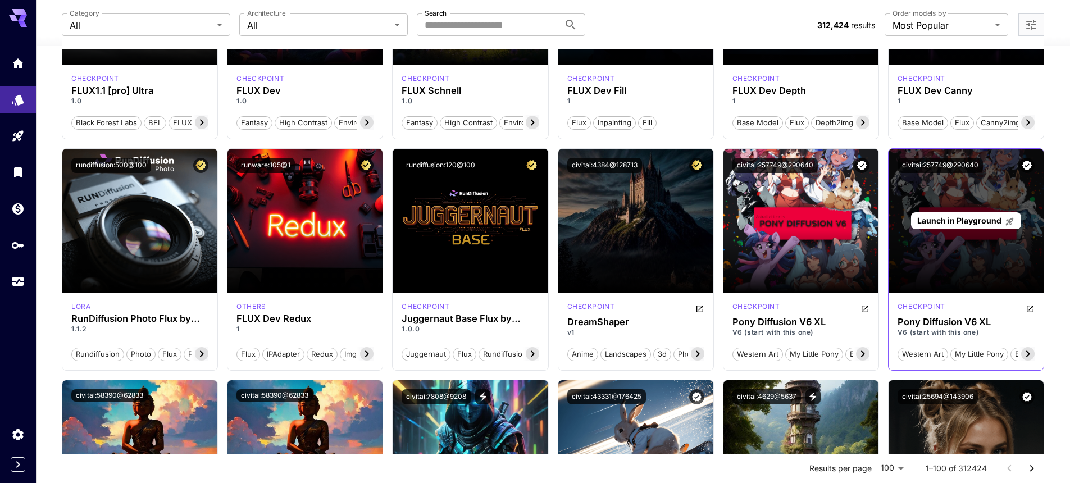
click at [966, 219] on span "Launch in Playground" at bounding box center [959, 221] width 84 height 10
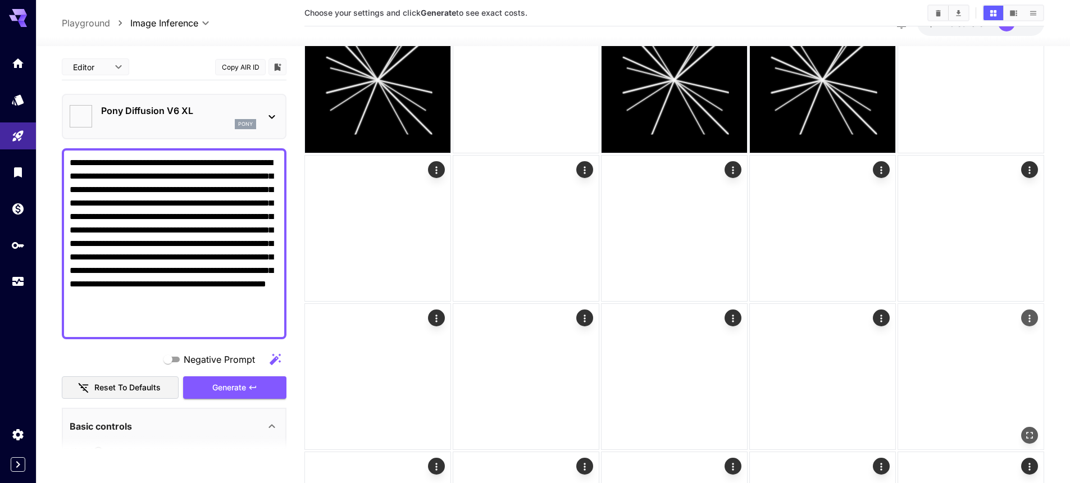
type input "*******"
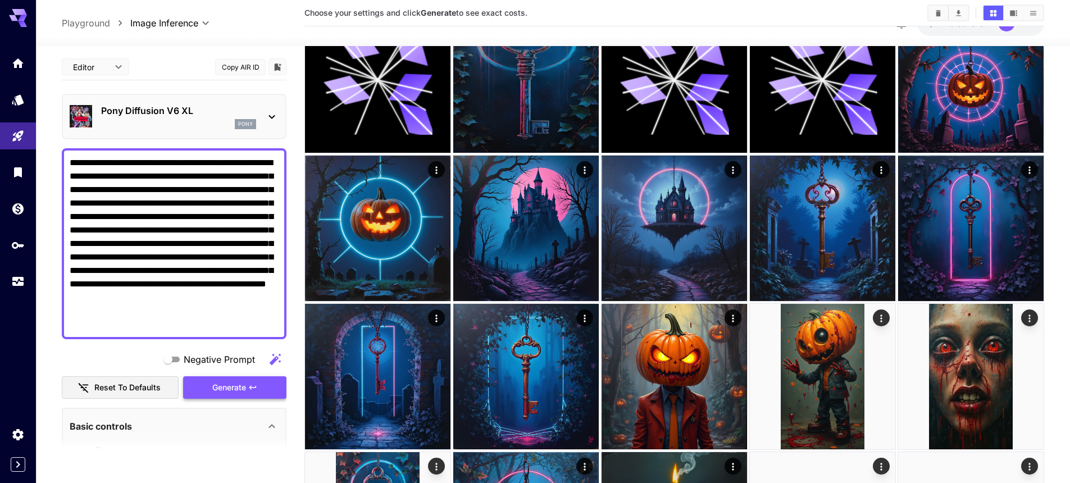
click at [248, 385] on icon "button" at bounding box center [252, 387] width 9 height 9
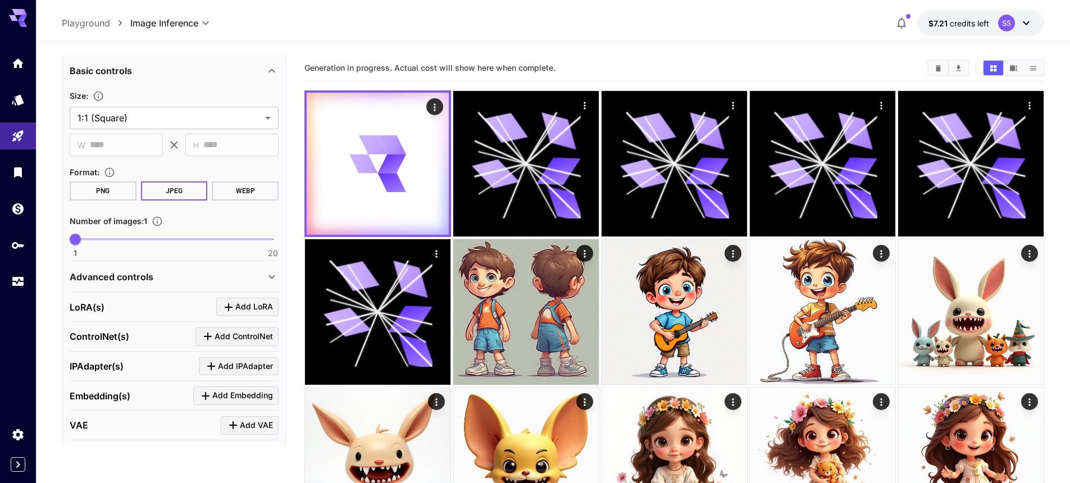
scroll to position [357, 0]
click at [133, 266] on div "Advanced controls" at bounding box center [174, 276] width 209 height 27
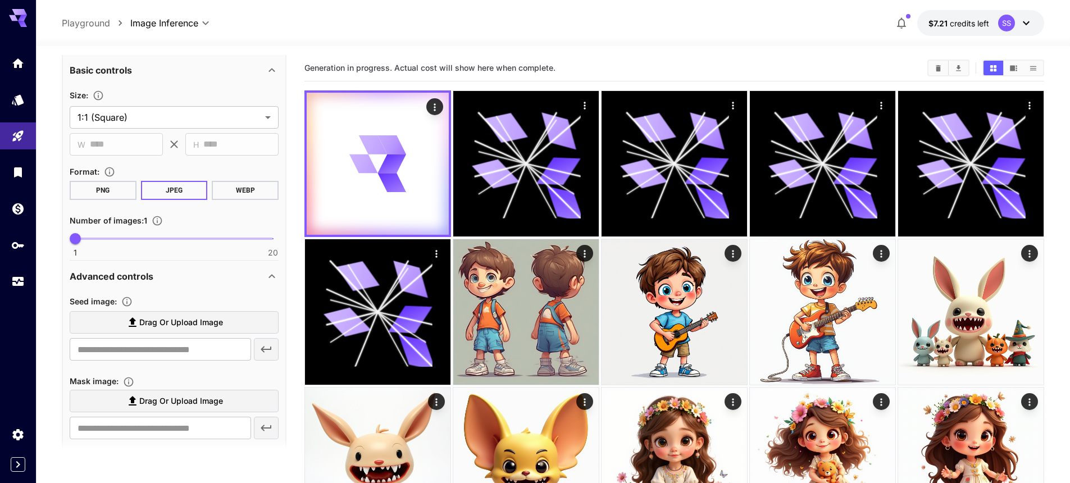
click at [132, 274] on p "Advanced controls" at bounding box center [112, 276] width 84 height 13
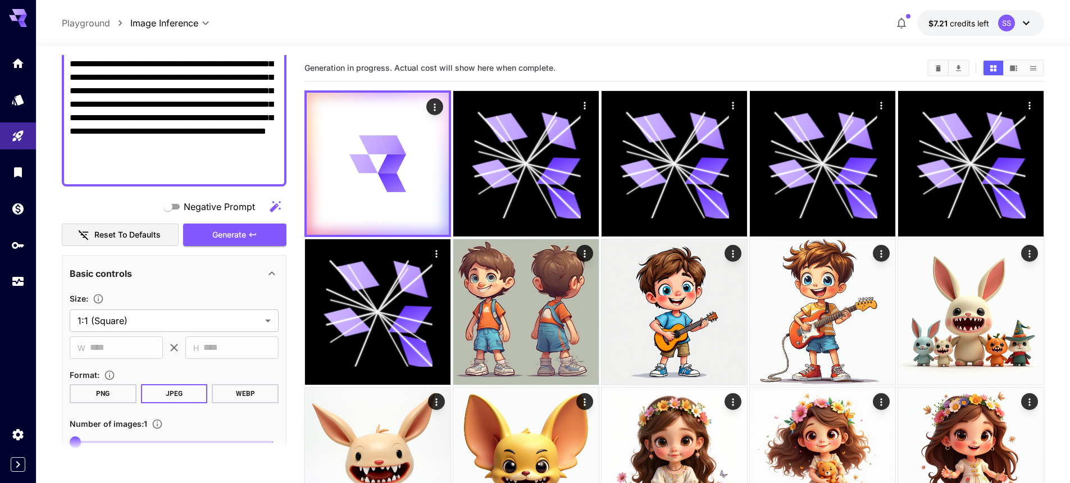
scroll to position [161, 0]
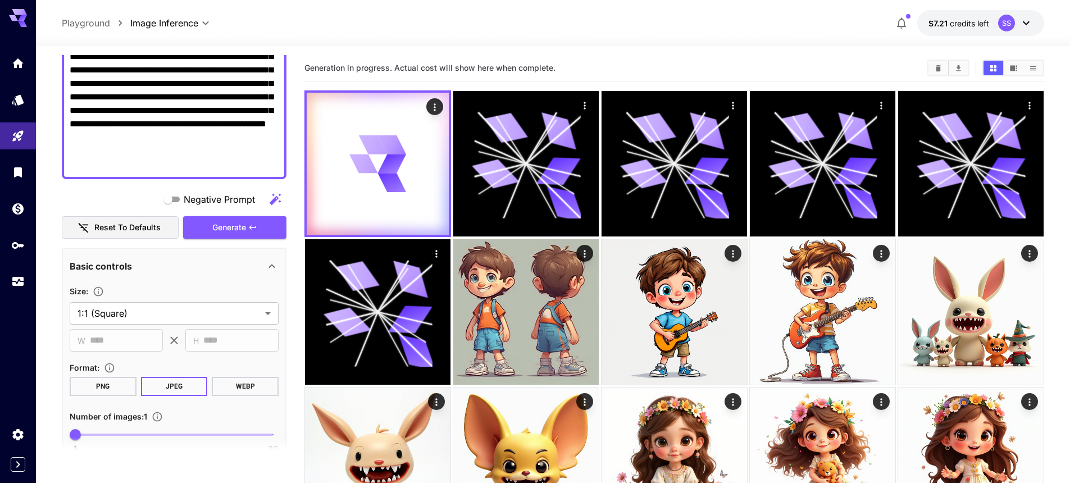
click at [106, 384] on button "PNG" at bounding box center [103, 386] width 67 height 19
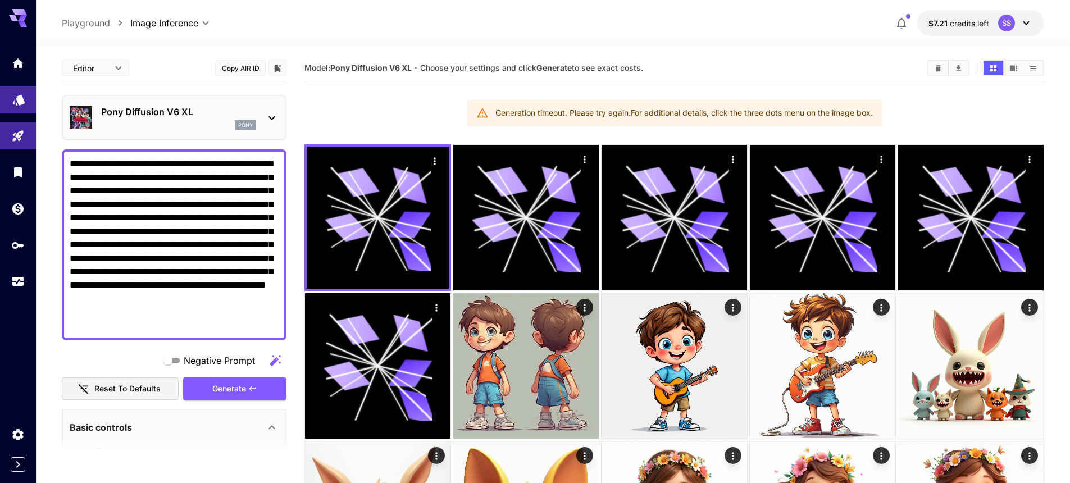
click at [21, 102] on icon "Models" at bounding box center [18, 95] width 13 height 13
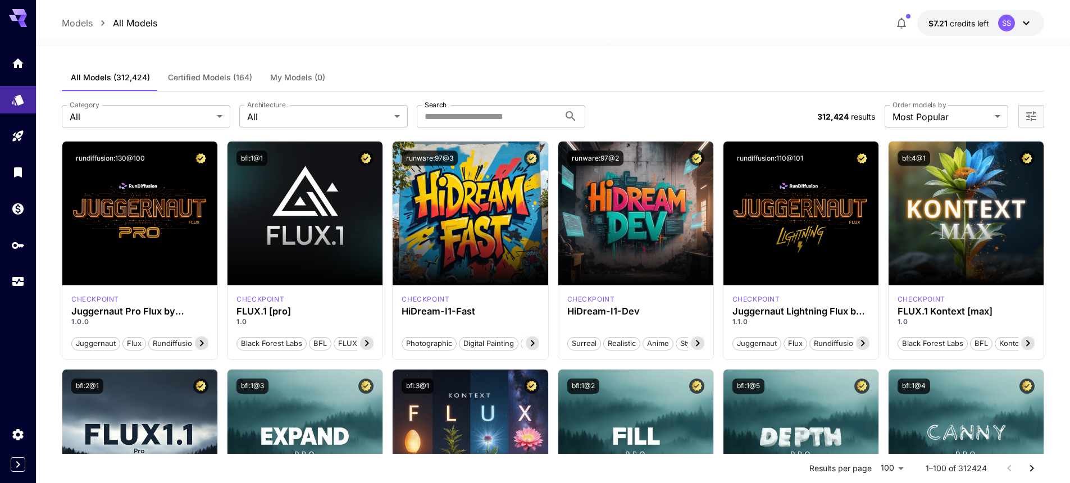
click at [204, 77] on span "Certified Models (164)" at bounding box center [210, 77] width 84 height 10
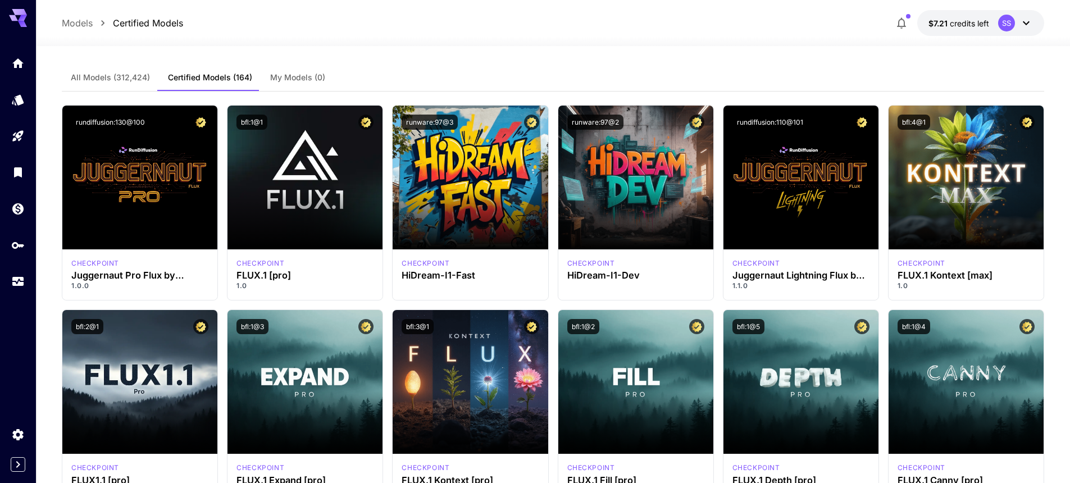
click at [112, 75] on span "All Models (312,424)" at bounding box center [110, 77] width 79 height 10
